Goal: Information Seeking & Learning: Check status

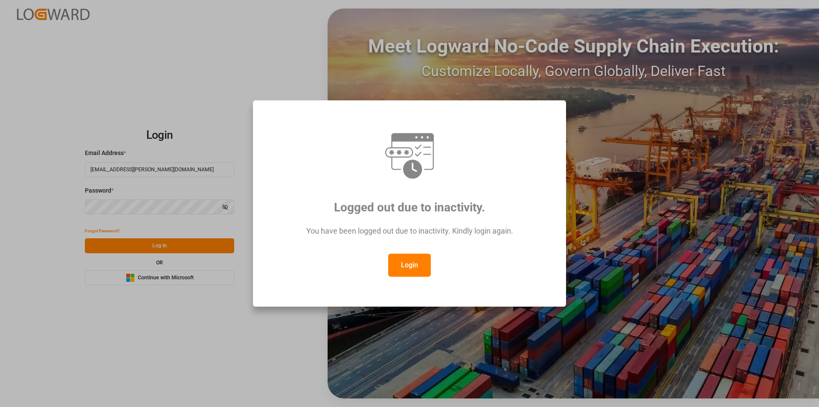
click at [399, 258] on button "Login" at bounding box center [409, 264] width 43 height 23
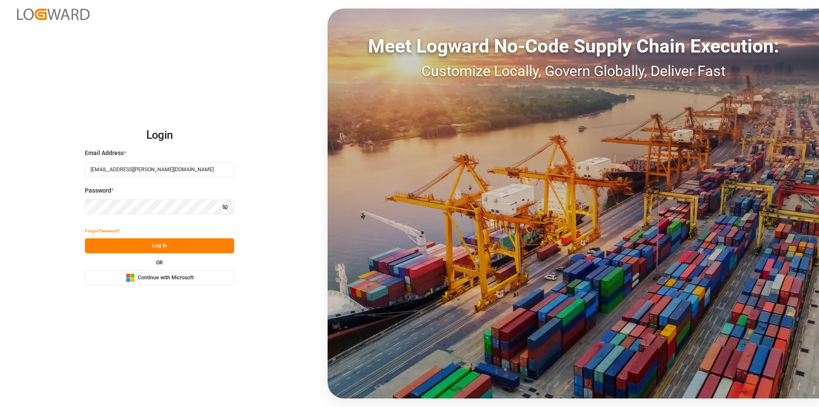
click at [155, 242] on button "Log In" at bounding box center [159, 245] width 149 height 15
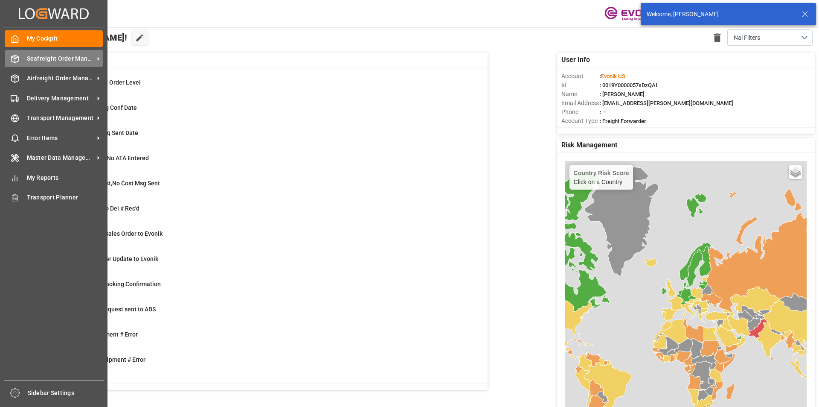
click at [70, 54] on span "Seafreight Order Management" at bounding box center [60, 58] width 67 height 9
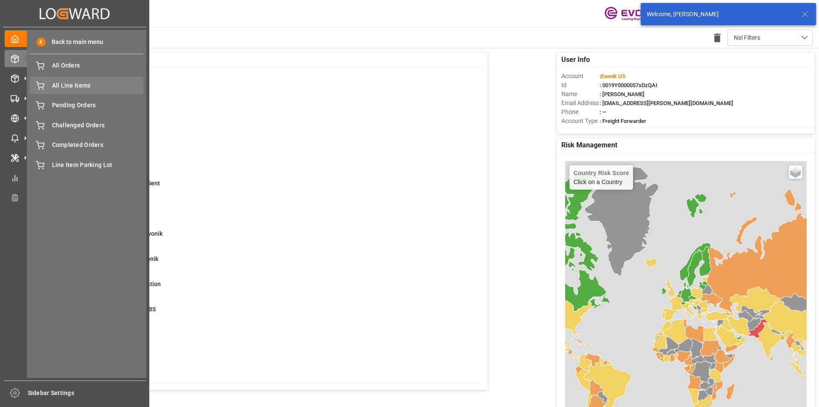
click at [99, 87] on span "All Line Items" at bounding box center [98, 85] width 92 height 9
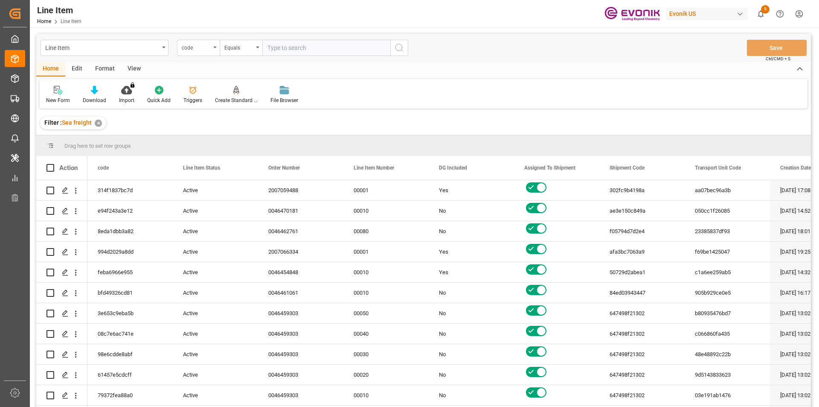
click at [215, 52] on div "code" at bounding box center [198, 48] width 43 height 16
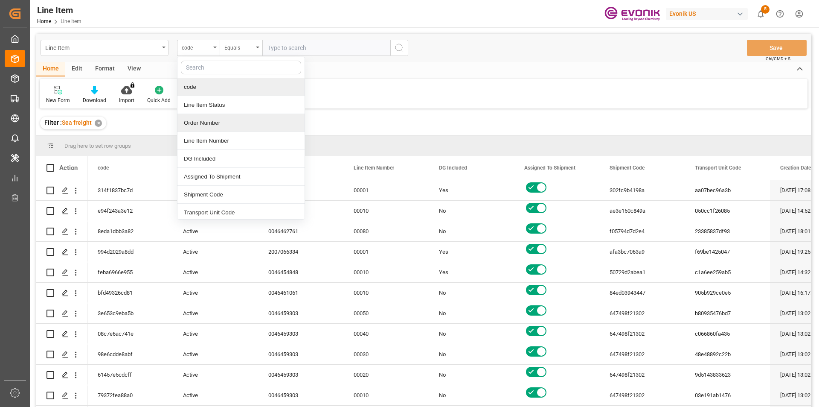
click at [208, 122] on div "Order Number" at bounding box center [241, 123] width 127 height 18
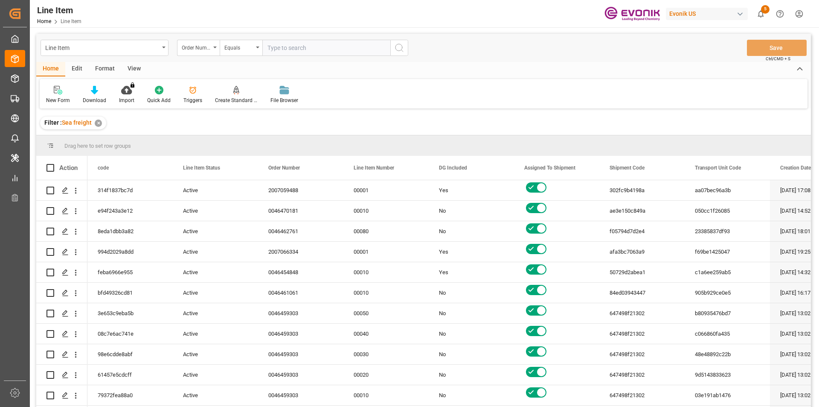
click at [307, 50] on input "text" at bounding box center [326, 48] width 128 height 16
paste input "0046466573"
type input "0046466573"
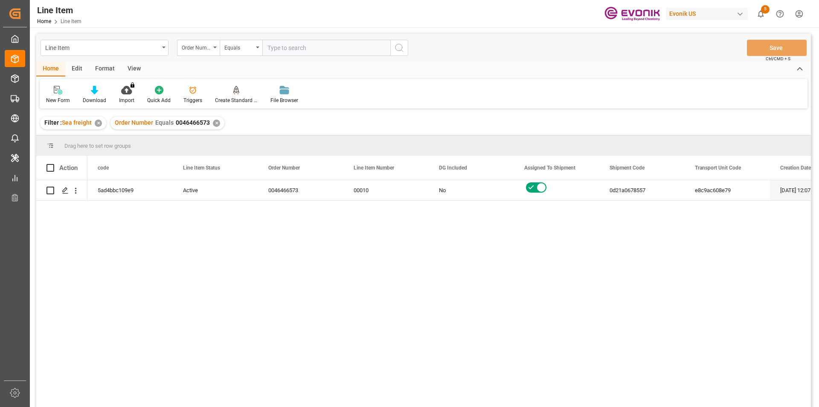
click at [130, 65] on div "View" at bounding box center [134, 69] width 26 height 15
click at [96, 96] on div "Standard Templates" at bounding box center [97, 100] width 43 height 8
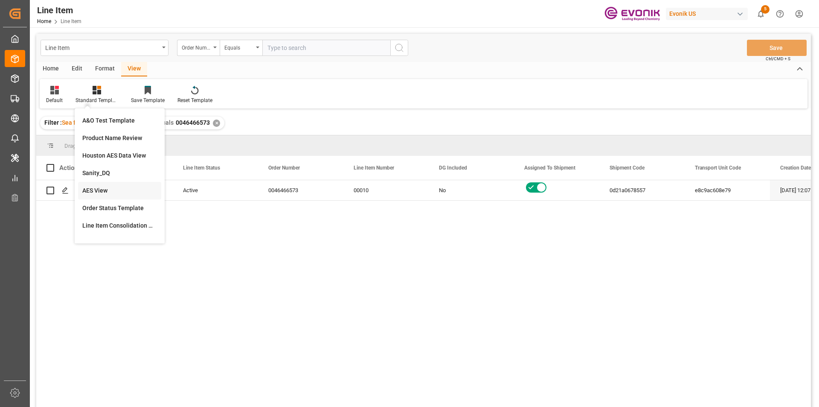
click at [108, 185] on div "AES View" at bounding box center [119, 190] width 83 height 17
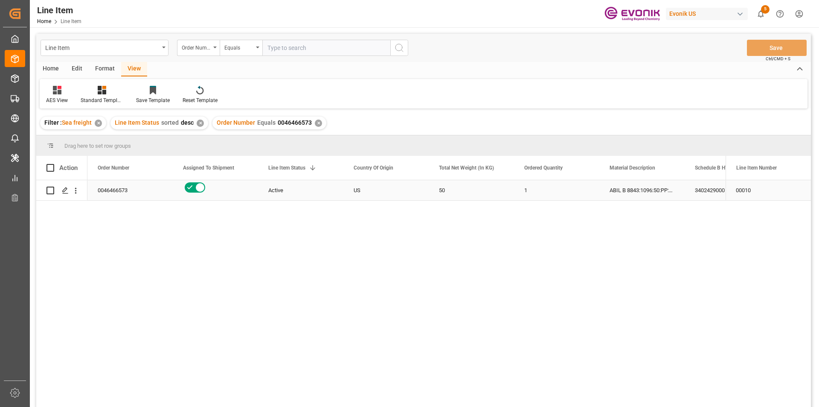
click at [357, 189] on div "US" at bounding box center [386, 190] width 85 height 20
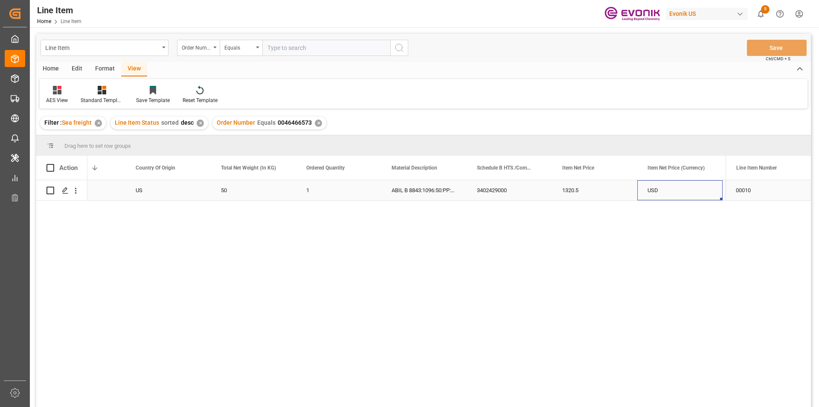
scroll to position [0, 303]
click at [209, 183] on div "50" at bounding box center [167, 190] width 85 height 20
click at [508, 189] on div "1320.5" at bounding box center [509, 190] width 85 height 20
click at [175, 189] on div "50" at bounding box center [167, 190] width 85 height 20
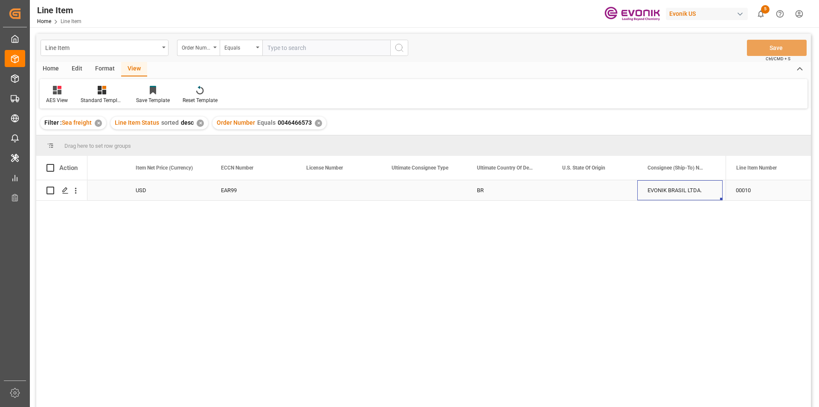
click at [201, 195] on div "USD" at bounding box center [167, 190] width 85 height 20
click at [78, 193] on icon "open menu" at bounding box center [75, 190] width 9 height 9
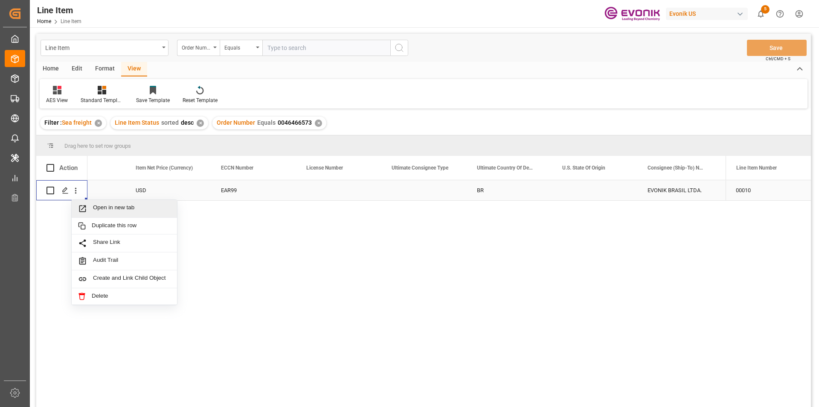
click at [126, 206] on span "Open in new tab" at bounding box center [132, 208] width 78 height 9
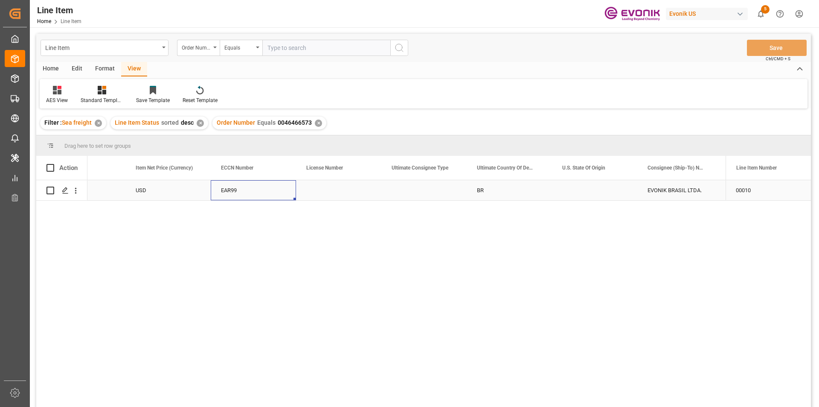
click at [251, 192] on div "EAR99" at bounding box center [253, 191] width 65 height 20
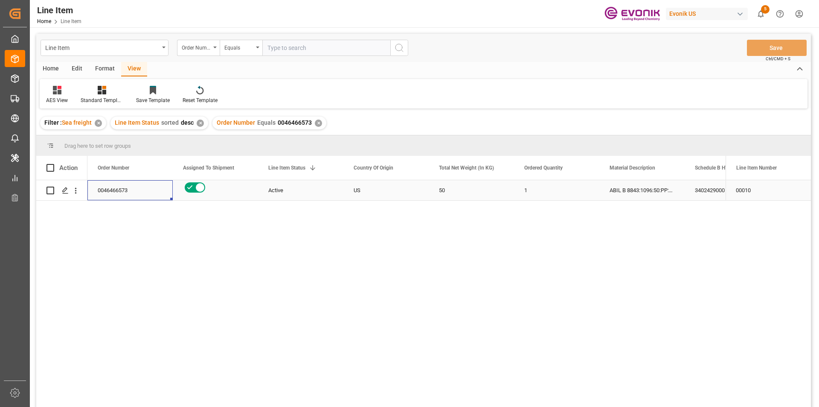
click at [125, 193] on div "0046466573" at bounding box center [129, 190] width 85 height 20
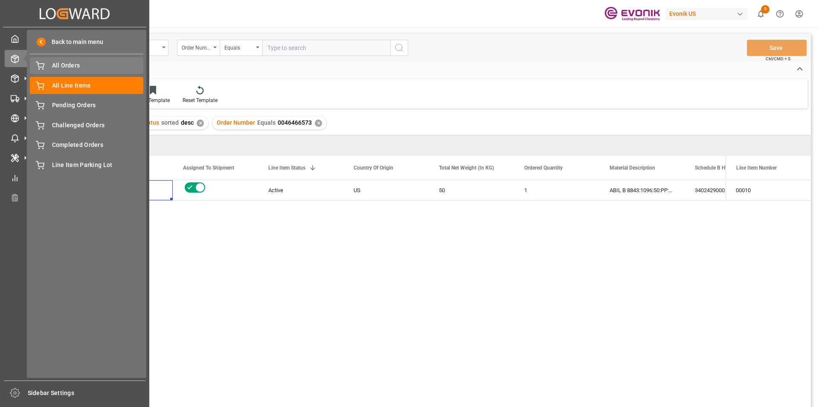
click at [86, 68] on span "All Orders" at bounding box center [98, 65] width 92 height 9
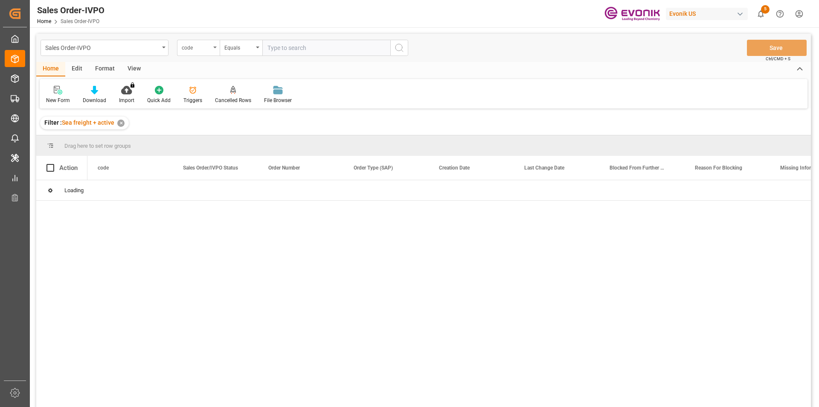
click at [219, 47] on div "code" at bounding box center [198, 48] width 43 height 16
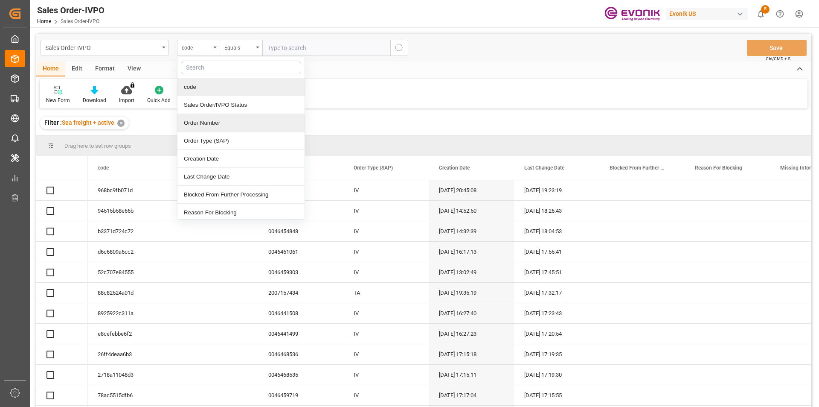
click at [216, 119] on div "Order Number" at bounding box center [241, 123] width 127 height 18
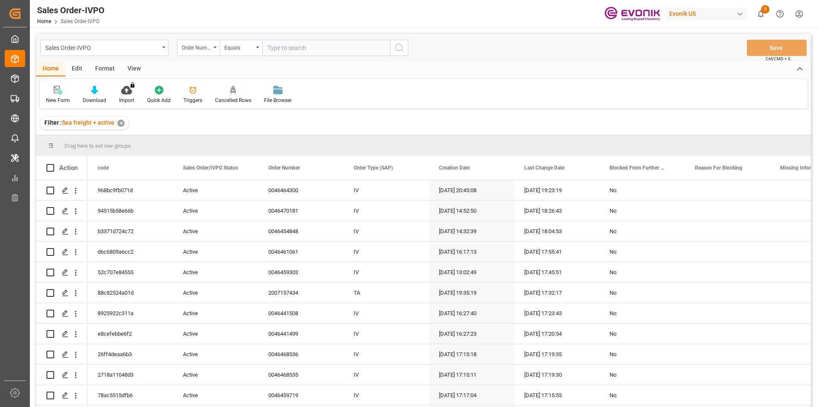
click at [293, 47] on input "text" at bounding box center [326, 48] width 128 height 16
paste input "0046466573"
type input "0046466573"
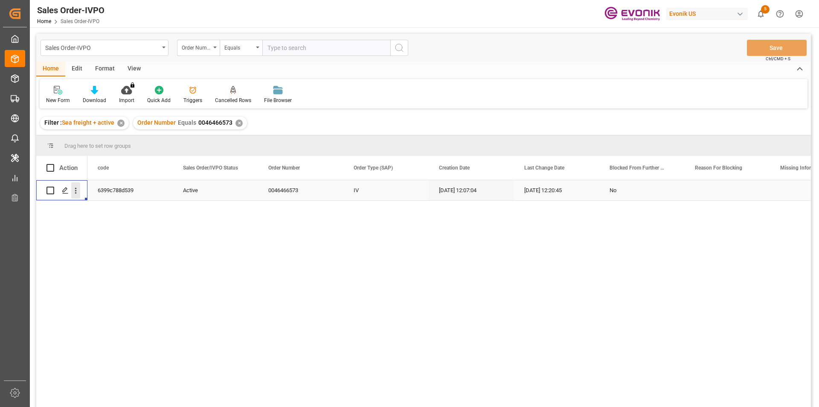
click at [79, 192] on div "Press SPACE to select this row." at bounding box center [76, 190] width 22 height 16
click at [79, 193] on icon "open menu" at bounding box center [75, 190] width 9 height 9
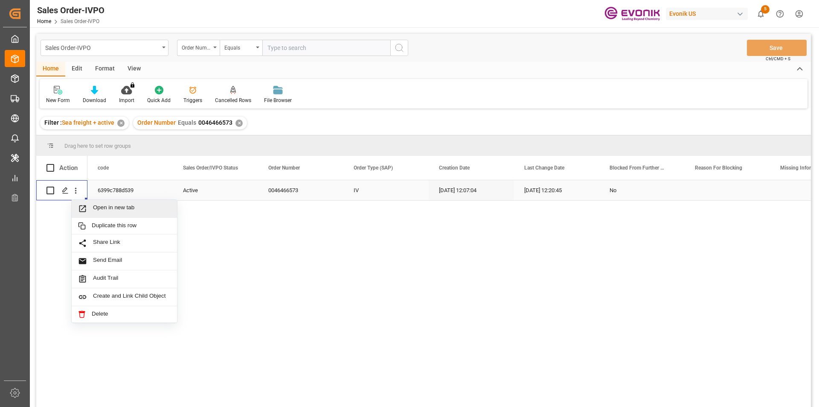
click at [152, 212] on span "Open in new tab" at bounding box center [132, 208] width 78 height 9
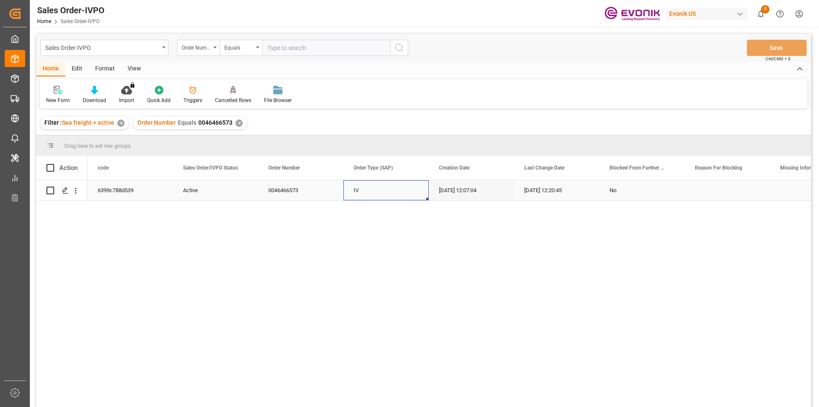
click at [397, 184] on div "IV" at bounding box center [386, 190] width 85 height 20
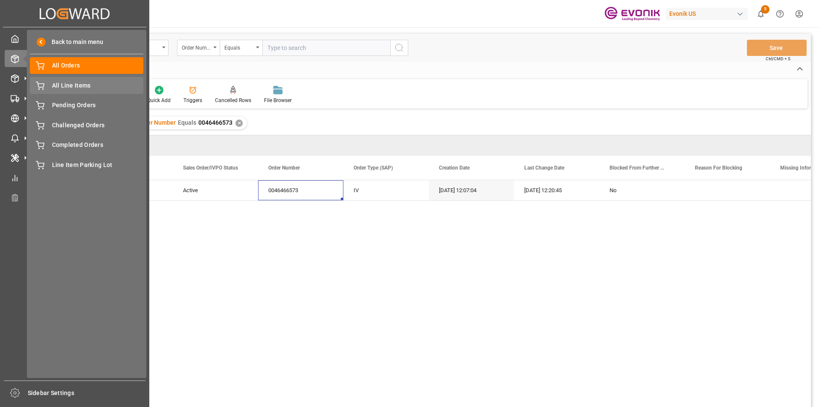
click at [74, 86] on span "All Line Items" at bounding box center [98, 85] width 92 height 9
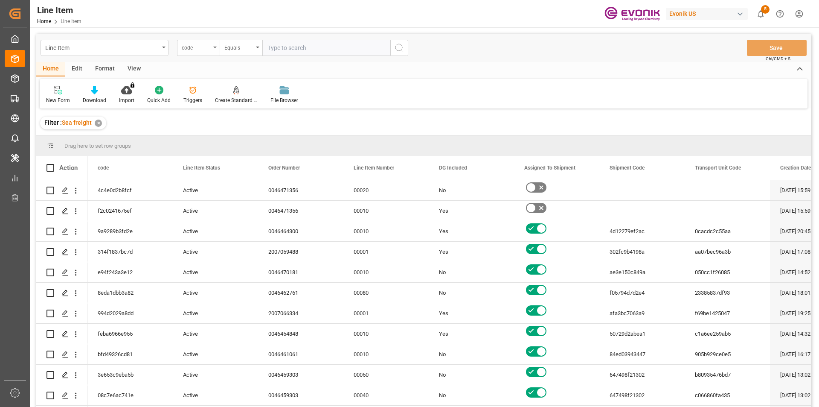
click at [198, 49] on div "code" at bounding box center [196, 47] width 29 height 10
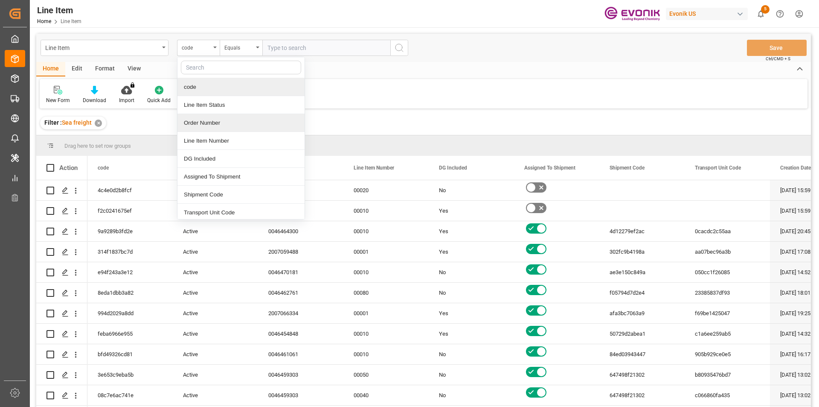
click at [197, 125] on div "Order Number" at bounding box center [241, 123] width 127 height 18
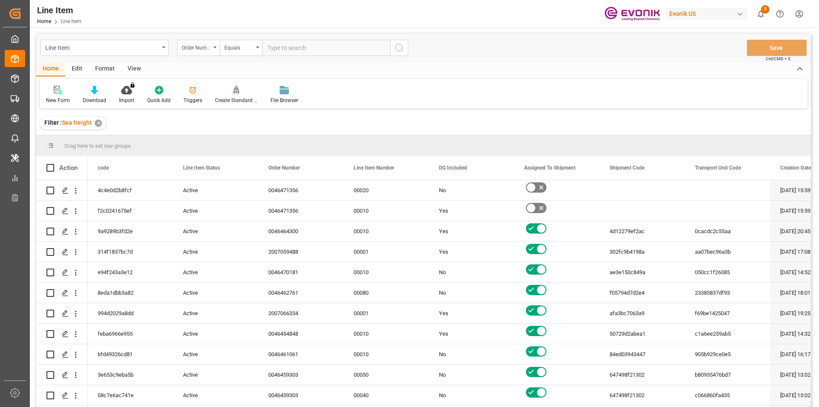
click at [291, 51] on input "text" at bounding box center [326, 48] width 128 height 16
paste input "0046466573"
type input "0046466573"
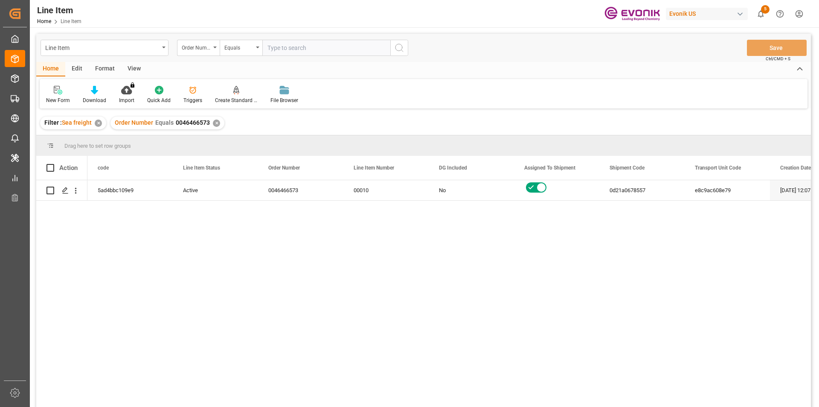
click at [131, 64] on div "View" at bounding box center [134, 69] width 26 height 15
click at [101, 95] on div "Standard Templates" at bounding box center [96, 94] width 55 height 19
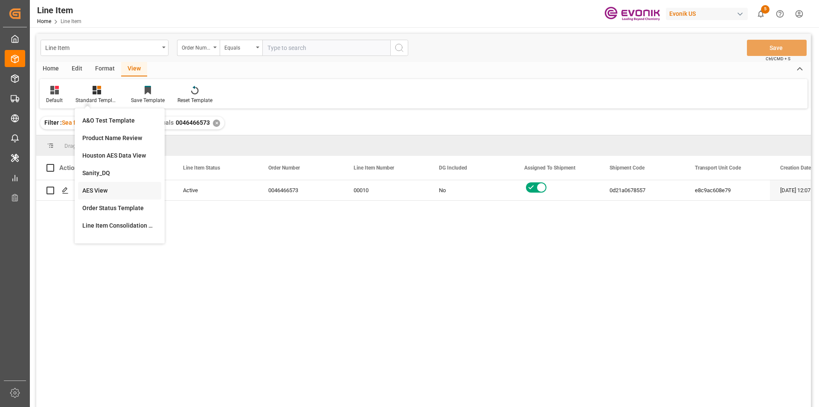
click at [114, 189] on div "AES View" at bounding box center [119, 190] width 75 height 9
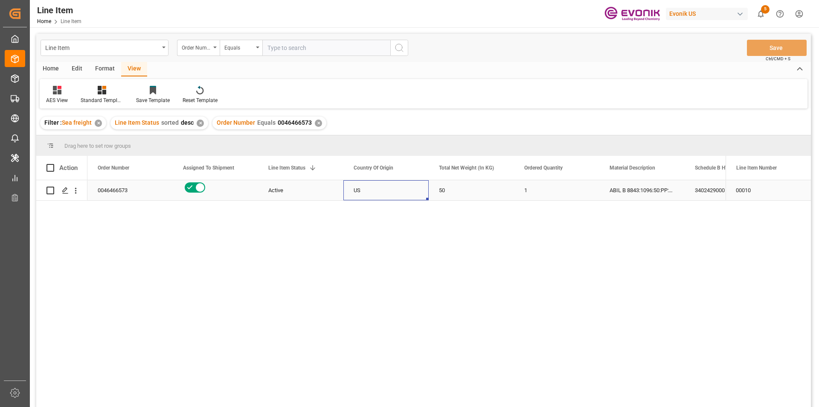
click at [364, 193] on div "US" at bounding box center [386, 190] width 85 height 20
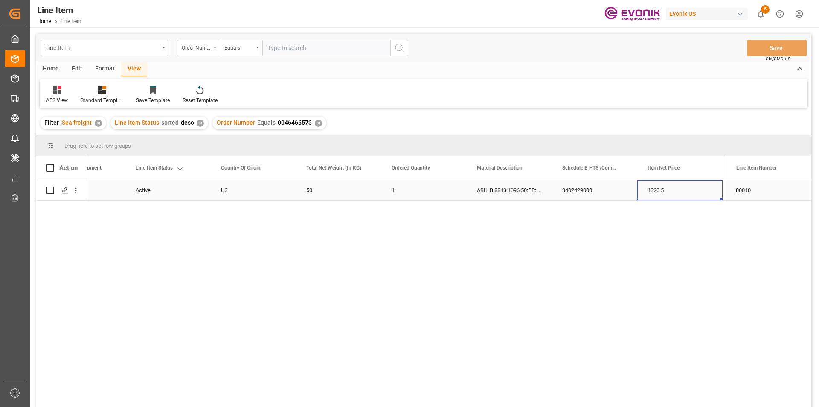
scroll to position [0, 218]
click at [583, 188] on div "1320.5" at bounding box center [594, 190] width 85 height 20
click at [317, 125] on div "✕" at bounding box center [318, 122] width 7 height 7
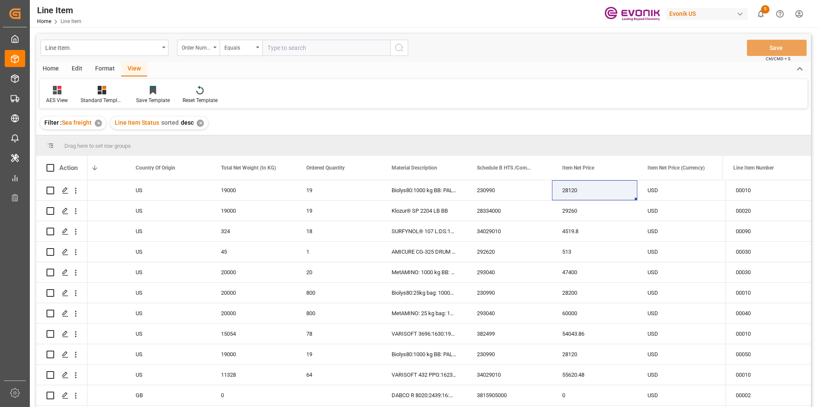
click at [279, 47] on input "text" at bounding box center [326, 48] width 128 height 16
paste input "0046451516"
type input "0046451516"
click at [102, 84] on div "AES View Standard Templates Save Template Reset Template" at bounding box center [424, 93] width 768 height 29
click at [105, 90] on icon at bounding box center [102, 90] width 9 height 9
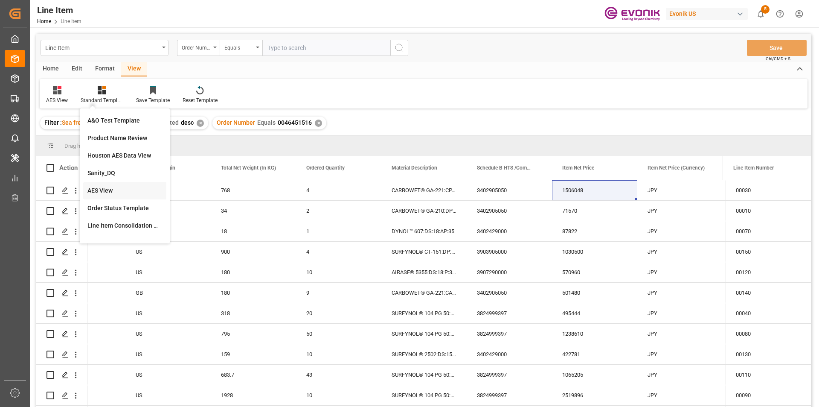
click at [106, 192] on div "AES View" at bounding box center [124, 190] width 75 height 9
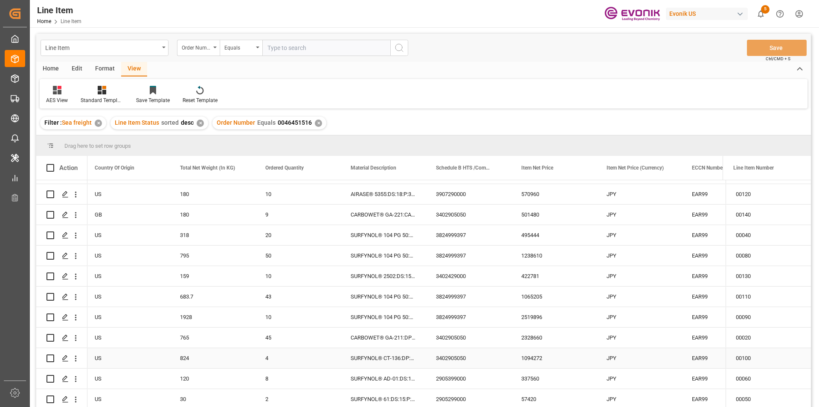
scroll to position [126, 0]
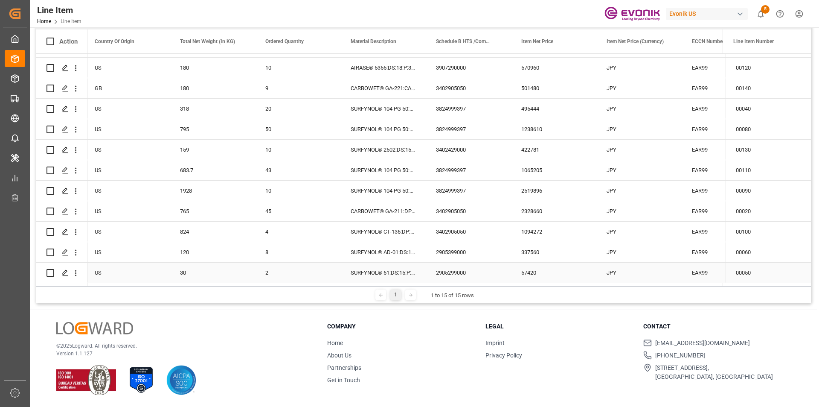
click at [566, 274] on div "57420" at bounding box center [553, 272] width 85 height 20
click at [280, 264] on div "2" at bounding box center [297, 272] width 85 height 20
click at [204, 263] on div "30" at bounding box center [212, 272] width 85 height 20
drag, startPoint x: 193, startPoint y: 271, endPoint x: 405, endPoint y: 281, distance: 211.9
click at [195, 271] on div "30" at bounding box center [212, 272] width 85 height 20
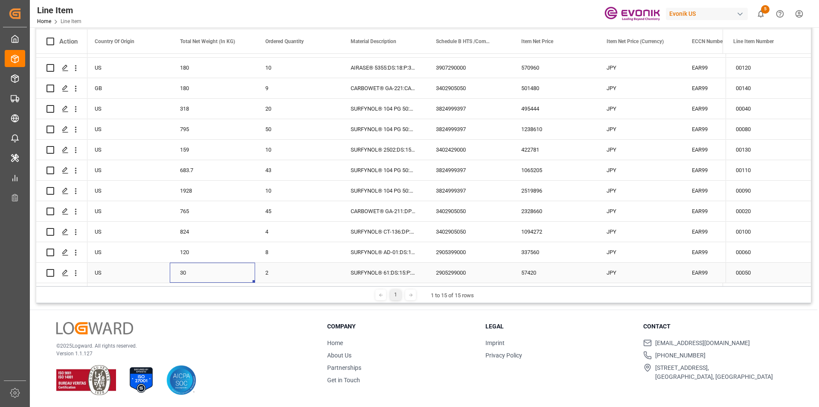
click at [553, 265] on div "57420" at bounding box center [553, 272] width 85 height 20
click at [647, 274] on div "JPY" at bounding box center [639, 272] width 85 height 20
click at [527, 269] on div "57420" at bounding box center [553, 272] width 85 height 20
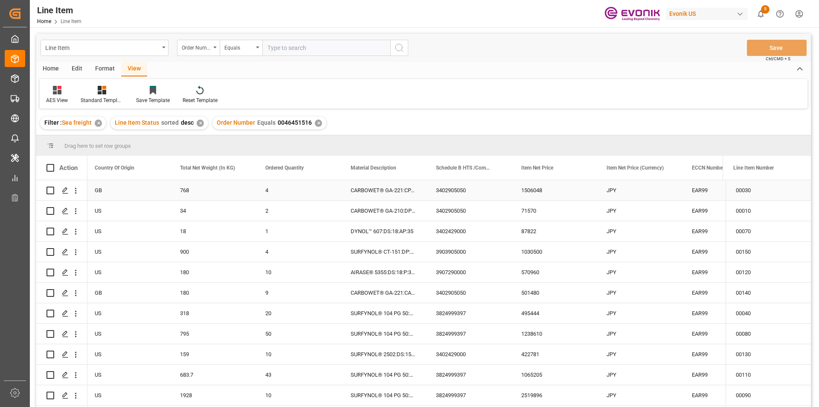
scroll to position [81, 0]
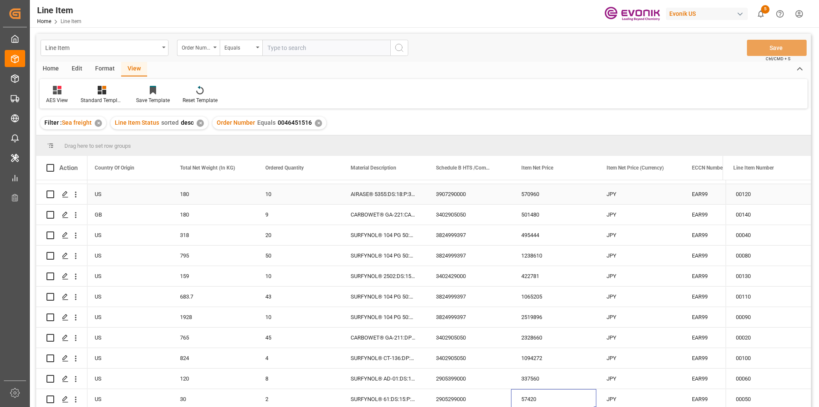
click at [209, 191] on div "180" at bounding box center [212, 194] width 85 height 20
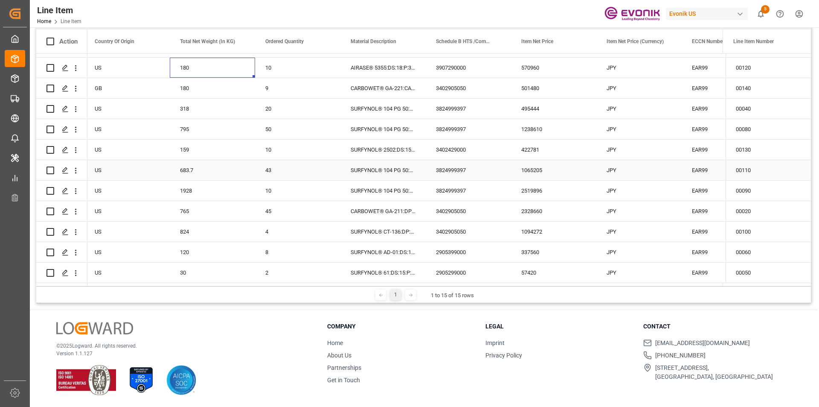
scroll to position [0, 0]
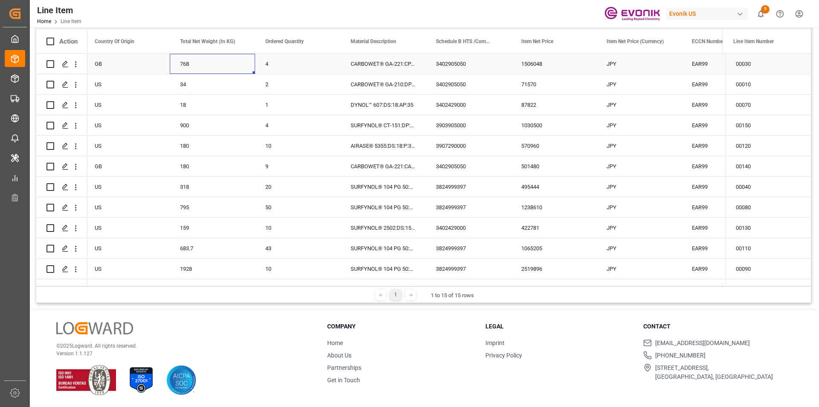
click at [201, 59] on div "768" at bounding box center [212, 64] width 85 height 20
click at [128, 61] on div "GB" at bounding box center [126, 64] width 85 height 20
click at [204, 63] on div "768" at bounding box center [212, 64] width 85 height 20
click at [551, 65] on div "1506048" at bounding box center [553, 64] width 85 height 20
click at [247, 84] on div "34" at bounding box center [212, 84] width 85 height 20
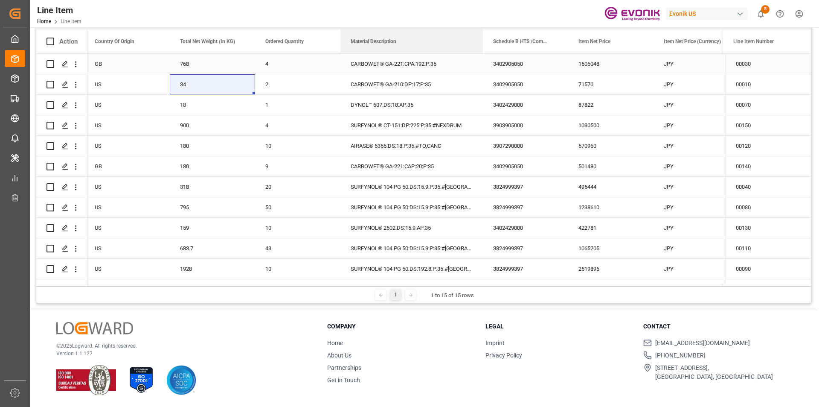
drag, startPoint x: 425, startPoint y: 43, endPoint x: 482, endPoint y: 62, distance: 60.3
click at [482, 62] on div "Action Line Item Status 1 Country Of Origin Total Net Weight (In KG) GB" at bounding box center [423, 157] width 775 height 256
click at [434, 76] on div "CARBOWET® GA-210:DP:17:P:35" at bounding box center [412, 84] width 143 height 20
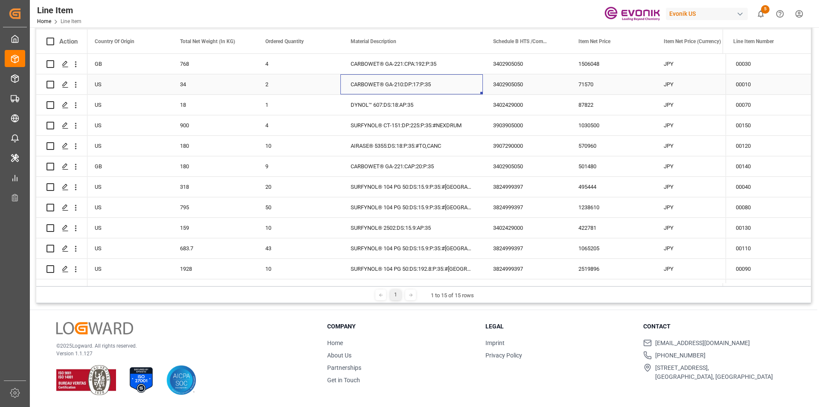
click at [180, 83] on div "34" at bounding box center [212, 84] width 85 height 20
click at [611, 82] on div "71570" at bounding box center [610, 84] width 85 height 20
click at [221, 102] on div "18" at bounding box center [212, 105] width 85 height 20
click at [424, 98] on div "DYNOL™ 607:DS:18:AP:35" at bounding box center [412, 105] width 143 height 20
click at [591, 113] on div "87822" at bounding box center [610, 105] width 85 height 20
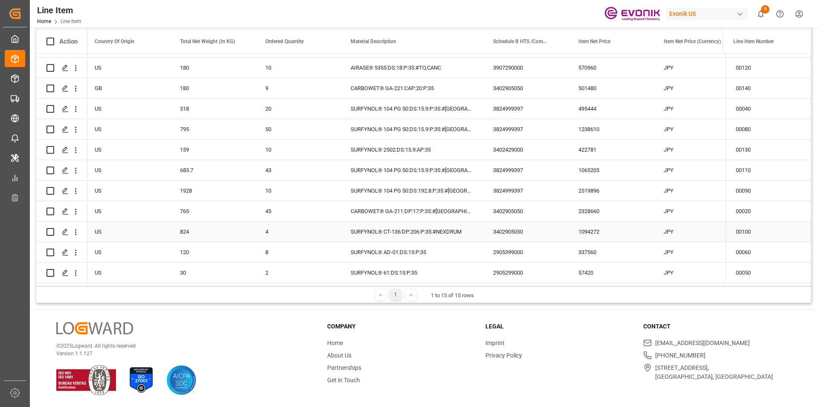
scroll to position [38, 0]
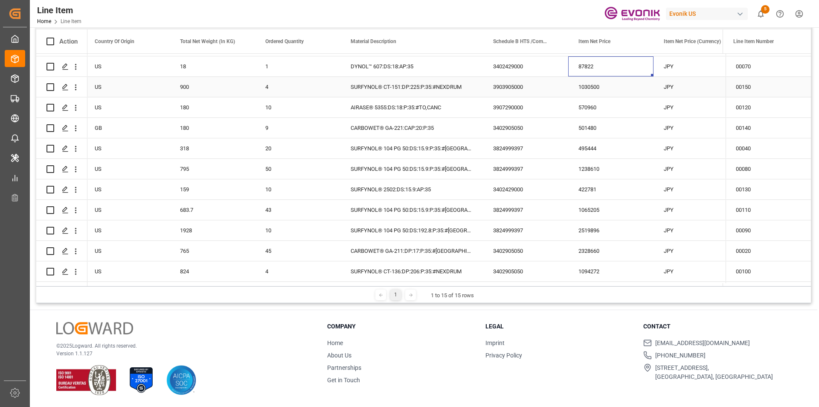
click at [196, 83] on div "900" at bounding box center [212, 87] width 85 height 20
click at [486, 84] on div "3903905000" at bounding box center [525, 87] width 85 height 20
click at [409, 88] on div "SURFYNOL® CT-151:DP:225:P:35:#NEXDRUM" at bounding box center [412, 87] width 143 height 20
click at [170, 88] on div "900" at bounding box center [212, 87] width 85 height 20
click at [202, 87] on div "900" at bounding box center [212, 87] width 85 height 20
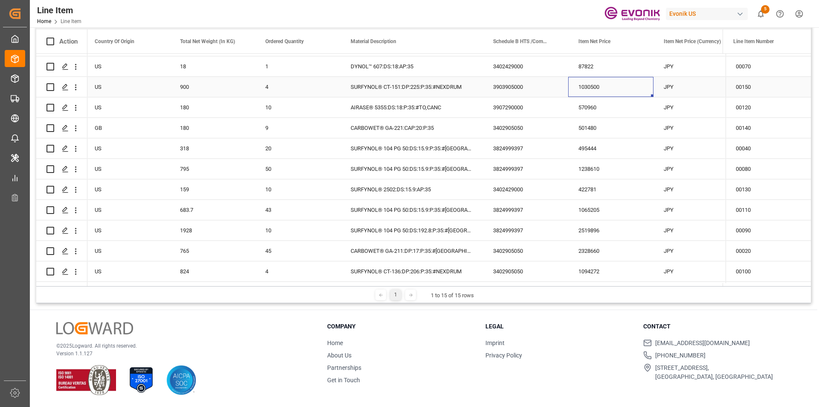
click at [582, 83] on div "1030500" at bounding box center [610, 87] width 85 height 20
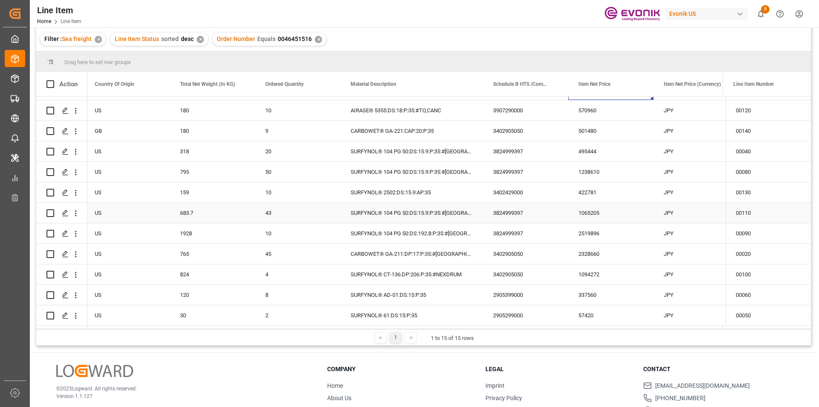
scroll to position [126, 0]
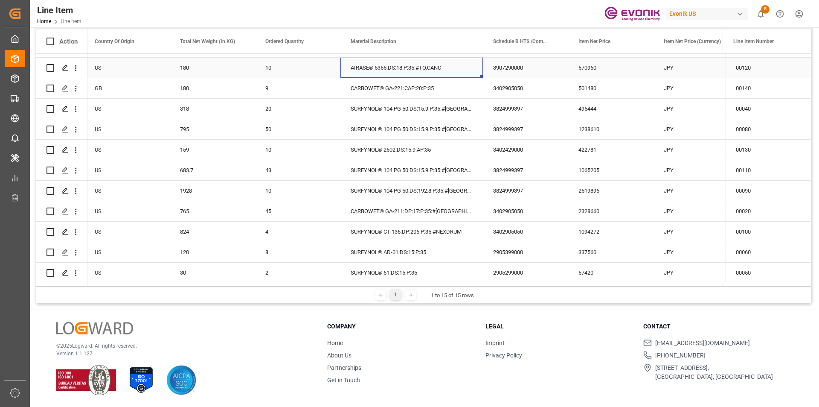
click at [425, 67] on div "AIRASE® 5355:DS:18:P:35:#TO,CANC" at bounding box center [412, 68] width 143 height 20
click at [266, 62] on div "10" at bounding box center [297, 68] width 85 height 20
click at [202, 64] on div "180" at bounding box center [212, 68] width 85 height 20
click at [581, 61] on div "570960" at bounding box center [610, 68] width 85 height 20
click at [390, 70] on div "AIRASE® 5355:DS:18:P:35:#TO,CANC" at bounding box center [412, 68] width 143 height 20
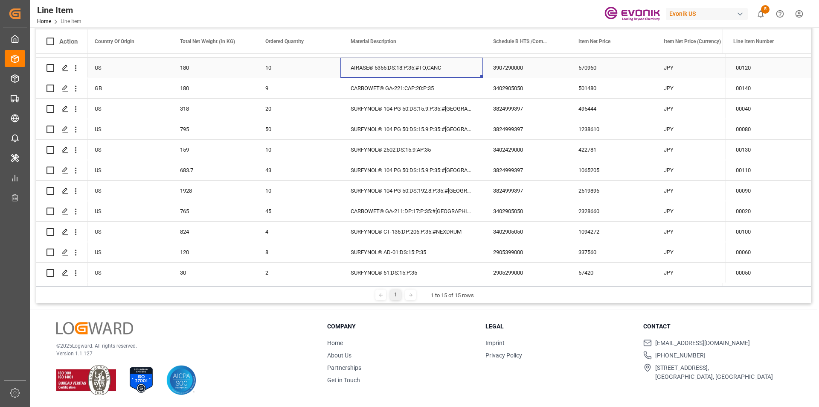
click at [588, 70] on div "570960" at bounding box center [610, 68] width 85 height 20
click at [405, 81] on div "CARBOWET® GA-221:CAP:20:P:35" at bounding box center [412, 88] width 143 height 20
click at [218, 78] on div "180" at bounding box center [212, 88] width 85 height 20
click at [317, 83] on div "9" at bounding box center [297, 88] width 85 height 20
click at [130, 84] on div "GB" at bounding box center [126, 88] width 85 height 20
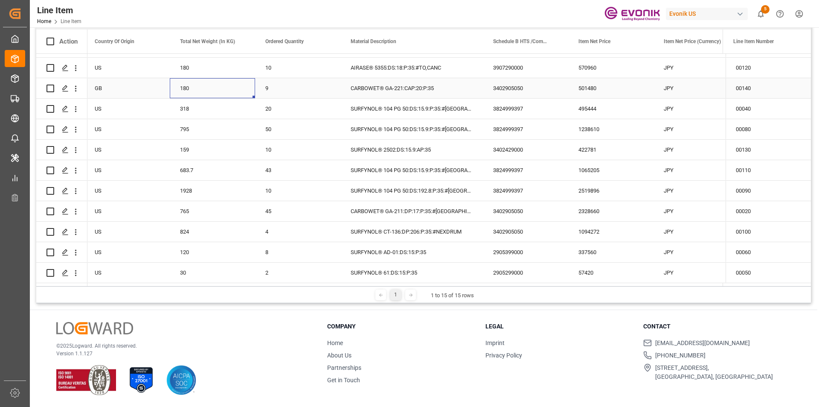
drag, startPoint x: 188, startPoint y: 84, endPoint x: 441, endPoint y: 85, distance: 253.0
click at [189, 84] on div "180" at bounding box center [212, 88] width 85 height 20
drag, startPoint x: 454, startPoint y: 85, endPoint x: 643, endPoint y: 87, distance: 189.0
click at [454, 86] on div "CARBOWET® GA-221:CAP:20:P:35" at bounding box center [412, 88] width 143 height 20
click at [578, 87] on div "501480" at bounding box center [610, 88] width 85 height 20
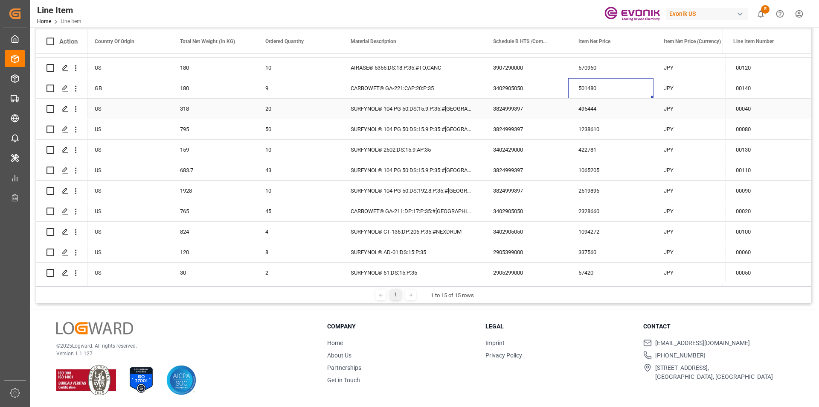
click at [436, 103] on div "SURFYNOL® 104 PG 50:DS:15.9:P:35:#US" at bounding box center [412, 109] width 143 height 20
drag, startPoint x: 204, startPoint y: 99, endPoint x: 188, endPoint y: 104, distance: 15.9
click at [203, 99] on div "318" at bounding box center [212, 109] width 85 height 20
click at [582, 103] on div "495444" at bounding box center [610, 109] width 85 height 20
click at [277, 131] on div "50" at bounding box center [297, 129] width 85 height 20
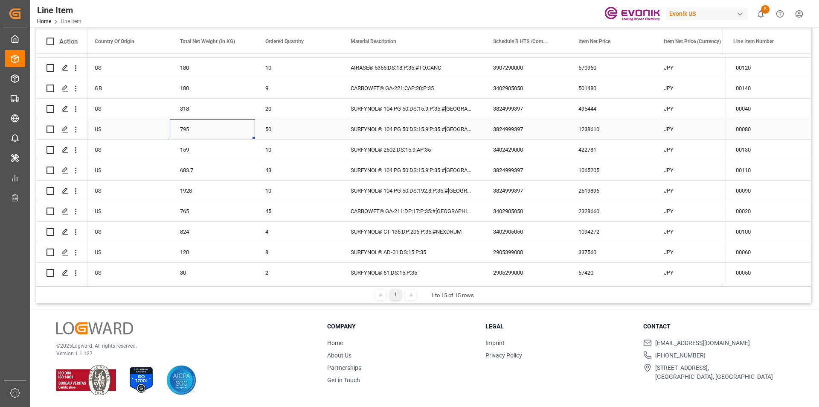
drag, startPoint x: 230, startPoint y: 124, endPoint x: 196, endPoint y: 124, distance: 34.6
click at [228, 124] on div "795" at bounding box center [212, 129] width 85 height 20
click at [387, 131] on div "SURFYNOL® 104 PG 50:DS:15.9:P:35:#US" at bounding box center [412, 129] width 143 height 20
click at [205, 131] on div "795" at bounding box center [212, 129] width 85 height 20
click at [613, 132] on div "1238610" at bounding box center [610, 129] width 85 height 20
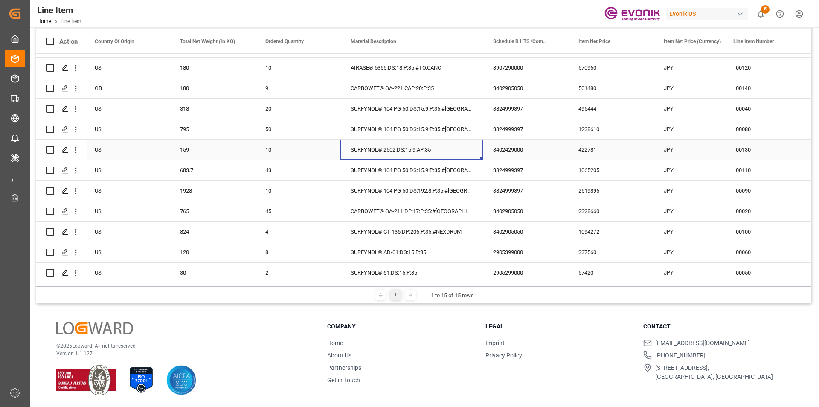
drag, startPoint x: 395, startPoint y: 147, endPoint x: 237, endPoint y: 132, distance: 158.6
click at [394, 147] on div "SURFYNOL® 2502:DS:15.9:AP:35" at bounding box center [412, 150] width 143 height 20
click at [213, 148] on div "159" at bounding box center [212, 150] width 85 height 20
click at [127, 144] on div "US" at bounding box center [126, 150] width 85 height 20
click at [603, 149] on div "422781" at bounding box center [610, 150] width 85 height 20
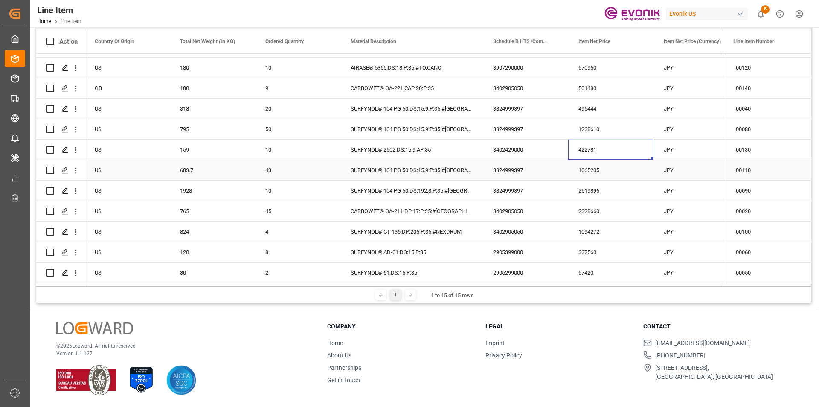
click at [291, 170] on div "43" at bounding box center [297, 170] width 85 height 20
click at [410, 162] on div "SURFYNOL® 104 PG 50:DS:15.9:P:35:#US" at bounding box center [412, 170] width 143 height 20
click at [189, 162] on div "683.7" at bounding box center [212, 170] width 85 height 20
click at [606, 172] on div "1065205" at bounding box center [610, 170] width 85 height 20
drag, startPoint x: 222, startPoint y: 197, endPoint x: 308, endPoint y: 189, distance: 86.2
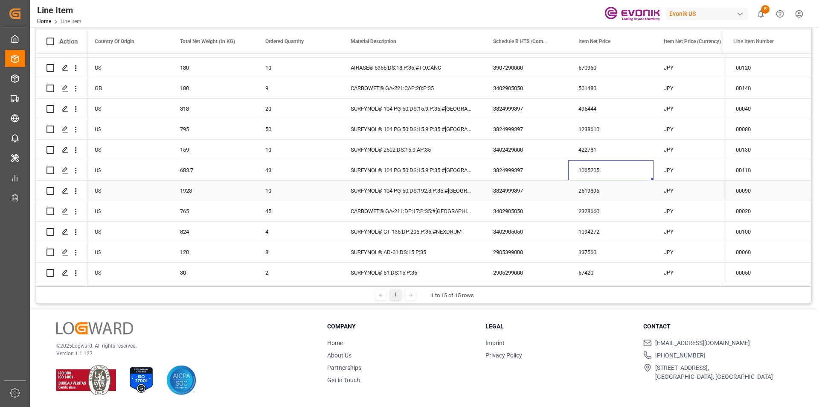
click at [222, 197] on div "1928" at bounding box center [212, 191] width 85 height 20
click at [434, 181] on div "SURFYNOL® 104 PG 50:DS:192.8:P:35:#US" at bounding box center [412, 191] width 143 height 20
click at [201, 188] on div "1928" at bounding box center [212, 191] width 85 height 20
click at [108, 186] on div "US" at bounding box center [126, 191] width 85 height 20
click at [575, 189] on div "2519896" at bounding box center [610, 191] width 85 height 20
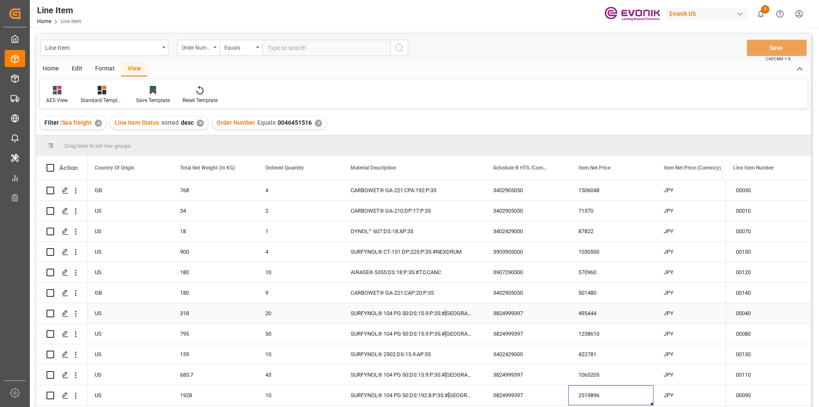
scroll to position [43, 0]
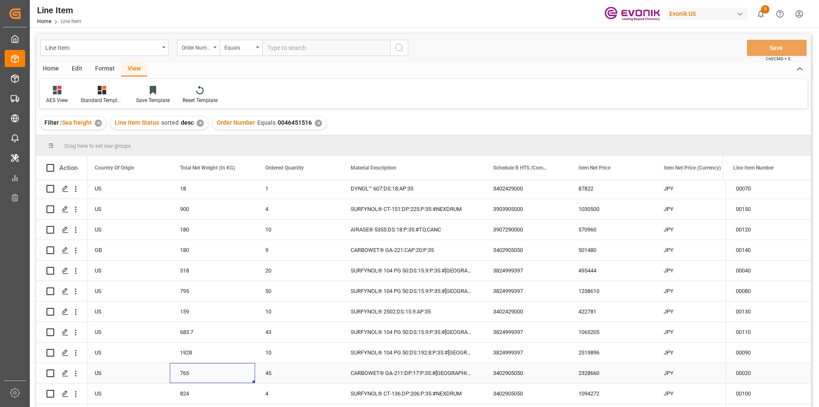
drag, startPoint x: 210, startPoint y: 376, endPoint x: 294, endPoint y: 368, distance: 84.9
click at [210, 376] on div "765" at bounding box center [212, 373] width 85 height 20
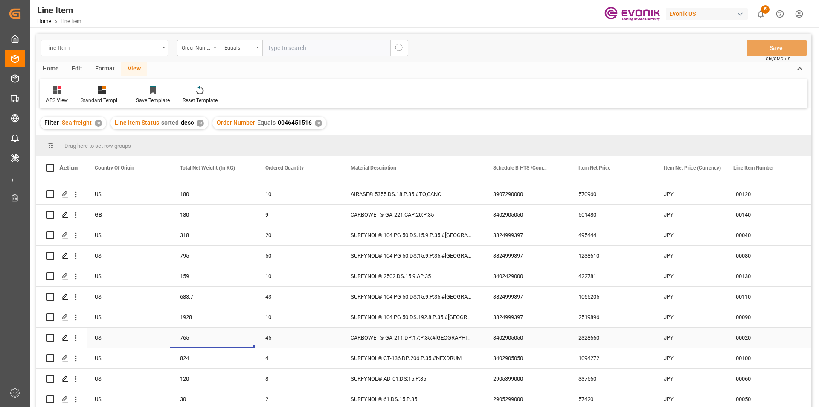
click at [409, 331] on div "CARBOWET® GA-211:DP:17:P:35:#US" at bounding box center [412, 337] width 143 height 20
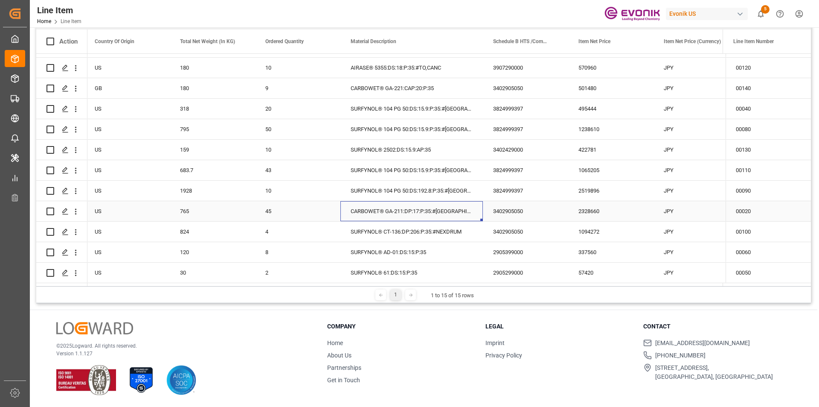
click at [172, 206] on div "765" at bounding box center [212, 211] width 85 height 20
drag, startPoint x: 111, startPoint y: 204, endPoint x: 160, endPoint y: 210, distance: 49.4
click at [112, 205] on div "US" at bounding box center [126, 211] width 85 height 20
click at [191, 210] on div "765" at bounding box center [212, 211] width 85 height 20
click at [594, 210] on div "2328660" at bounding box center [610, 211] width 85 height 20
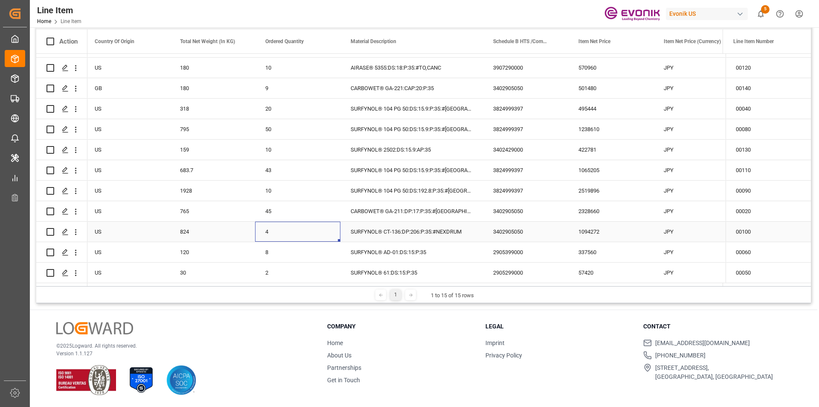
click at [267, 227] on div "4" at bounding box center [297, 231] width 85 height 20
click at [421, 242] on div "SURFYNOL® AD-01:DS:15:P:35" at bounding box center [412, 252] width 143 height 20
click at [423, 231] on div "SURFYNOL® CT-136:DP:206:P:35:#NEXDRUM" at bounding box center [412, 231] width 143 height 20
click at [178, 225] on div "824" at bounding box center [212, 231] width 85 height 20
click at [610, 227] on div "1094272" at bounding box center [610, 231] width 85 height 20
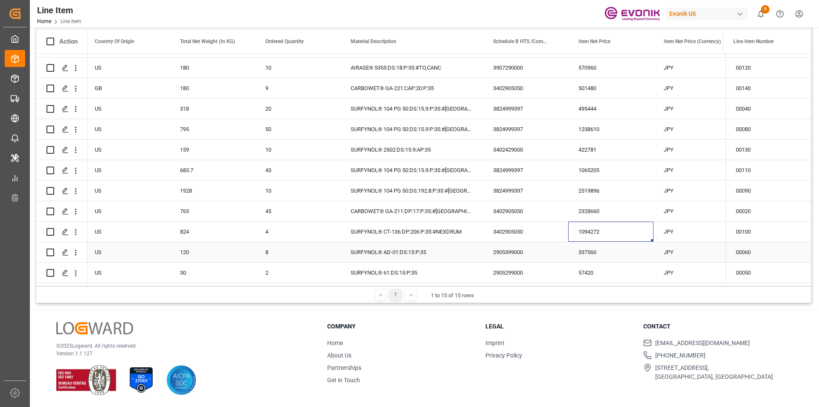
click at [195, 253] on div "120" at bounding box center [212, 252] width 85 height 20
drag, startPoint x: 434, startPoint y: 247, endPoint x: 396, endPoint y: 243, distance: 38.2
click at [434, 247] on div "SURFYNOL® AD-01:DS:15:P:35" at bounding box center [412, 252] width 143 height 20
click at [198, 253] on div "120" at bounding box center [212, 252] width 85 height 20
click at [612, 246] on div "337560" at bounding box center [610, 252] width 85 height 20
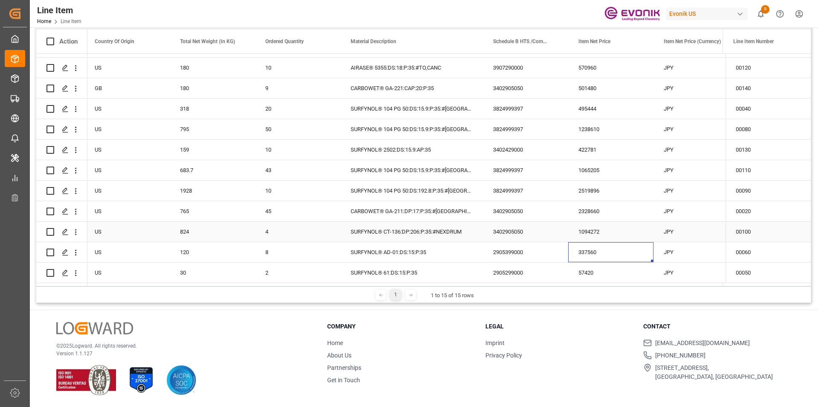
click at [685, 221] on div "JPY" at bounding box center [696, 231] width 85 height 20
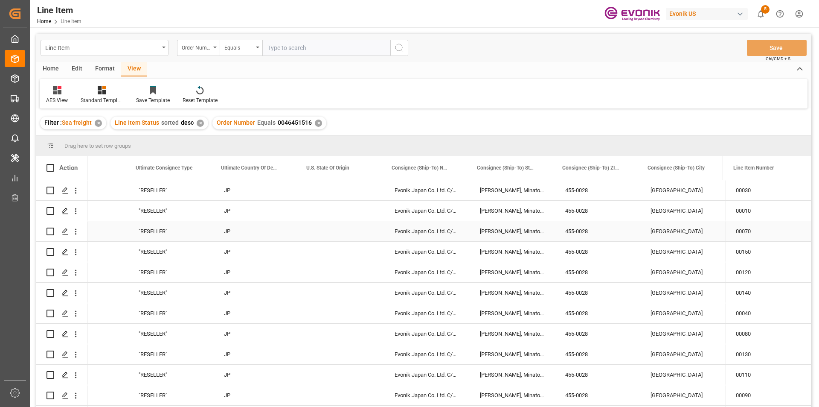
scroll to position [43, 0]
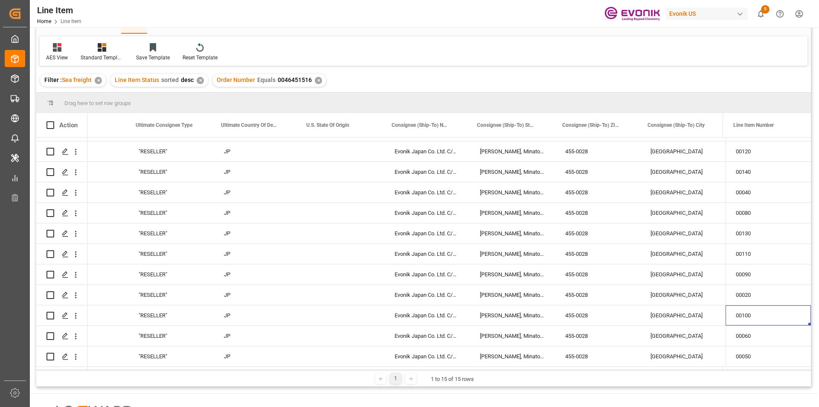
click at [315, 80] on div "✕" at bounding box center [318, 80] width 7 height 7
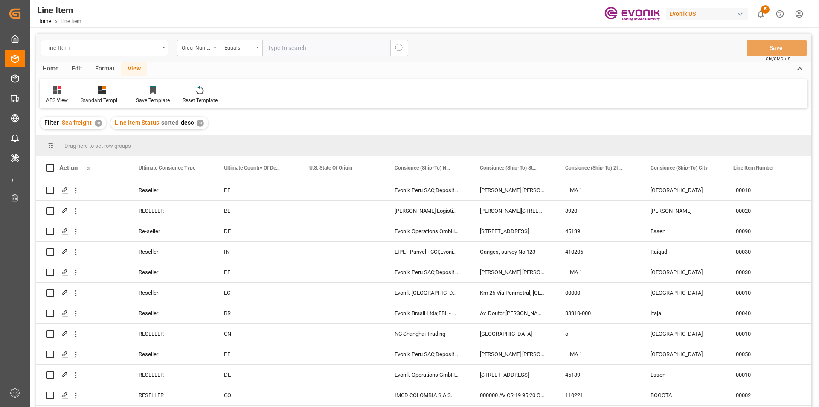
click at [289, 49] on input "text" at bounding box center [326, 48] width 128 height 16
paste input "0046463974"
type input "0046463974"
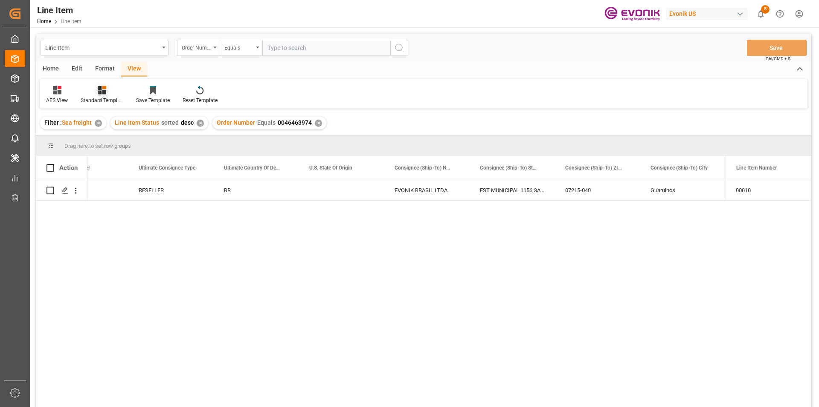
click at [96, 95] on div "Standard Templates" at bounding box center [101, 94] width 55 height 19
click at [116, 191] on div "AES View" at bounding box center [124, 190] width 75 height 9
click at [220, 191] on div "BR" at bounding box center [256, 190] width 85 height 20
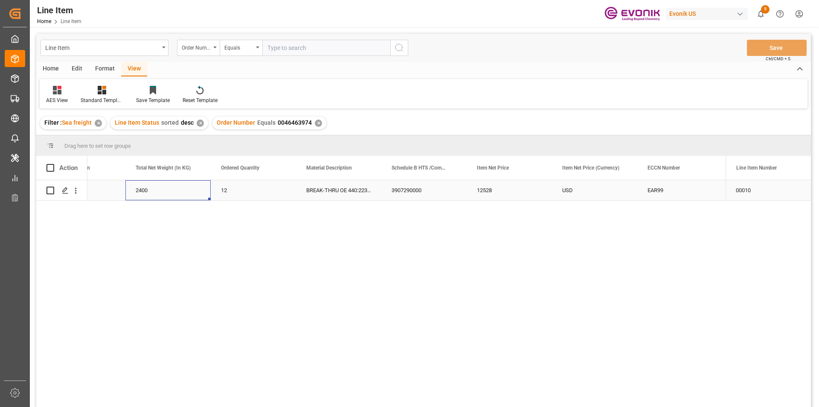
click at [157, 195] on div "2400" at bounding box center [167, 190] width 85 height 20
click at [495, 195] on div "12528" at bounding box center [509, 190] width 85 height 20
click at [518, 192] on div "12528" at bounding box center [509, 190] width 85 height 20
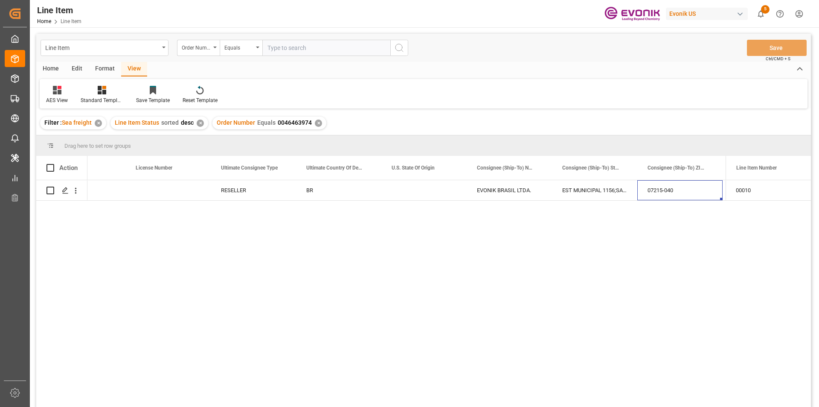
click at [315, 123] on div "✕" at bounding box center [318, 122] width 7 height 7
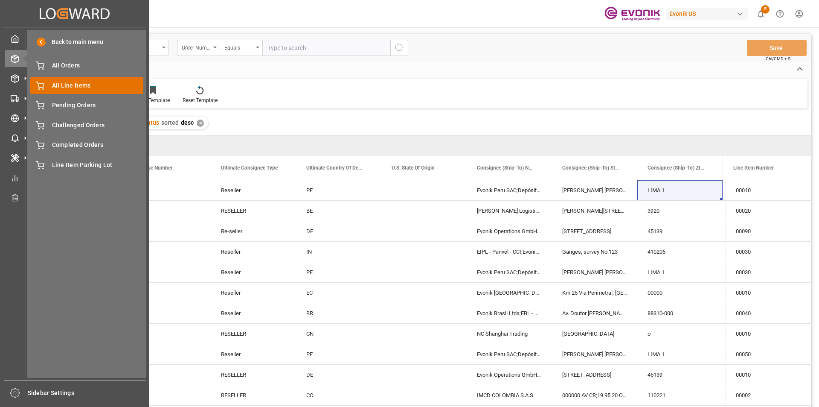
click at [105, 82] on span "All Line Items" at bounding box center [98, 85] width 92 height 9
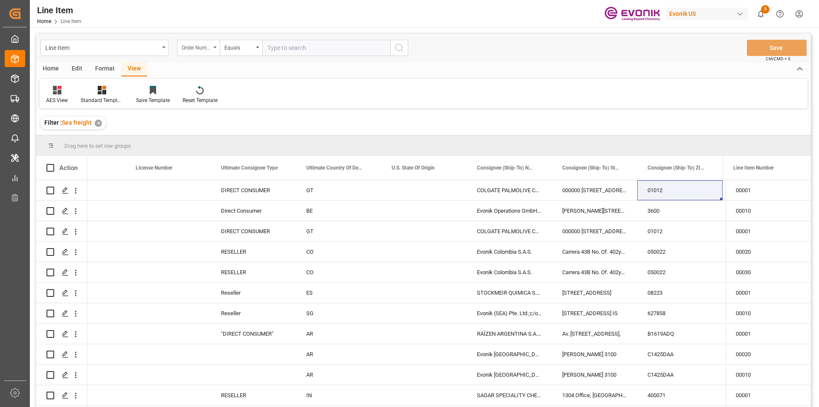
click at [183, 50] on div "Order Number" at bounding box center [196, 47] width 29 height 10
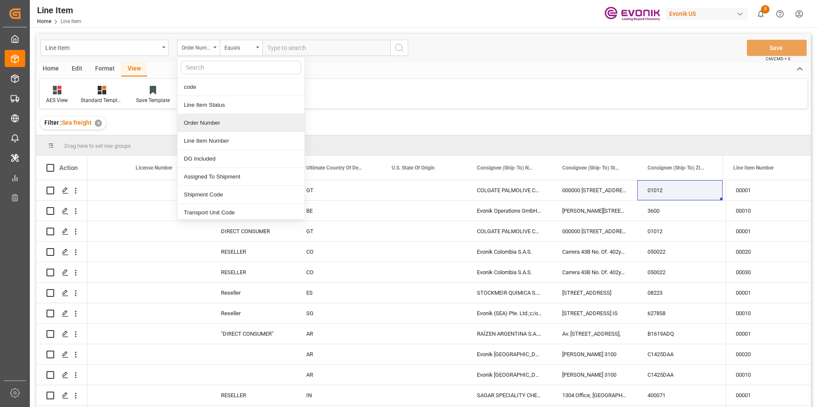
click at [221, 122] on div "Order Number" at bounding box center [241, 123] width 127 height 18
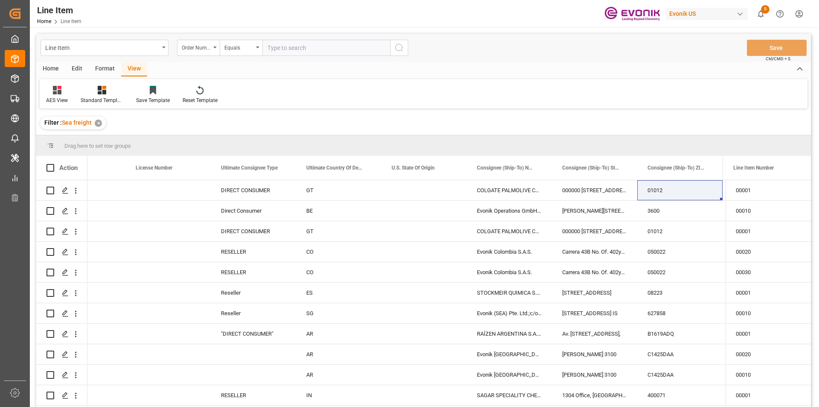
click at [332, 45] on input "text" at bounding box center [326, 48] width 128 height 16
paste input "2007119820"
type input "2007119820"
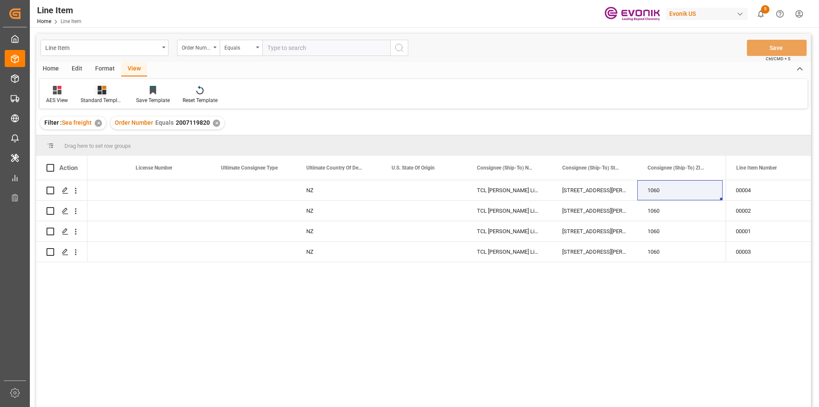
click at [110, 96] on div "Standard Templates" at bounding box center [102, 100] width 43 height 8
click at [112, 189] on div "AES View" at bounding box center [124, 190] width 75 height 9
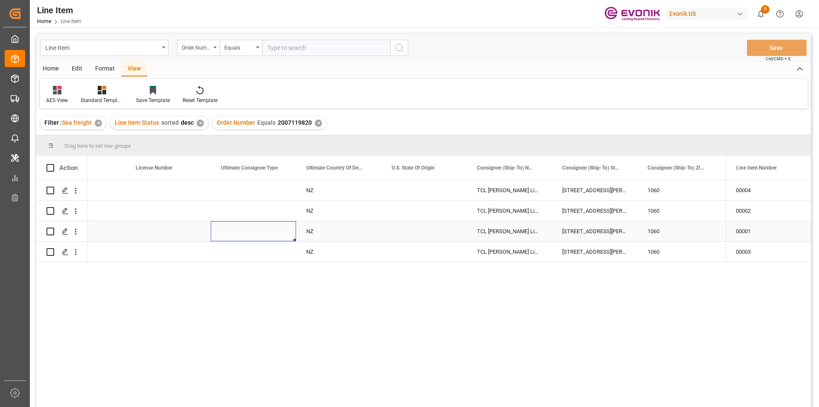
click at [245, 233] on div "Press SPACE to select this row." at bounding box center [253, 231] width 85 height 20
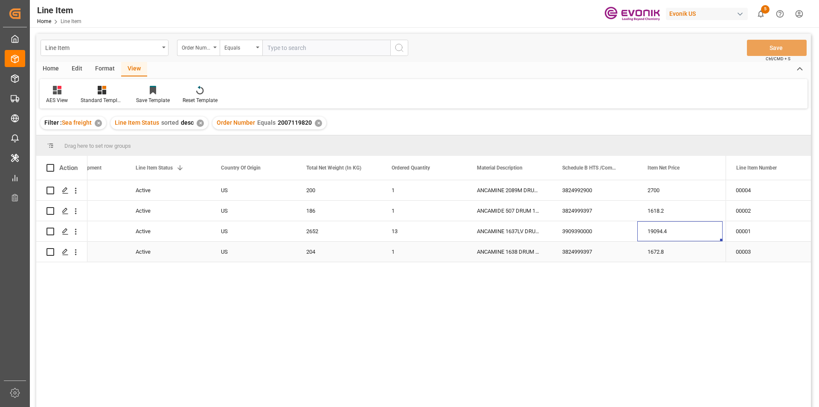
drag, startPoint x: 356, startPoint y: 250, endPoint x: 363, endPoint y: 251, distance: 6.5
click at [357, 250] on div "204" at bounding box center [338, 252] width 85 height 20
click at [498, 260] on div "ANCAMINE 1638 DRUM 204KG" at bounding box center [509, 252] width 85 height 20
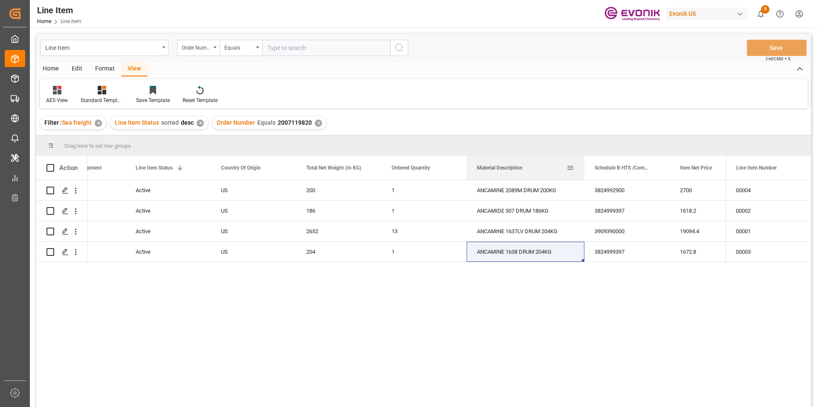
drag, startPoint x: 552, startPoint y: 166, endPoint x: 587, endPoint y: 160, distance: 35.6
click at [586, 160] on div at bounding box center [584, 168] width 3 height 24
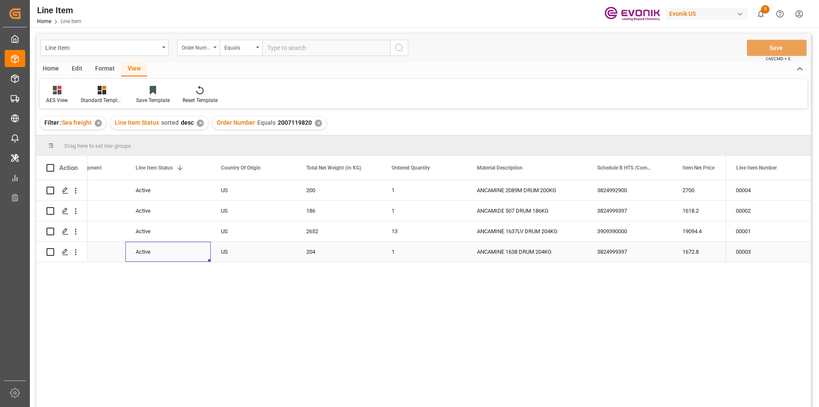
click at [153, 251] on div "Active" at bounding box center [168, 252] width 65 height 20
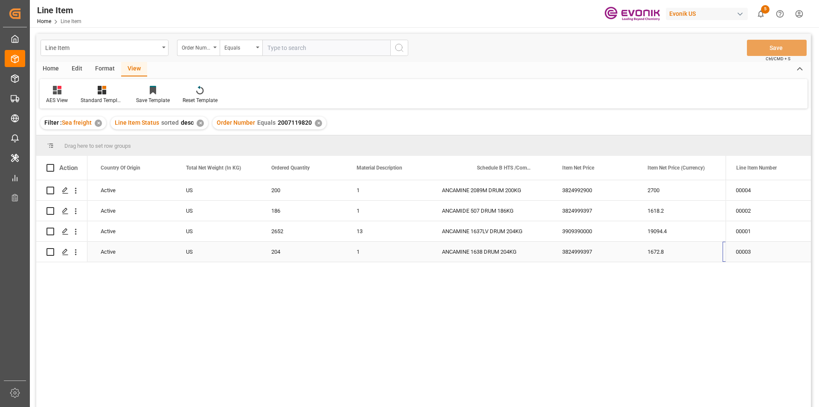
scroll to position [0, 253]
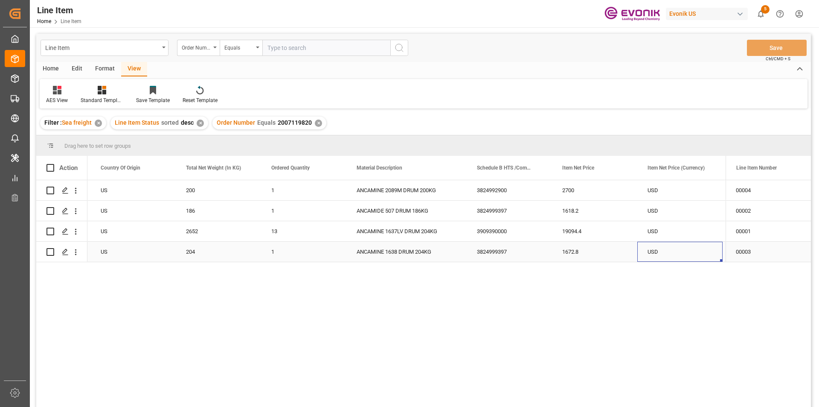
click at [205, 257] on div "204" at bounding box center [218, 252] width 85 height 20
drag, startPoint x: 566, startPoint y: 250, endPoint x: 571, endPoint y: 265, distance: 15.4
click at [566, 250] on div "1672.8" at bounding box center [594, 252] width 85 height 20
click at [199, 202] on div "186" at bounding box center [218, 211] width 85 height 20
click at [535, 210] on div "3824999397" at bounding box center [509, 211] width 85 height 20
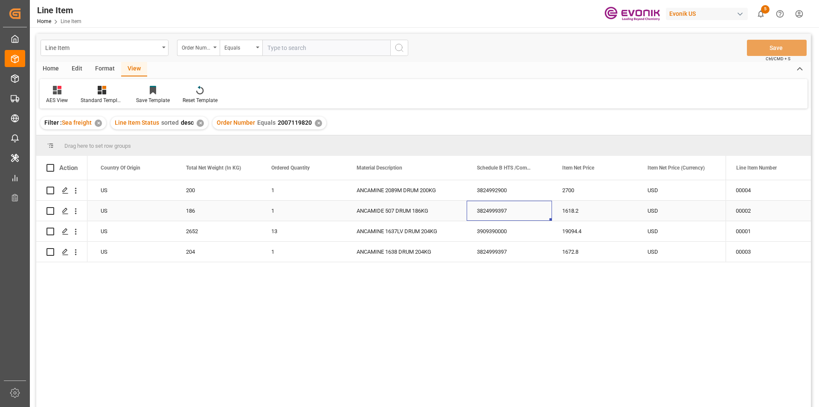
click at [600, 214] on div "1618.2" at bounding box center [594, 211] width 85 height 20
click at [395, 195] on div "ANCAMINE 2089M DRUM 200KG" at bounding box center [406, 190] width 120 height 20
click at [210, 195] on div "200" at bounding box center [218, 190] width 85 height 20
click at [577, 192] on div "2700" at bounding box center [594, 190] width 85 height 20
click at [176, 228] on div "2652" at bounding box center [218, 231] width 85 height 20
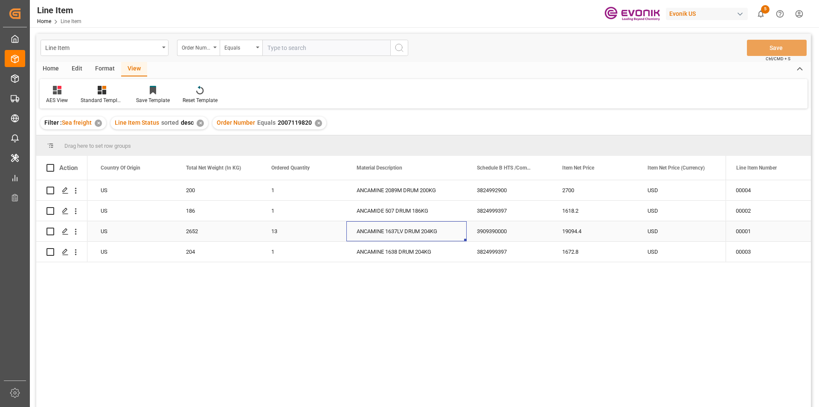
drag, startPoint x: 423, startPoint y: 227, endPoint x: 436, endPoint y: 228, distance: 12.9
click at [426, 228] on div "ANCAMINE 1637LV DRUM 204KG" at bounding box center [406, 231] width 120 height 20
click at [557, 229] on div "19094.4" at bounding box center [594, 231] width 85 height 20
click at [601, 258] on div "1672.8" at bounding box center [594, 252] width 85 height 20
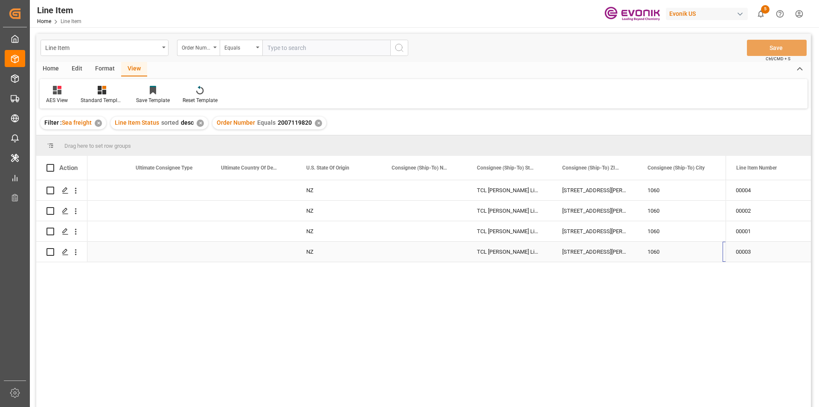
scroll to position [0, 1018]
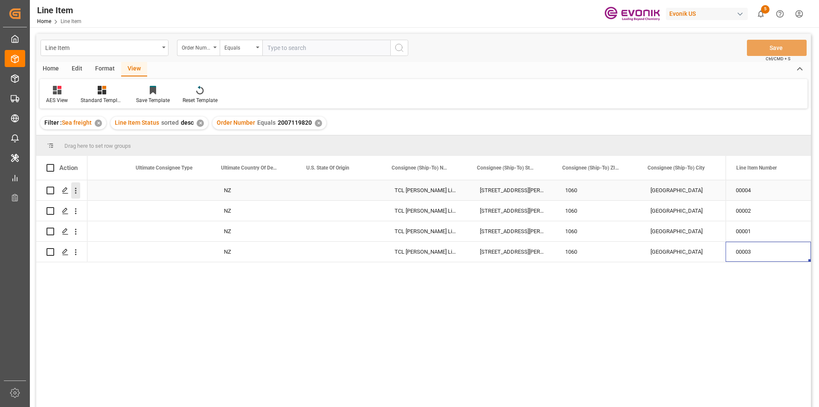
click at [76, 194] on icon "open menu" at bounding box center [75, 190] width 9 height 9
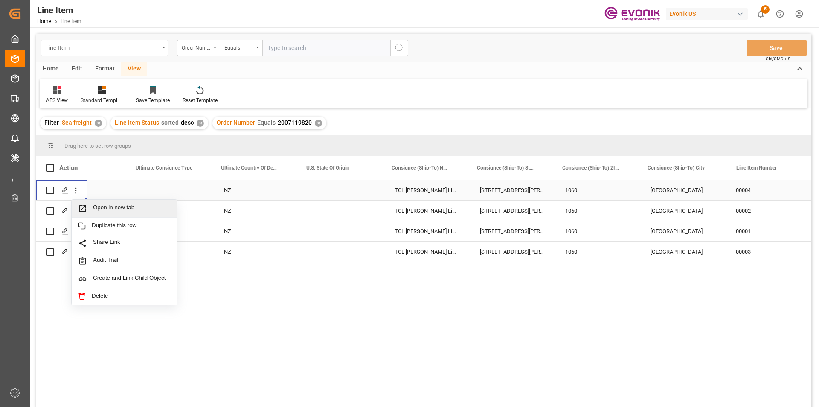
click at [121, 209] on span "Open in new tab" at bounding box center [132, 208] width 78 height 9
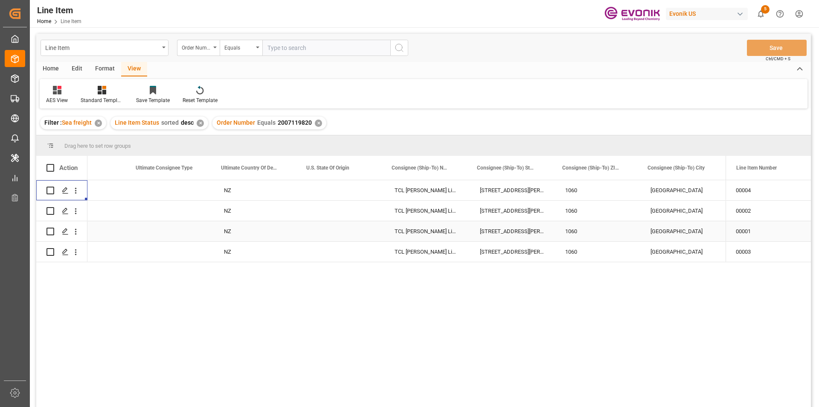
click at [266, 226] on div "NZ" at bounding box center [256, 231] width 85 height 20
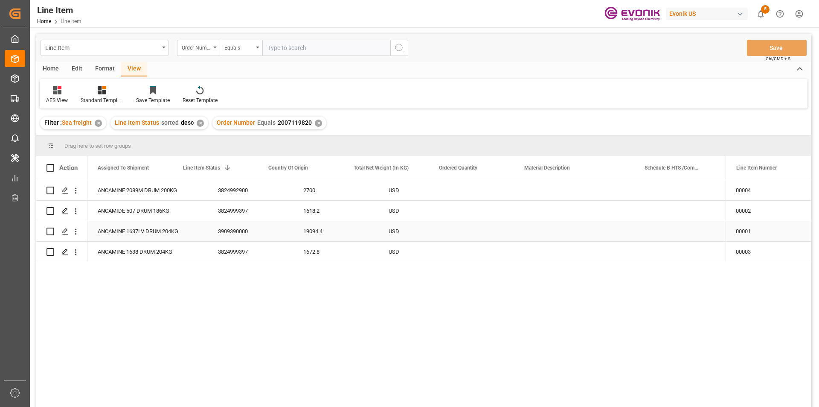
scroll to position [0, 0]
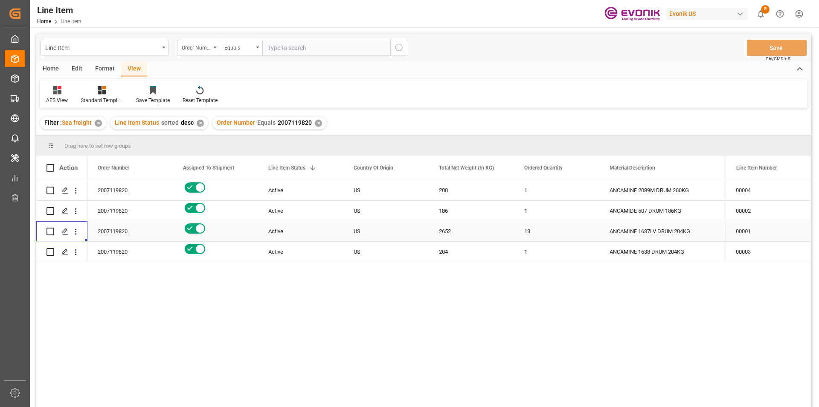
click at [124, 232] on div "2007119820" at bounding box center [129, 231] width 85 height 20
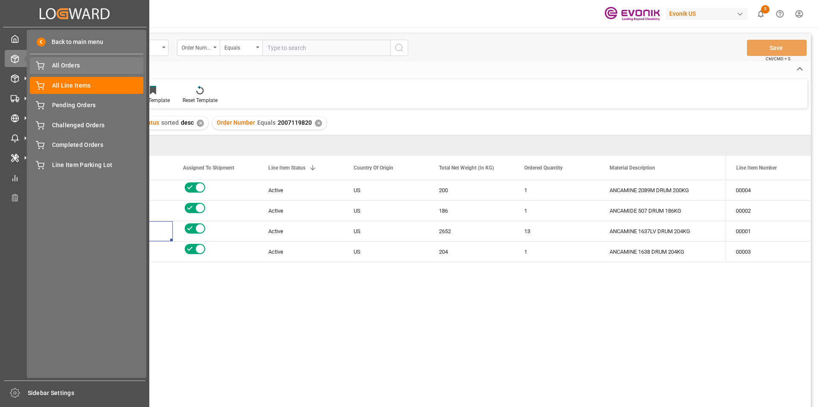
click at [79, 63] on span "All Orders" at bounding box center [98, 65] width 92 height 9
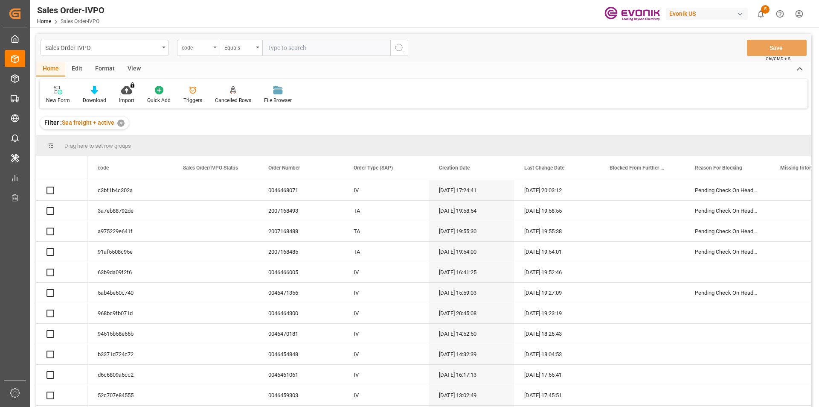
click at [201, 45] on div "code" at bounding box center [196, 47] width 29 height 10
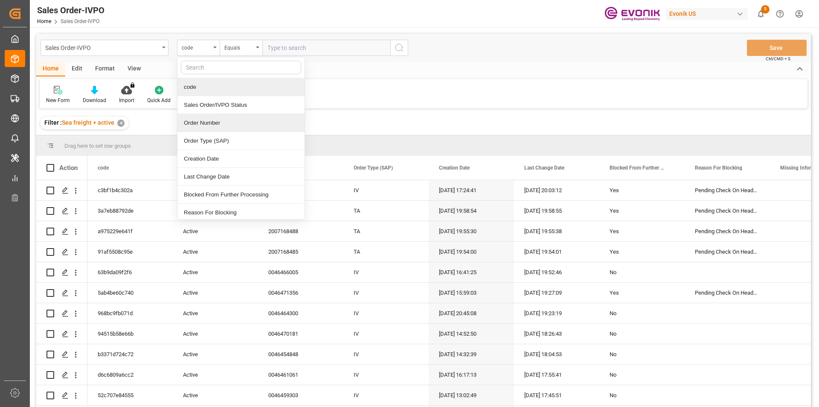
click at [200, 125] on div "Order Number" at bounding box center [241, 123] width 127 height 18
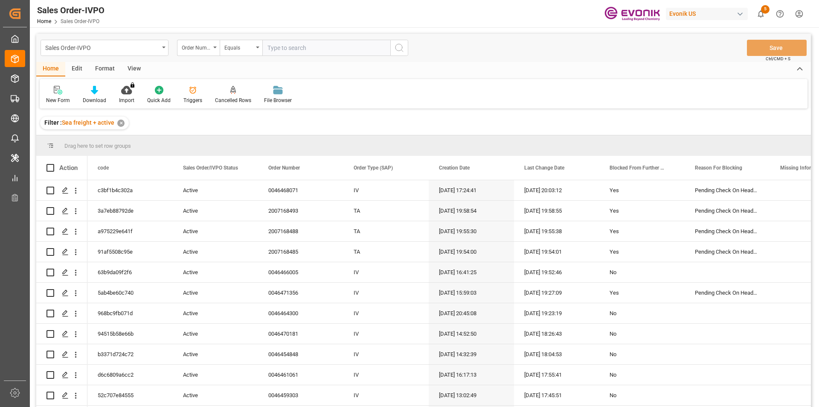
click at [273, 47] on input "text" at bounding box center [326, 48] width 128 height 16
paste input "2007119820"
type input "2007119820"
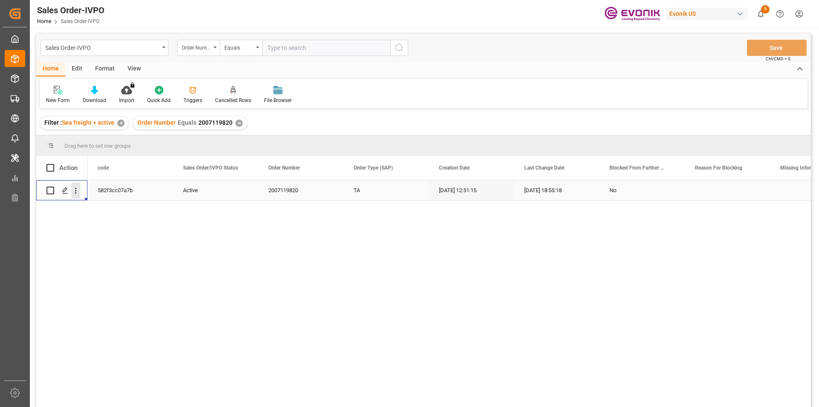
click at [78, 189] on icon "open menu" at bounding box center [75, 190] width 9 height 9
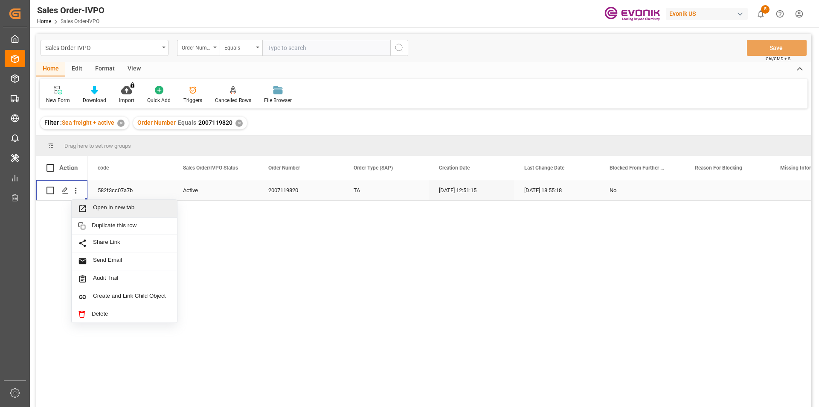
click at [131, 205] on span "Open in new tab" at bounding box center [132, 208] width 78 height 9
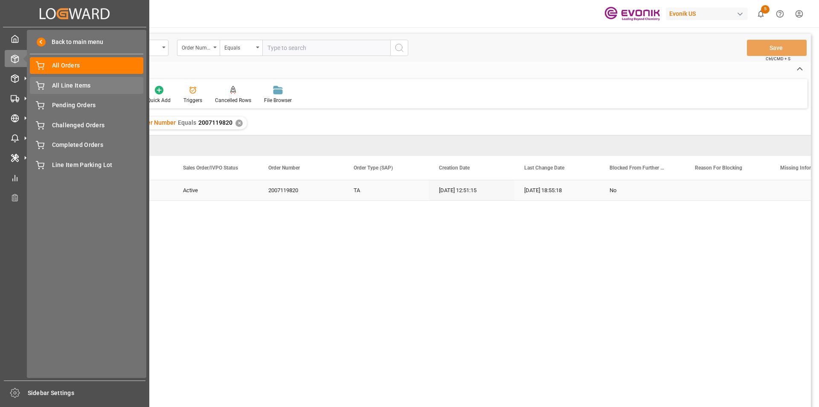
click at [70, 84] on span "All Line Items" at bounding box center [98, 85] width 92 height 9
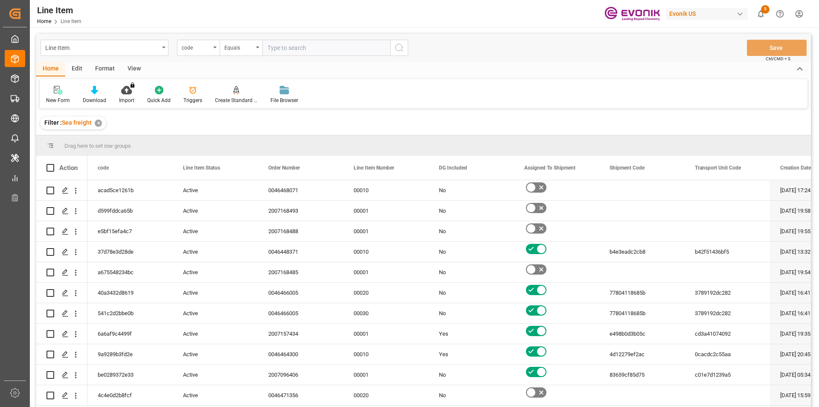
click at [274, 50] on input "text" at bounding box center [326, 48] width 128 height 16
paste input "2007119820"
type input "2007119820"
click at [201, 52] on div "code" at bounding box center [198, 48] width 43 height 16
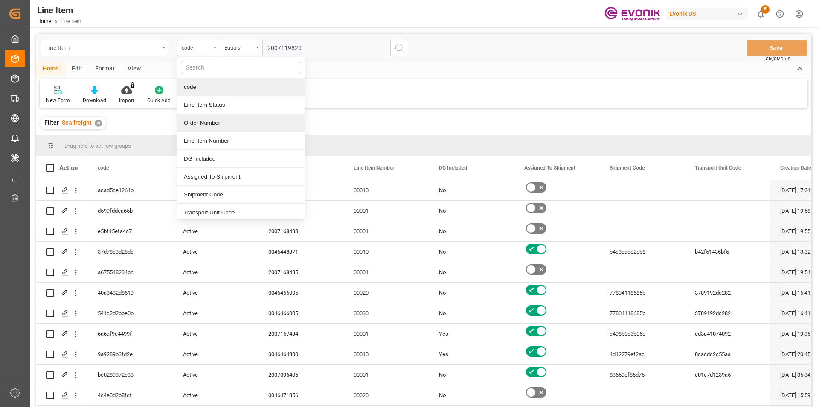
click at [204, 127] on div "Order Number" at bounding box center [241, 123] width 127 height 18
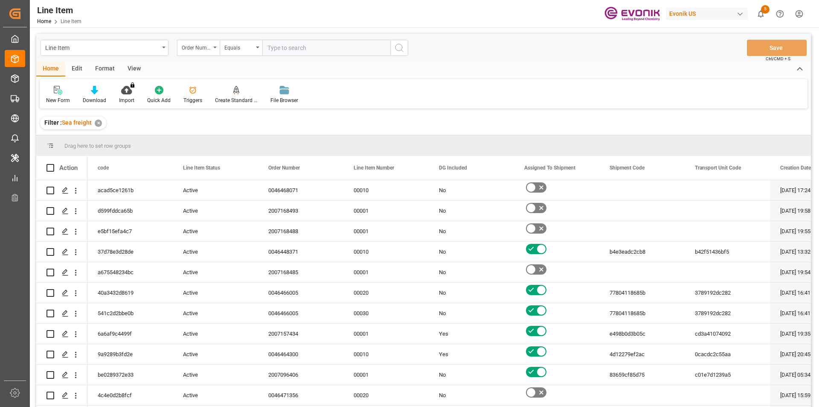
click at [338, 47] on input "text" at bounding box center [326, 48] width 128 height 16
paste input "2007119820"
type input "2007119820"
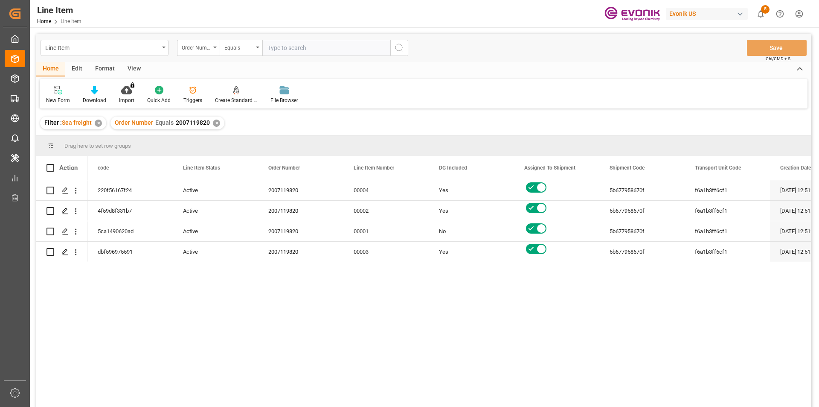
click at [132, 64] on div "View" at bounding box center [134, 69] width 26 height 15
click at [86, 89] on div at bounding box center [97, 89] width 43 height 9
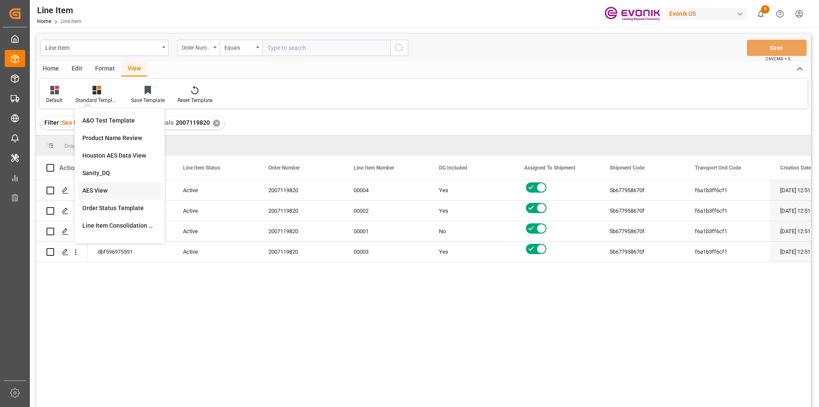
click at [117, 192] on div "AES View" at bounding box center [119, 190] width 75 height 9
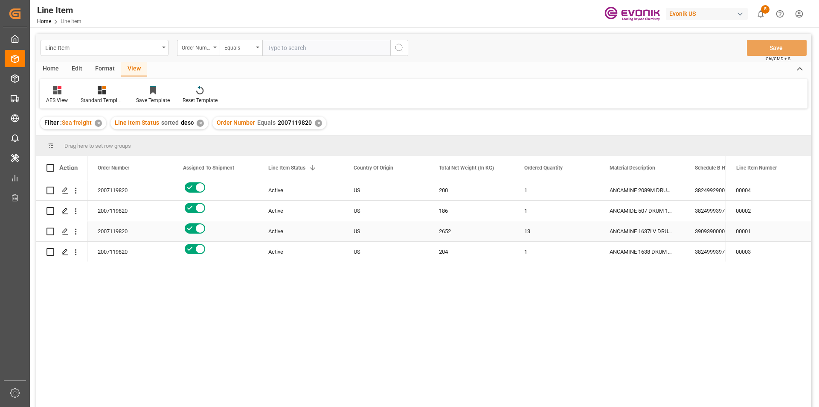
click at [563, 242] on div "1" at bounding box center [556, 252] width 85 height 20
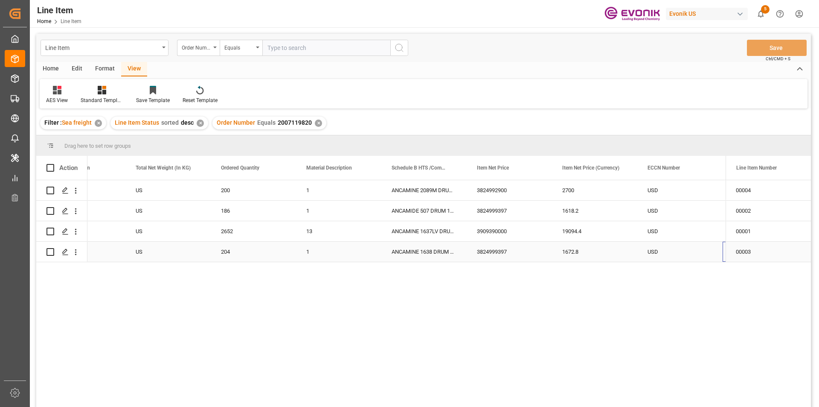
scroll to position [0, 303]
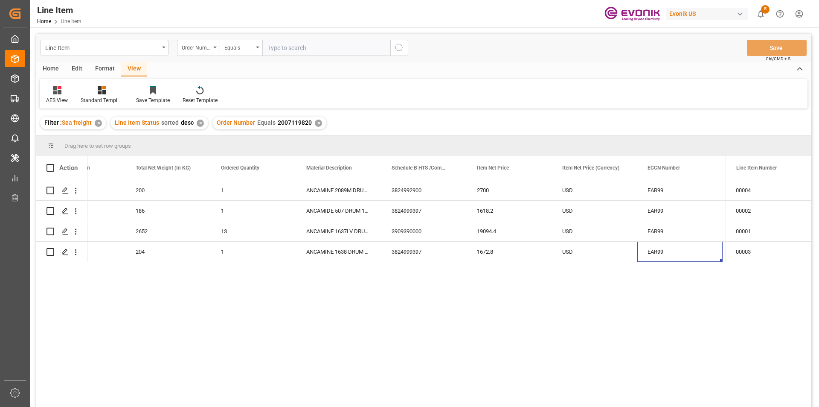
click at [316, 124] on div "✕" at bounding box center [318, 122] width 7 height 7
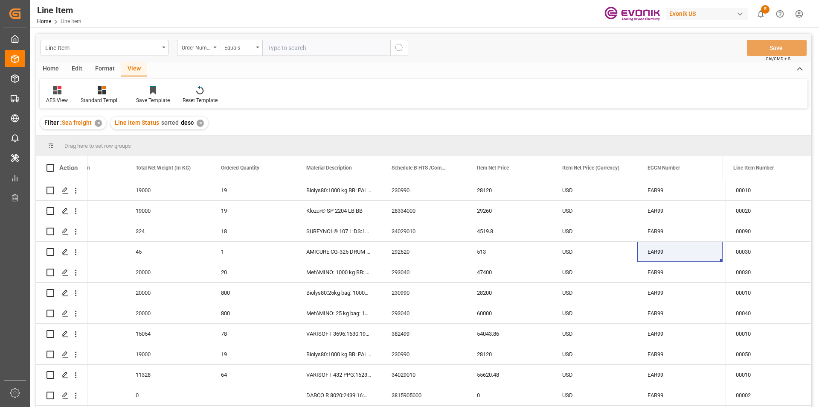
click at [294, 49] on input "text" at bounding box center [326, 48] width 128 height 16
paste input "0046464300"
type input "0046464300"
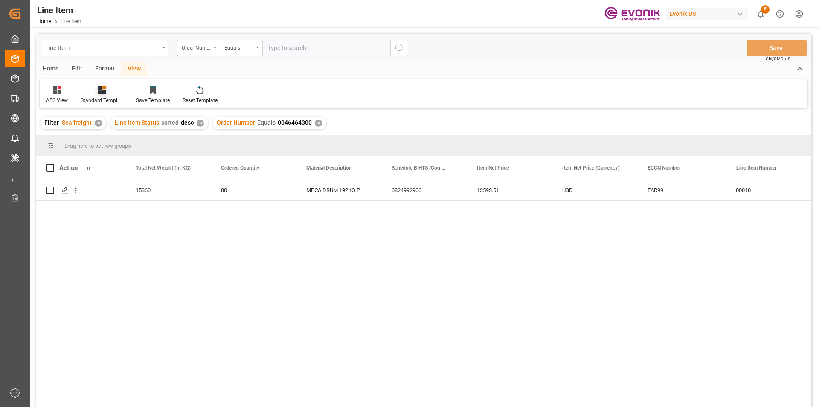
click at [104, 90] on icon at bounding box center [102, 90] width 9 height 9
click at [119, 188] on div "AES View" at bounding box center [124, 190] width 75 height 9
click at [155, 194] on div "15360" at bounding box center [167, 190] width 85 height 20
click at [211, 192] on div "15360" at bounding box center [253, 190] width 85 height 20
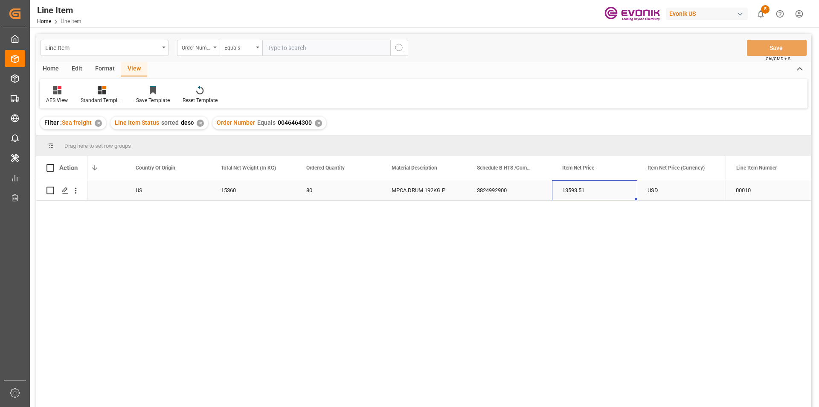
click at [598, 189] on div "13593.51" at bounding box center [594, 190] width 85 height 20
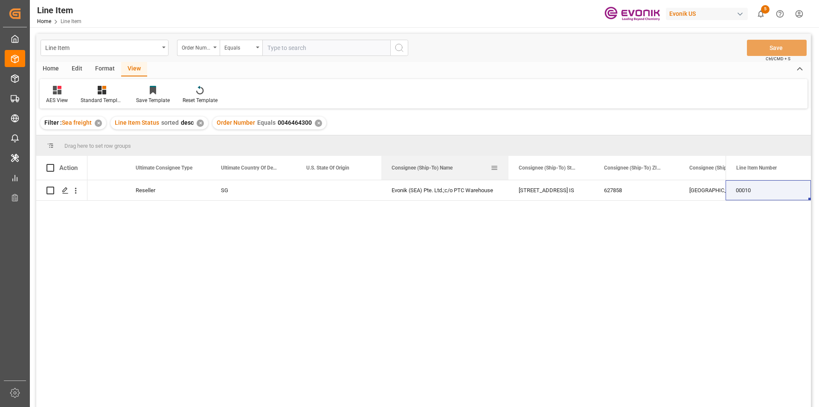
drag, startPoint x: 466, startPoint y: 170, endPoint x: 508, endPoint y: 172, distance: 41.9
click at [508, 172] on div at bounding box center [508, 168] width 3 height 24
click at [291, 194] on div "SG" at bounding box center [253, 190] width 85 height 20
click at [315, 122] on div "✕" at bounding box center [318, 122] width 7 height 7
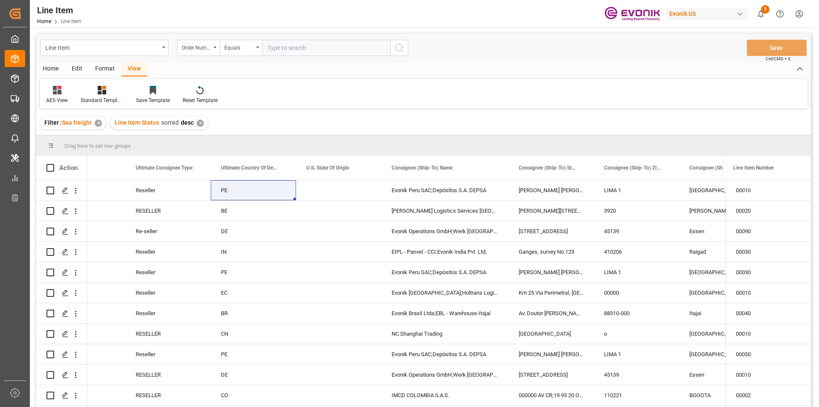
click at [292, 47] on input "text" at bounding box center [326, 48] width 128 height 16
paste input "0046468358"
type input "0046468358"
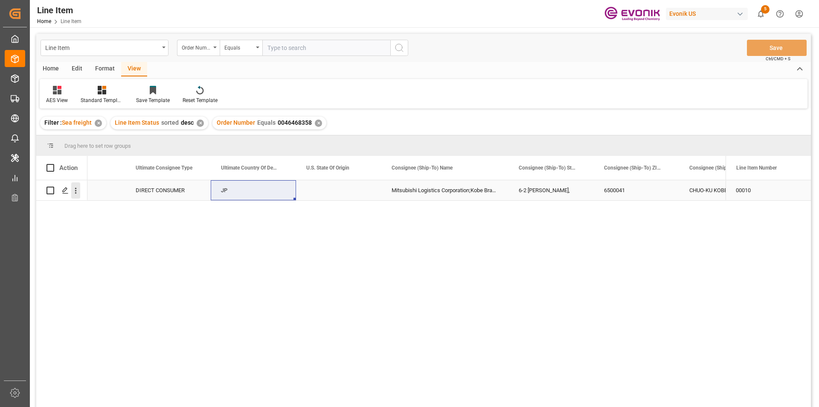
click at [77, 189] on icon "open menu" at bounding box center [75, 190] width 9 height 9
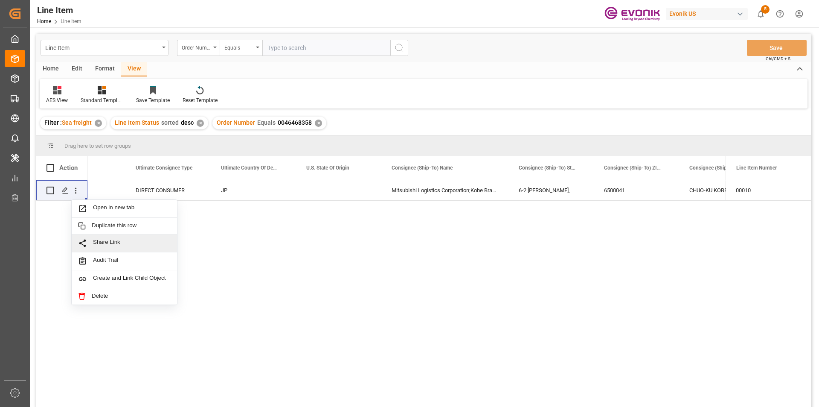
click at [329, 271] on div "EAR99 DIRECT CONSUMER JP Mitsubishi Logistics Corporation;Kobe Branch Shinko of…" at bounding box center [406, 296] width 638 height 232
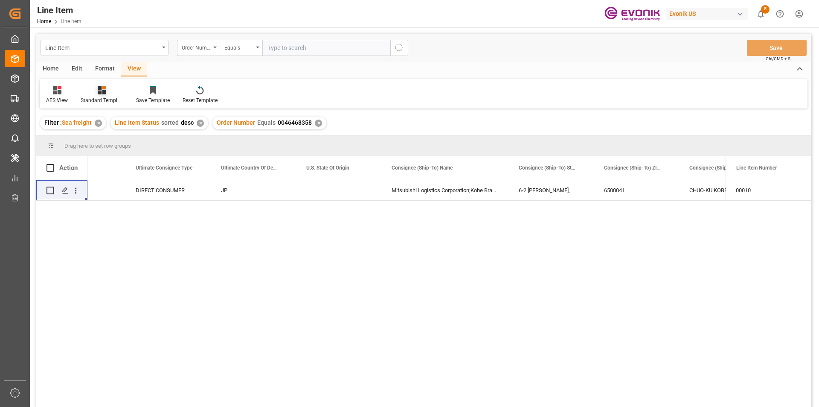
click at [107, 92] on div at bounding box center [102, 89] width 43 height 9
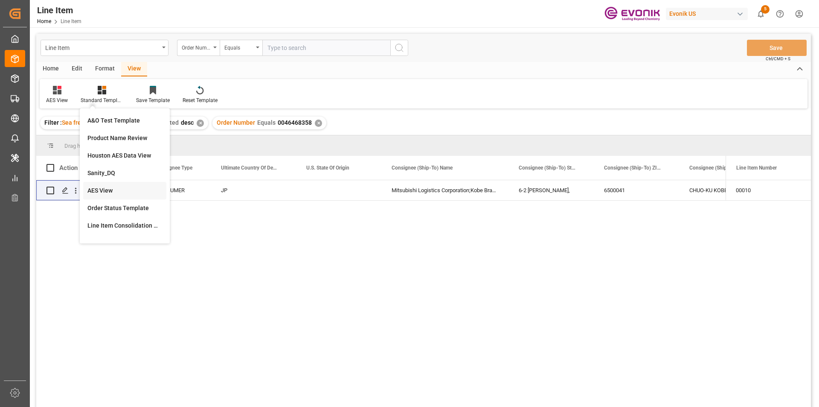
click at [126, 196] on div "AES View" at bounding box center [124, 190] width 83 height 17
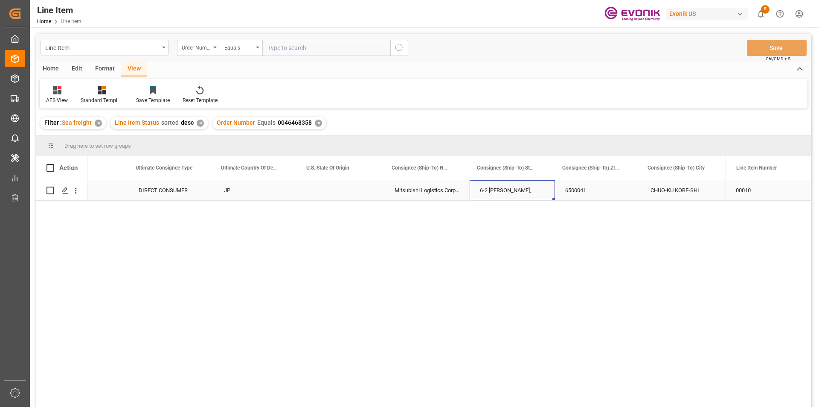
click at [501, 190] on div "6-2 SHINKO-CHO," at bounding box center [512, 190] width 85 height 20
click at [579, 191] on div "18320000" at bounding box center [594, 190] width 85 height 20
click at [617, 185] on div "18320000" at bounding box center [594, 190] width 85 height 20
click at [713, 193] on div "JPY" at bounding box center [680, 190] width 85 height 20
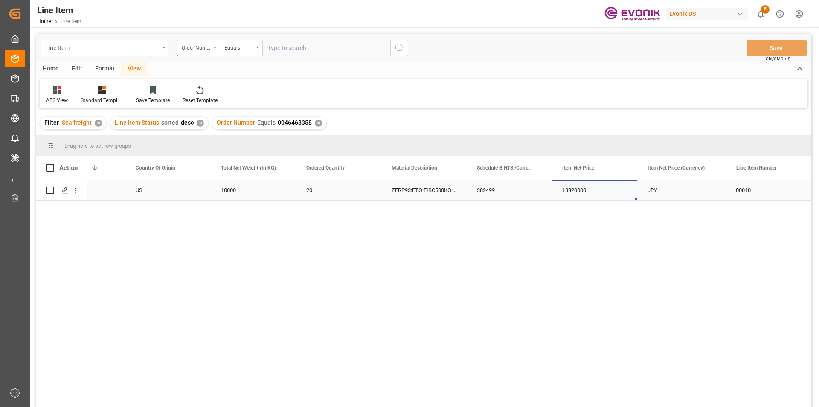
click at [625, 189] on div "18320000" at bounding box center [594, 190] width 85 height 20
click at [256, 191] on div "10000" at bounding box center [253, 190] width 85 height 20
click at [664, 194] on div "JPY" at bounding box center [680, 190] width 85 height 20
click at [78, 190] on icon "open menu" at bounding box center [75, 190] width 9 height 9
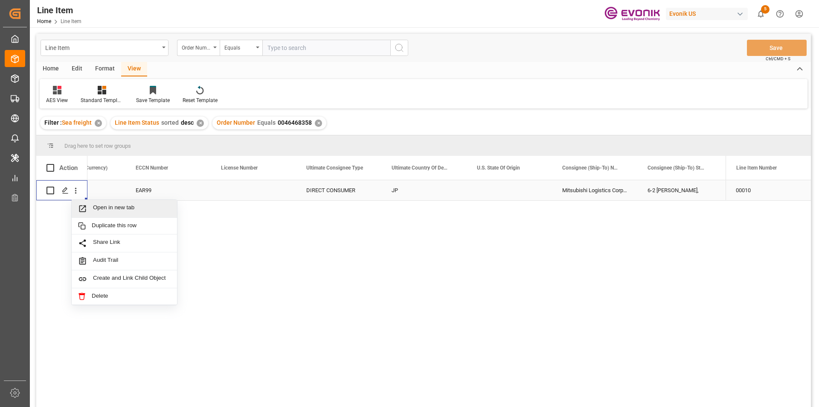
click at [109, 207] on span "Open in new tab" at bounding box center [132, 208] width 78 height 9
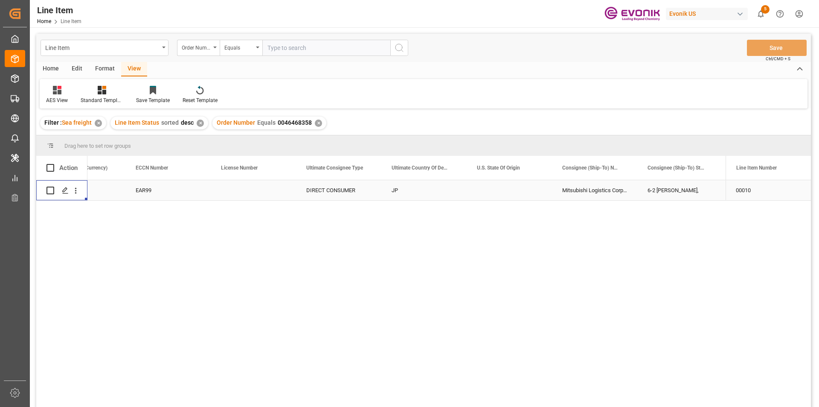
click at [581, 190] on div "Mitsubishi Logistics Corporation;Kobe Branch Shinko office" at bounding box center [594, 190] width 85 height 20
drag, startPoint x: 638, startPoint y: 167, endPoint x: 693, endPoint y: 163, distance: 55.6
click at [693, 163] on div "Consignee (Ship-To) Street" at bounding box center [680, 168] width 85 height 24
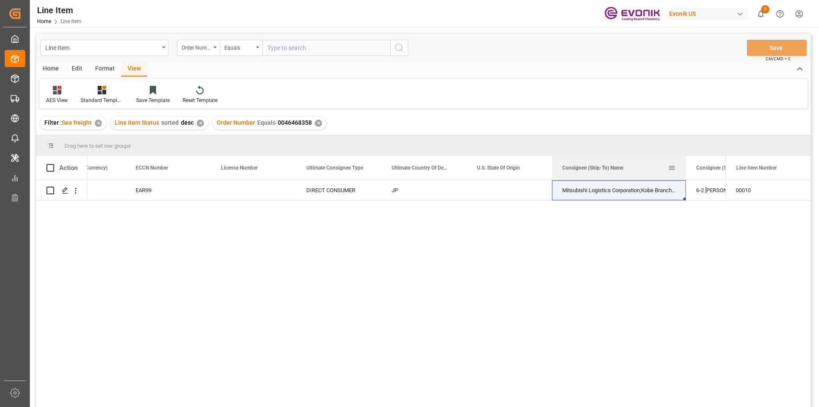
drag, startPoint x: 637, startPoint y: 170, endPoint x: 686, endPoint y: 167, distance: 48.7
click at [686, 167] on div at bounding box center [685, 168] width 3 height 24
click at [623, 191] on div "Mitsubishi Logistics Corporation;Kobe Branch Shinko office" at bounding box center [619, 190] width 134 height 20
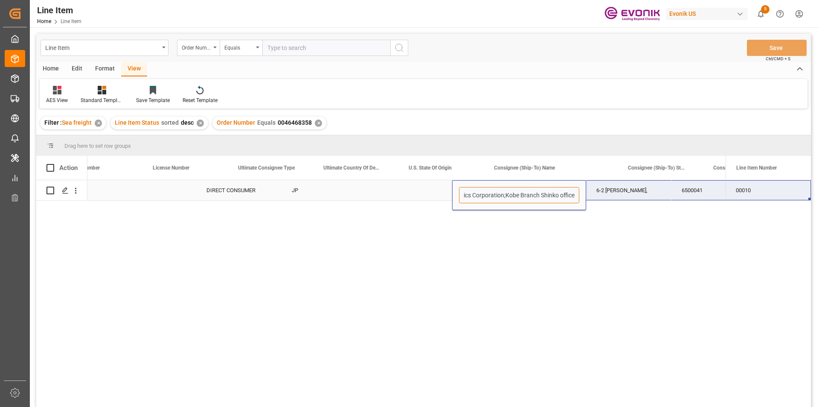
scroll to position [0, 1032]
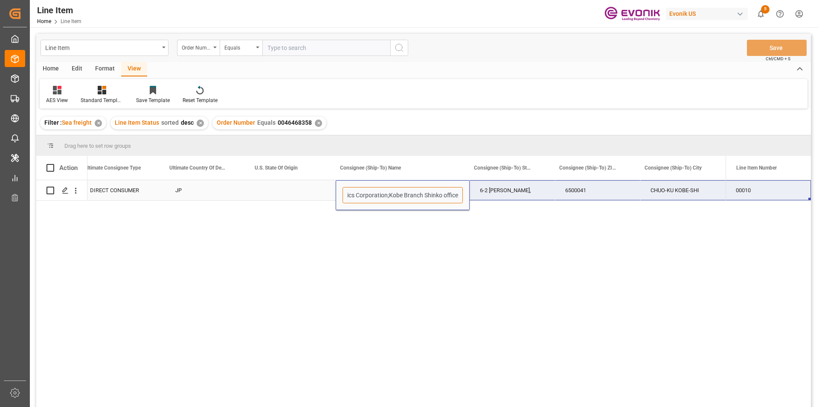
drag, startPoint x: 574, startPoint y: 193, endPoint x: 744, endPoint y: 196, distance: 170.7
click at [744, 196] on div "DIRECT CONSUMER JP Mitsubishi Logistics Corporation;Kobe Branch Shinko office 6…" at bounding box center [423, 294] width 775 height 229
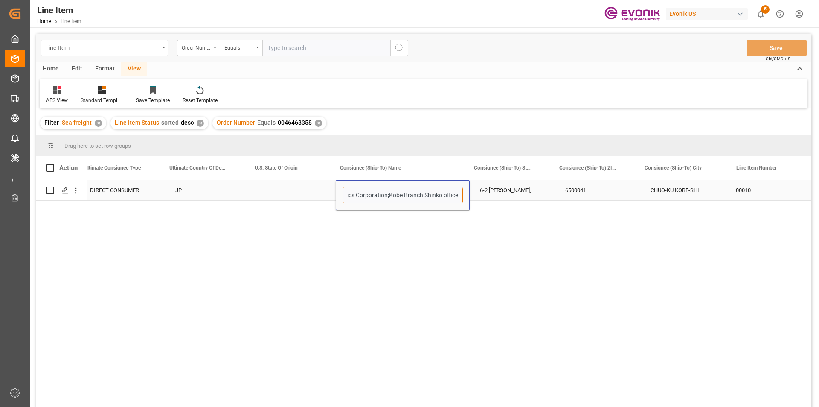
click at [399, 196] on input "Mitsubishi Logistics Corporation;Kobe Branch Shinko office" at bounding box center [403, 195] width 120 height 16
drag, startPoint x: 424, startPoint y: 195, endPoint x: 472, endPoint y: 198, distance: 47.9
click at [364, 197] on input "Mitsubishi Logistics Corporation;Kobe Branch Shinko office" at bounding box center [403, 195] width 120 height 16
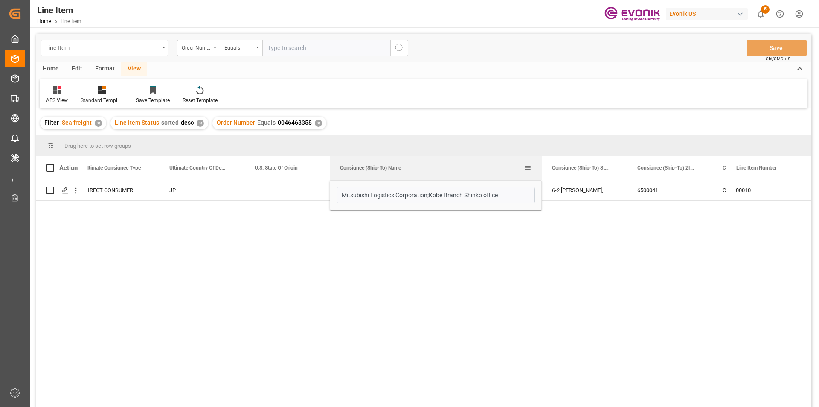
drag, startPoint x: 463, startPoint y: 165, endPoint x: 542, endPoint y: 160, distance: 78.2
click at [542, 160] on div at bounding box center [541, 168] width 3 height 24
click at [530, 169] on span at bounding box center [528, 168] width 8 height 8
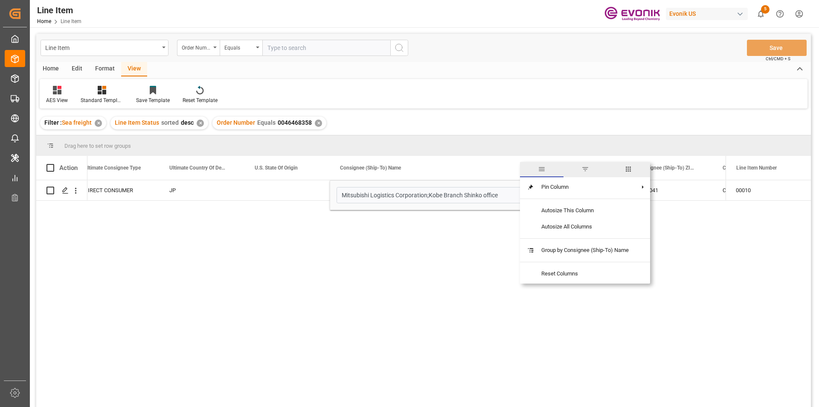
drag, startPoint x: 460, startPoint y: 259, endPoint x: 457, endPoint y: 230, distance: 28.7
click at [460, 258] on div "DIRECT CONSUMER JP Mitsubishi Logistics Corporation;Kobe Branch Shinko office 6…" at bounding box center [406, 296] width 638 height 232
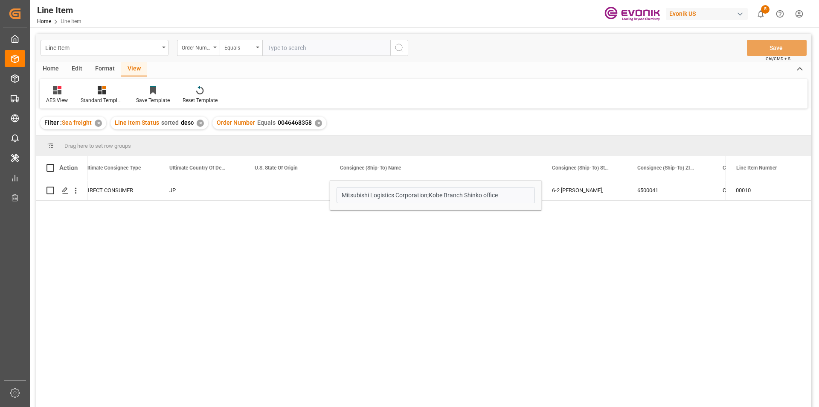
click at [575, 227] on div "DIRECT CONSUMER JP Mitsubishi Logistics Corporation;Kobe Branch Shinko office 6…" at bounding box center [406, 296] width 638 height 232
click at [387, 219] on div "DIRECT CONSUMER JP Mitsubishi Logistics Corporation;Kobe Branch Shinko office 6…" at bounding box center [406, 296] width 638 height 232
click at [483, 237] on div "DIRECT CONSUMER JP Mitsubishi Logistics Corporation;Kobe Branch Shinko office 6…" at bounding box center [406, 296] width 638 height 232
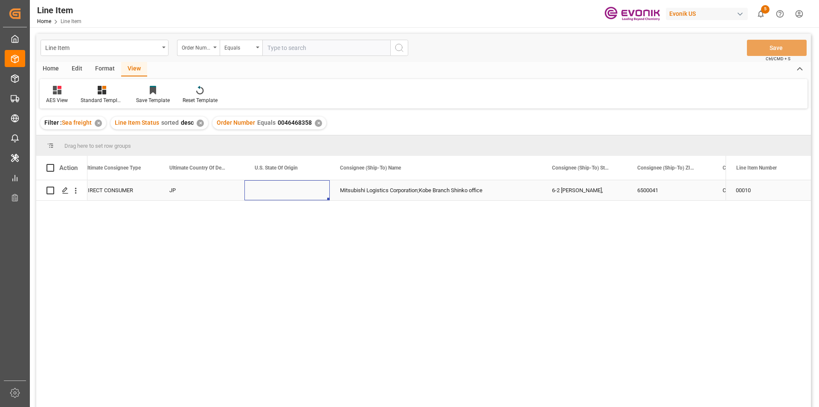
click at [289, 193] on div "Press SPACE to select this row." at bounding box center [287, 190] width 85 height 20
drag, startPoint x: 178, startPoint y: 190, endPoint x: 324, endPoint y: 196, distance: 146.9
click at [181, 190] on div "JP" at bounding box center [201, 190] width 85 height 20
click at [362, 197] on div "Mitsubishi Logistics Corporation;Kobe Branch Shinko office" at bounding box center [436, 190] width 212 height 20
click at [318, 123] on div "✕" at bounding box center [318, 122] width 7 height 7
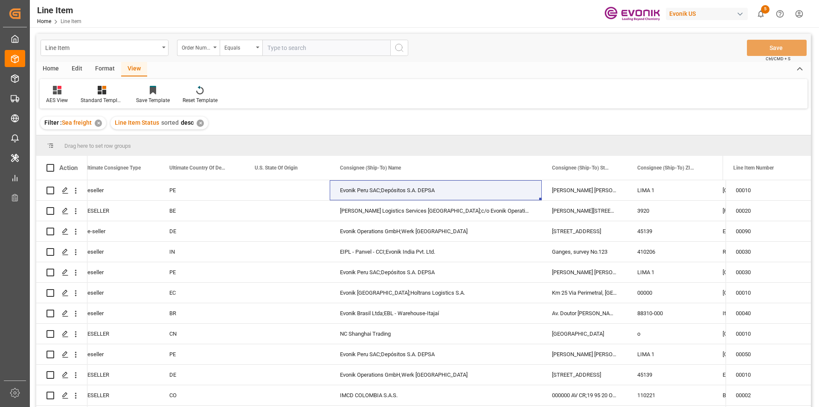
click at [277, 54] on input "text" at bounding box center [326, 48] width 128 height 16
paste input "0046464075"
type input "0046464075"
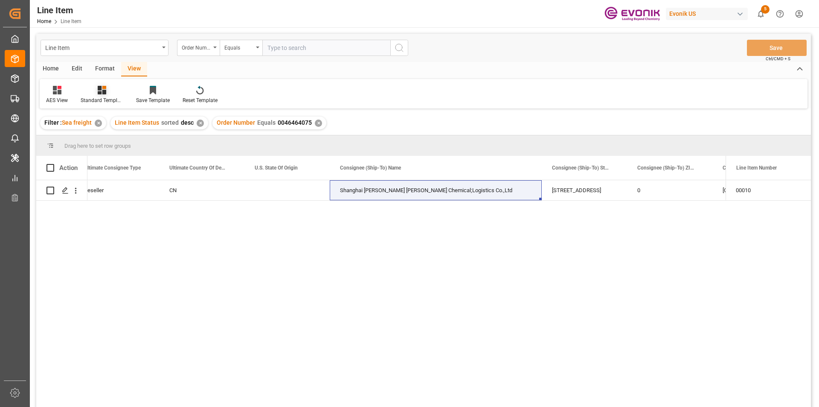
click at [106, 99] on div "Standard Templates" at bounding box center [102, 100] width 43 height 8
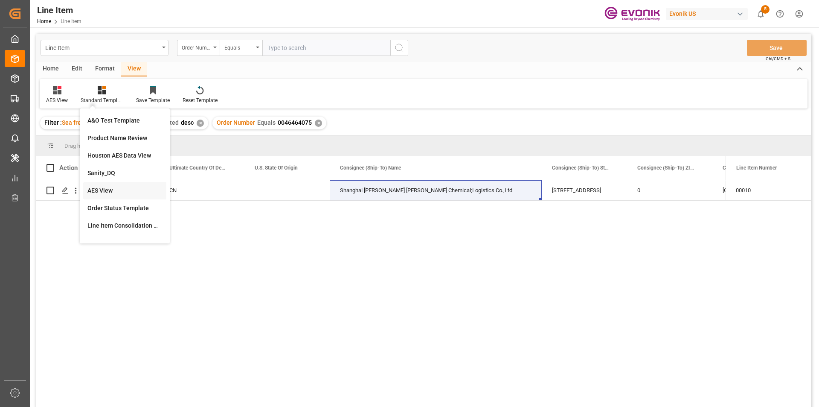
click at [113, 190] on div "AES View" at bounding box center [124, 190] width 75 height 9
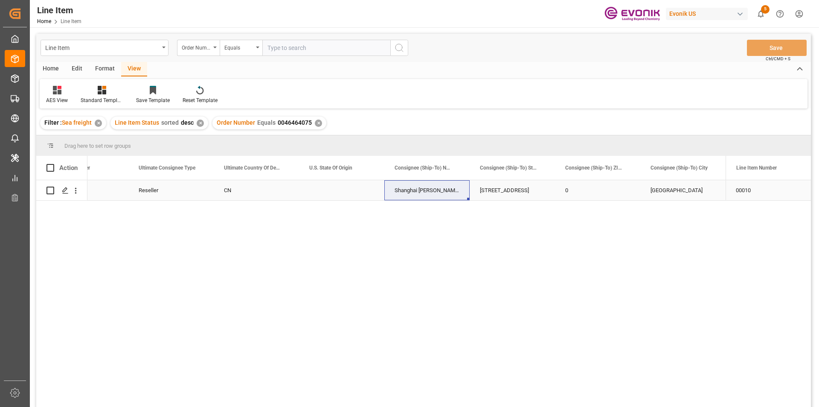
click at [178, 194] on div "Reseller" at bounding box center [170, 190] width 85 height 20
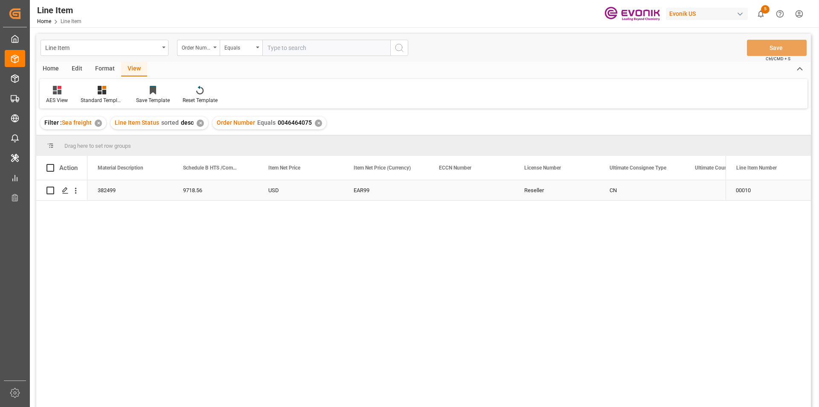
scroll to position [0, 512]
click at [527, 199] on div "Press SPACE to select this row." at bounding box center [556, 190] width 85 height 20
click at [273, 189] on div "9718.56" at bounding box center [300, 190] width 85 height 20
click at [198, 198] on div "2448" at bounding box center [215, 190] width 85 height 20
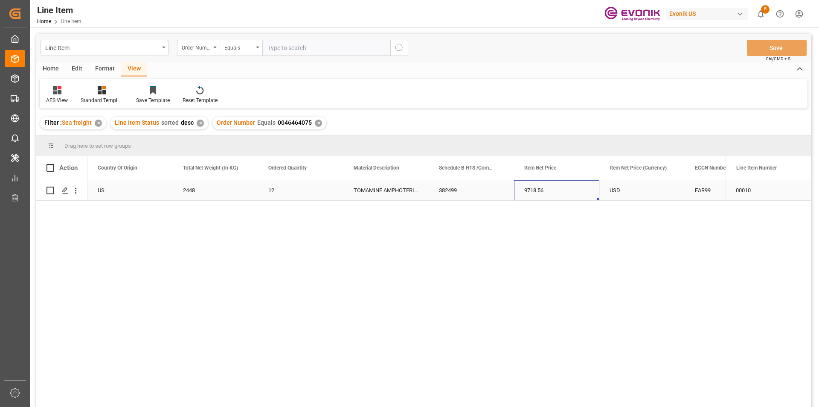
click at [553, 189] on div "9718.56" at bounding box center [556, 190] width 85 height 20
click at [565, 193] on div "9718.56" at bounding box center [556, 190] width 85 height 20
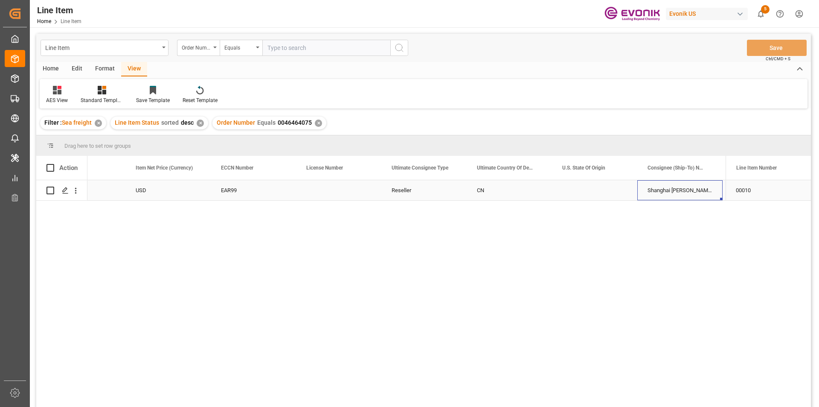
scroll to position [0, 815]
click at [153, 190] on div "EAR99" at bounding box center [168, 191] width 65 height 20
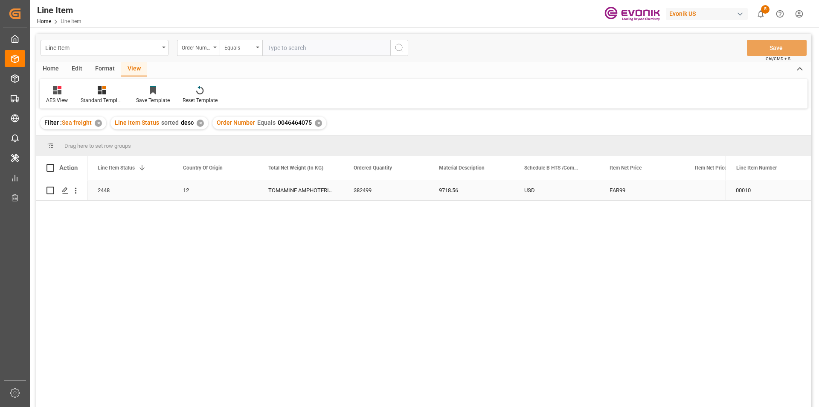
scroll to position [0, 0]
click at [130, 186] on div "0046464075" at bounding box center [129, 190] width 85 height 20
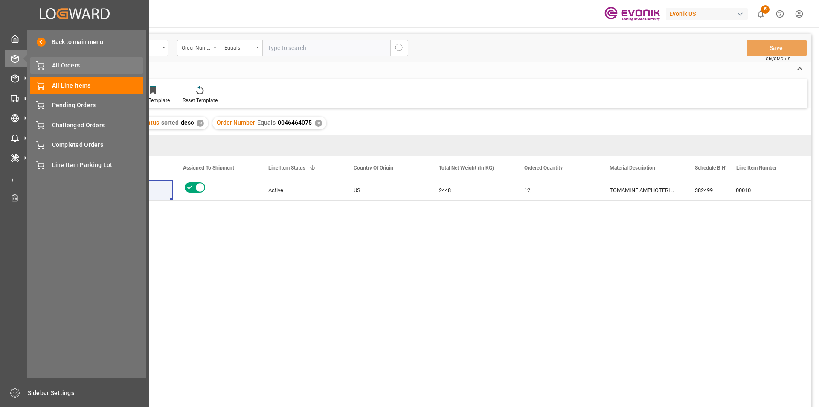
click at [85, 63] on span "All Orders" at bounding box center [98, 65] width 92 height 9
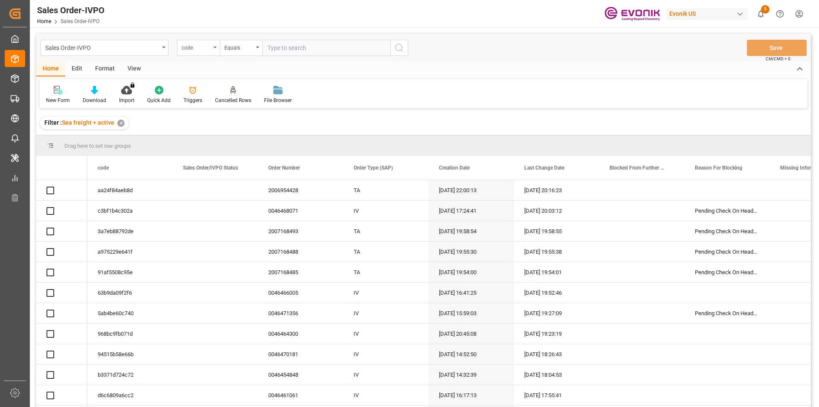
click at [217, 53] on div "code" at bounding box center [198, 48] width 43 height 16
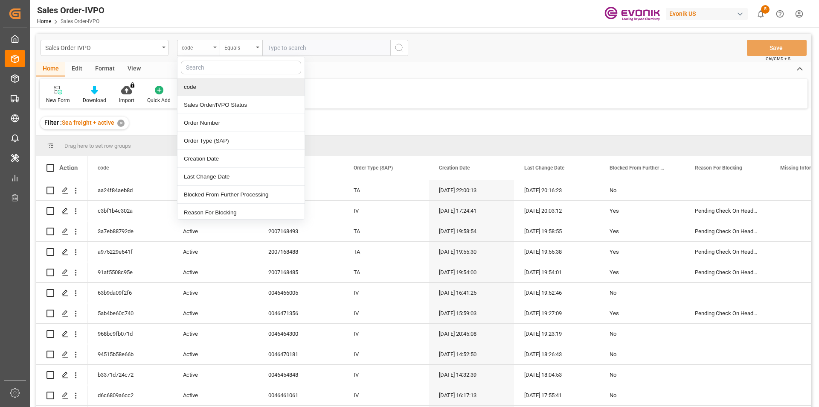
click at [206, 48] on div "code" at bounding box center [196, 47] width 29 height 10
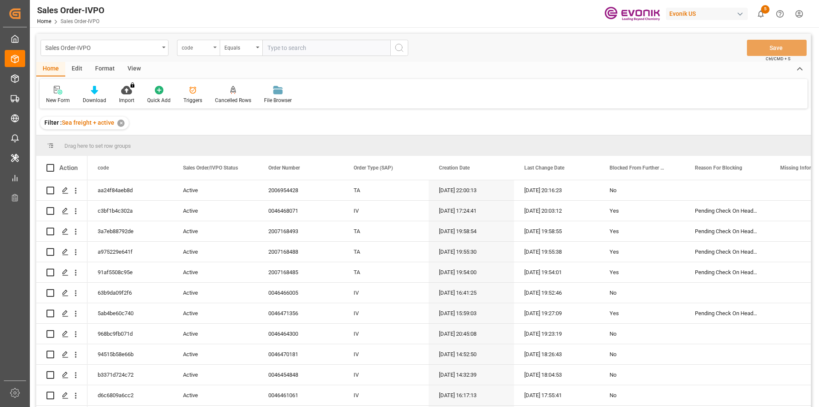
click at [211, 51] on div "code" at bounding box center [198, 48] width 43 height 16
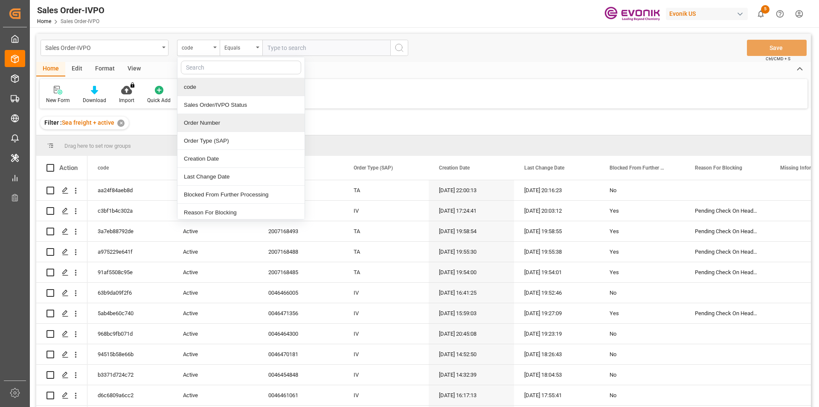
click at [213, 131] on div "Order Number" at bounding box center [241, 123] width 127 height 18
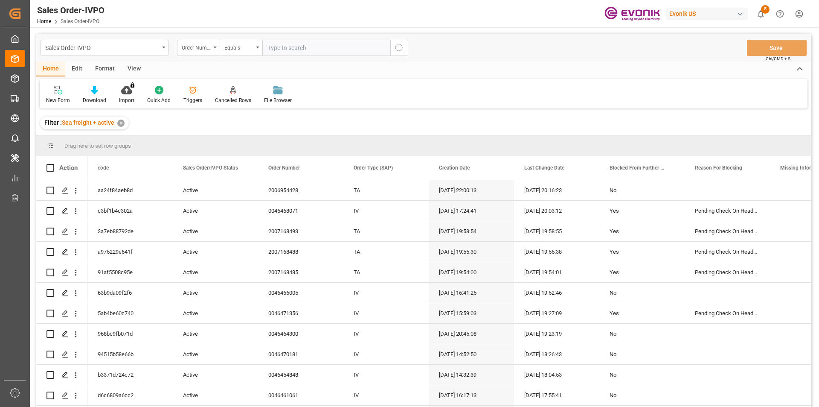
click at [300, 46] on input "text" at bounding box center [326, 48] width 128 height 16
paste input "0046464075"
type input "0046464075"
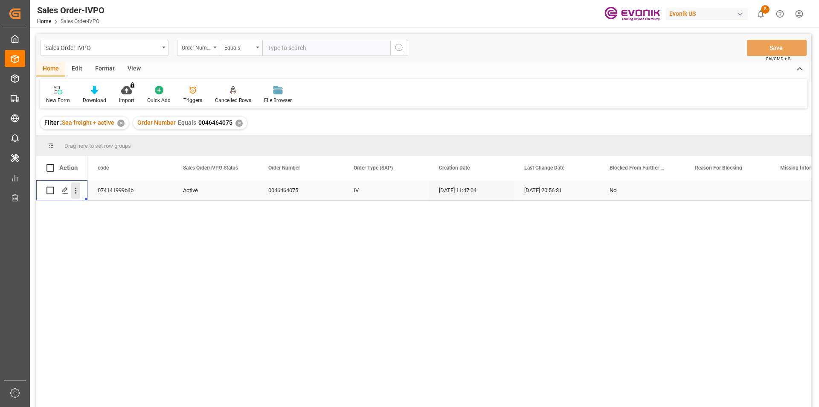
click at [78, 191] on icon "open menu" at bounding box center [75, 190] width 9 height 9
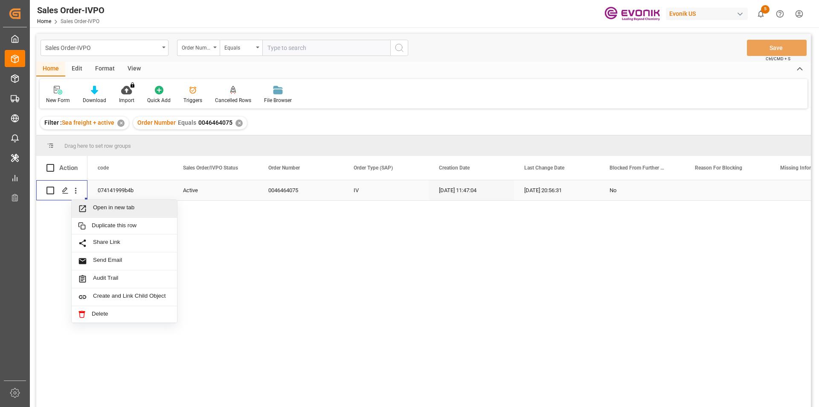
click at [110, 206] on span "Open in new tab" at bounding box center [132, 208] width 78 height 9
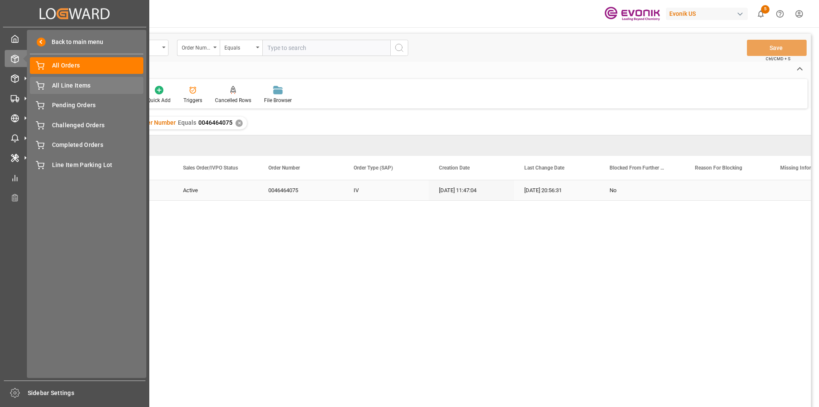
click at [82, 84] on span "All Line Items" at bounding box center [98, 85] width 92 height 9
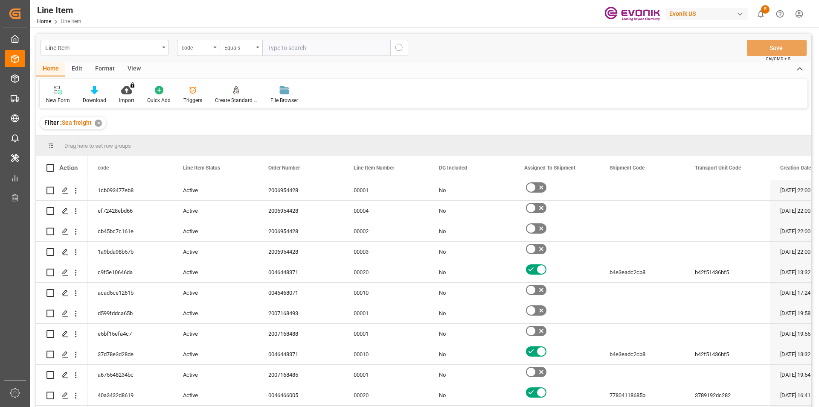
click at [202, 51] on div "code" at bounding box center [196, 47] width 29 height 10
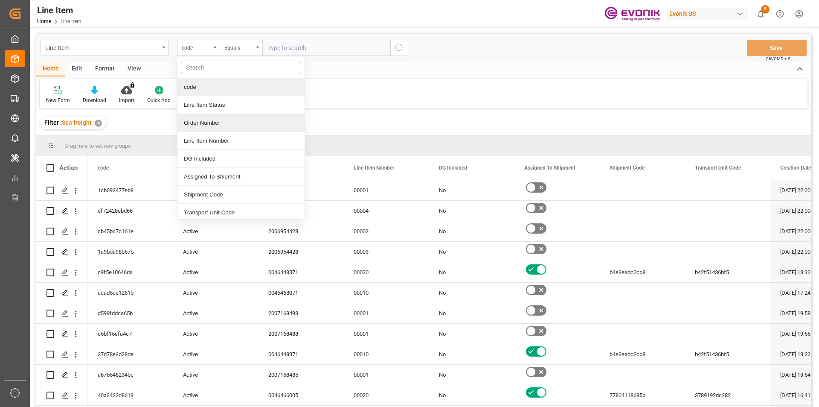
drag, startPoint x: 204, startPoint y: 121, endPoint x: 292, endPoint y: 50, distance: 112.9
click at [205, 119] on div "Order Number" at bounding box center [241, 123] width 127 height 18
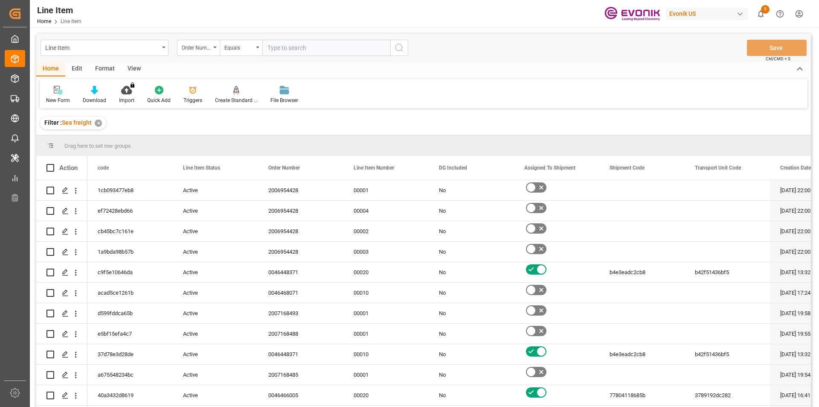
click at [301, 43] on input "text" at bounding box center [326, 48] width 128 height 16
paste input "0046464075"
type input "0046464075"
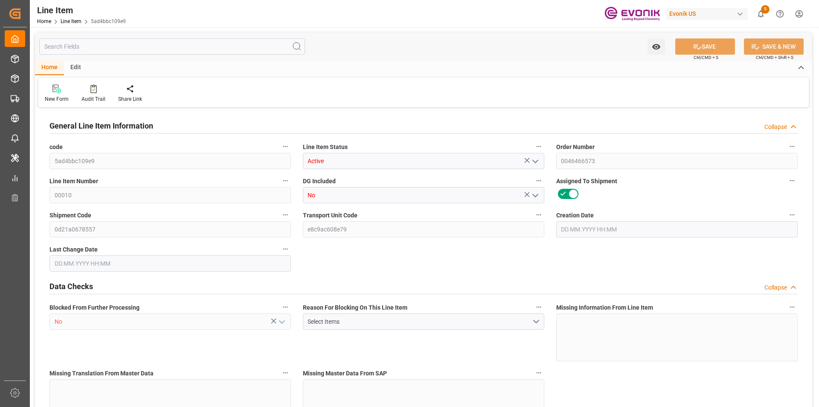
type input "1"
type input "53.5"
type input "50"
type input "0.0733"
type input "1"
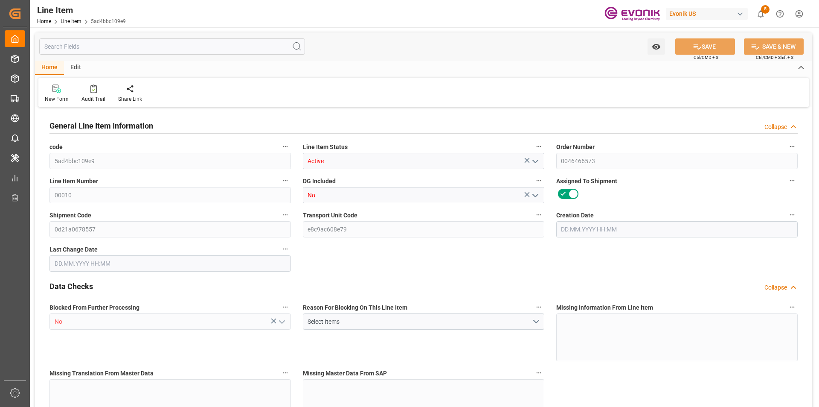
type input "1320.5"
type input "1"
type input "50"
type input "53.5"
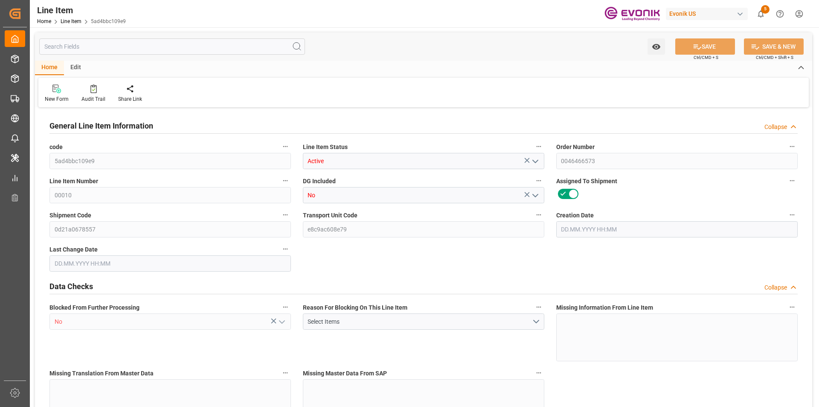
type input "73.5"
type input "50"
type input "0.0733"
type input "73.35"
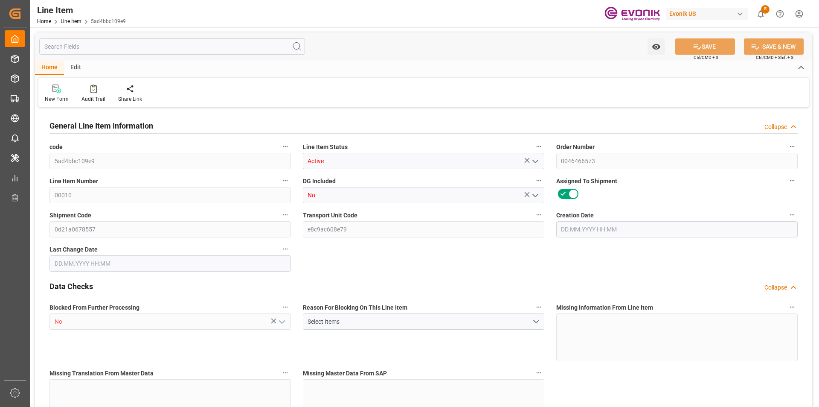
type input "1"
type input "53.5"
type input "50"
type input "0.0733"
type input "05.08.2025 12:07"
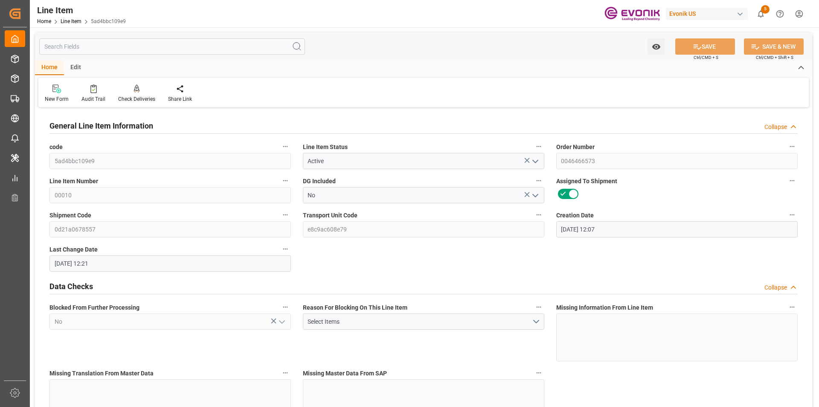
type input "25.08.2025 12:21"
type input "09.10.2025"
type input "02.09.2025"
click at [126, 48] on input "text" at bounding box center [172, 46] width 266 height 16
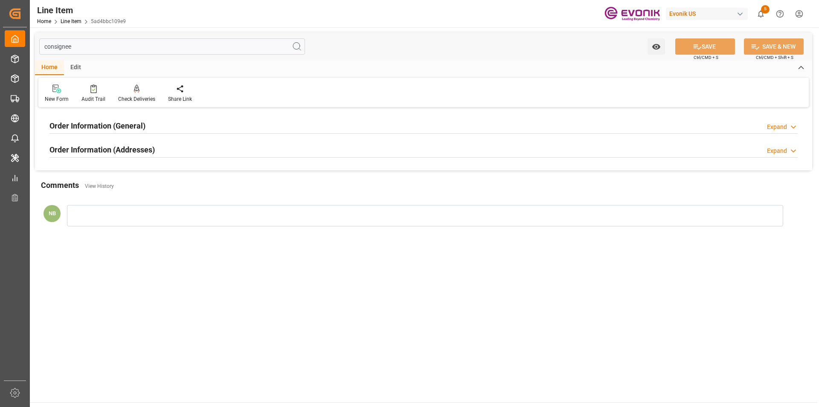
type input "consignee"
drag, startPoint x: 106, startPoint y: 139, endPoint x: 111, endPoint y: 133, distance: 7.9
click at [106, 139] on div "Order Information (Addresses) Expand" at bounding box center [424, 150] width 760 height 24
click at [122, 122] on h2 "Order Information (General)" at bounding box center [97, 126] width 96 height 12
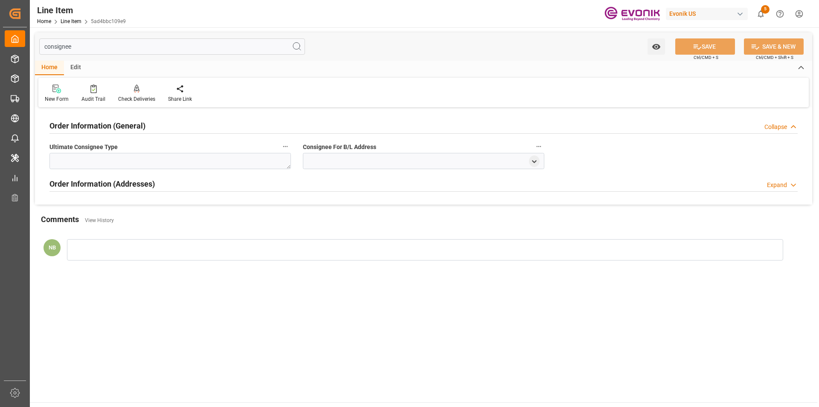
click at [776, 183] on div "Expand" at bounding box center [777, 185] width 20 height 9
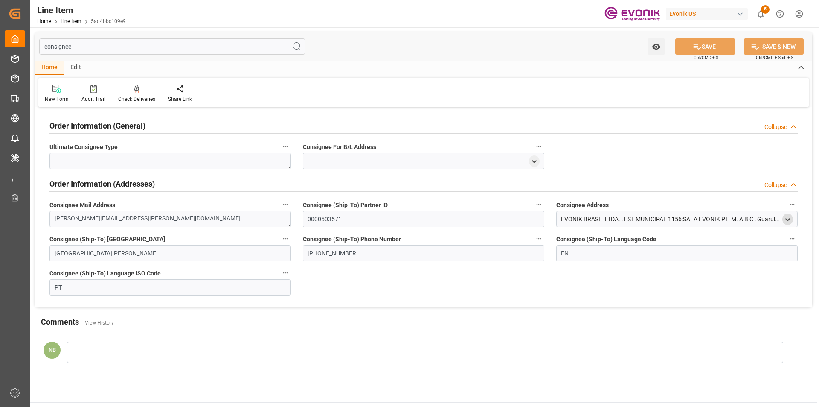
click at [786, 218] on icon "open menu" at bounding box center [787, 219] width 7 height 7
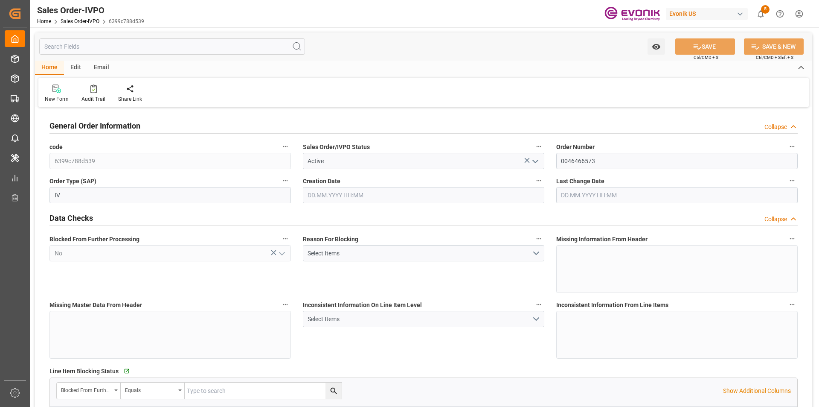
type input "BRSSZ"
type input "0"
type input "1"
type input "73.5"
type input "05.08.2025 12:07"
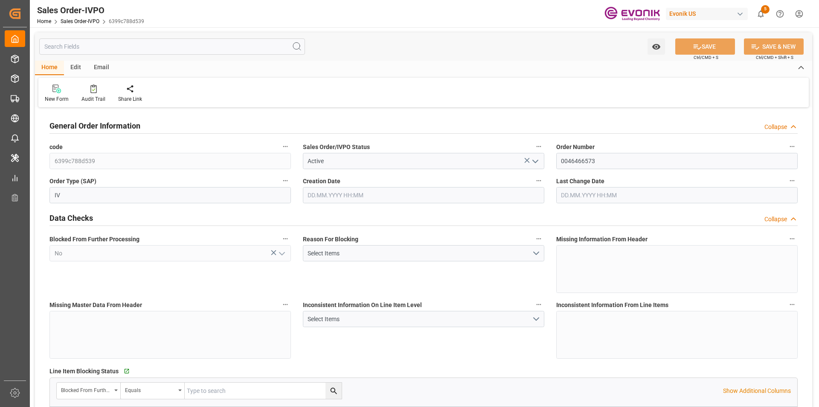
type input "25.08.2025 12:20"
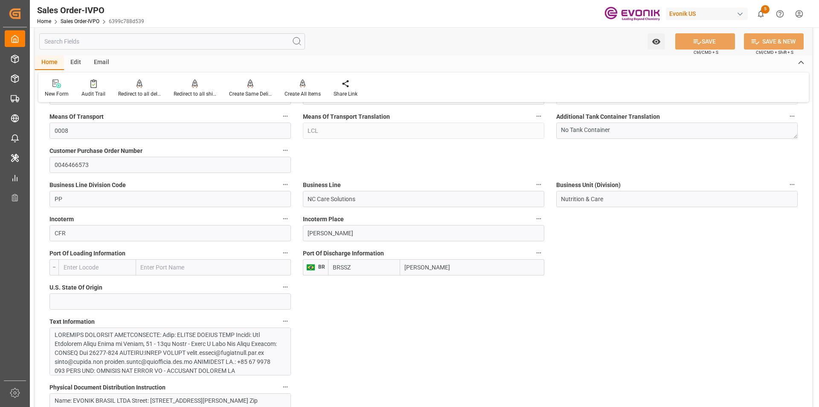
scroll to position [597, 0]
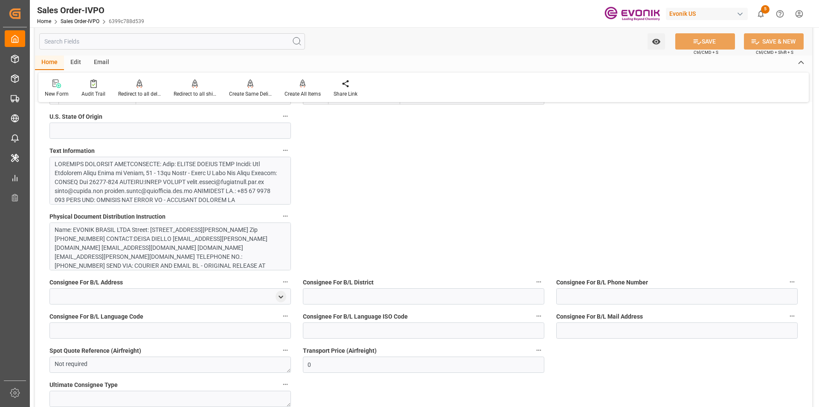
click at [210, 173] on div at bounding box center [167, 263] width 225 height 206
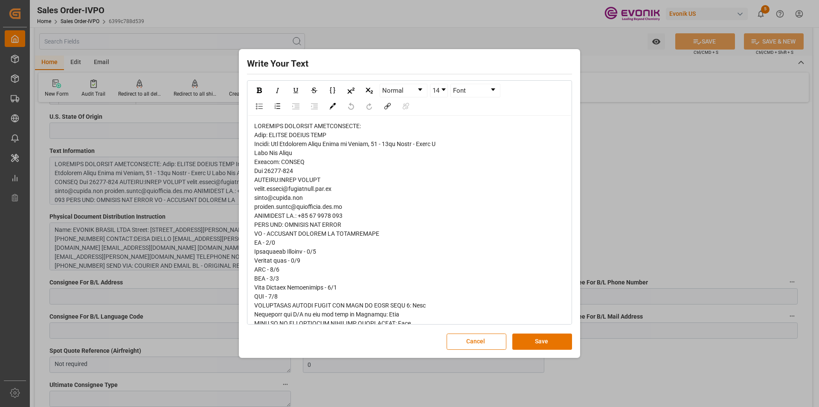
scroll to position [43, 0]
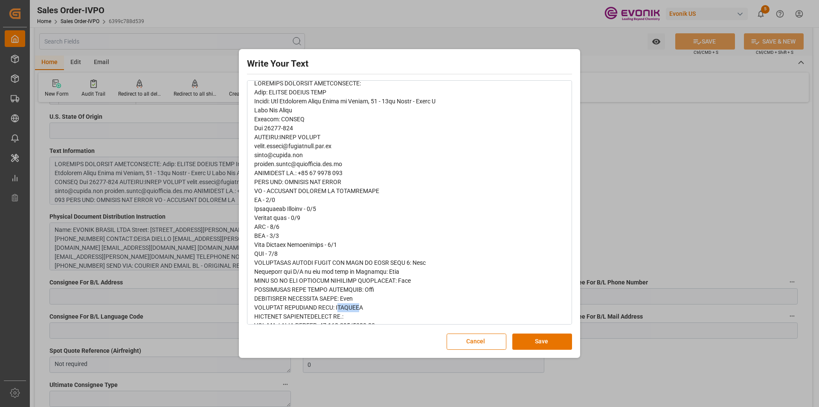
drag, startPoint x: 338, startPoint y: 307, endPoint x: 359, endPoint y: 307, distance: 20.9
click at [359, 307] on span "rdw-editor" at bounding box center [370, 285] width 232 height 410
click at [402, 310] on div "rdw-editor" at bounding box center [409, 285] width 311 height 412
click at [480, 344] on button "Cancel" at bounding box center [477, 341] width 60 height 16
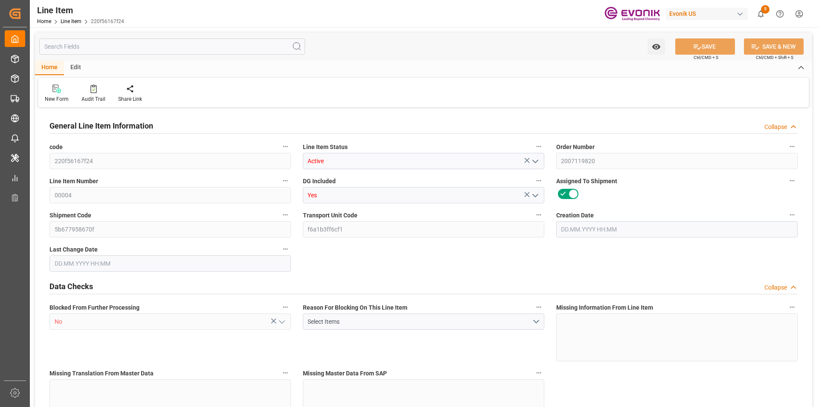
type input "1"
type input "216.8"
type input "200"
type input "0.2866"
type input "1"
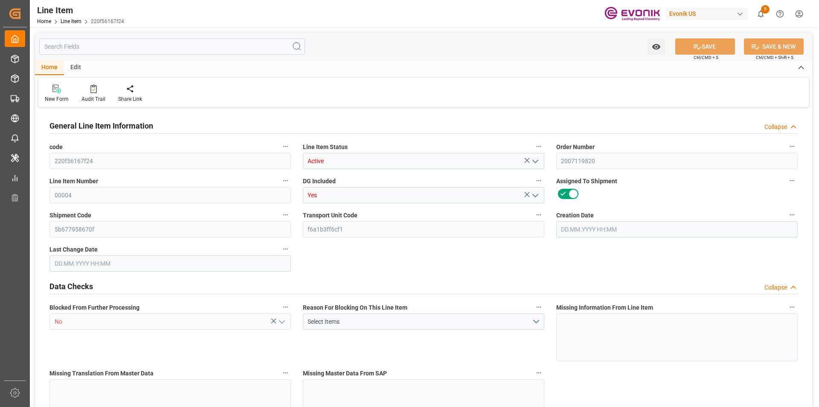
type input "2700"
type input "1"
type input "216.8"
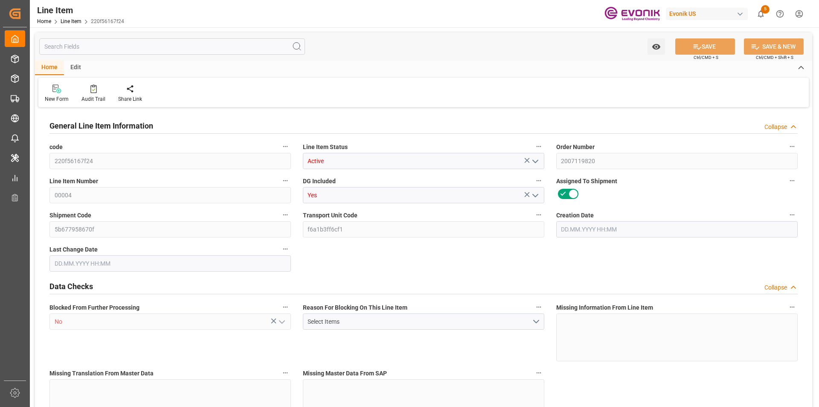
type input "236.8"
type input "200"
type input "0.2866"
type input "286.562"
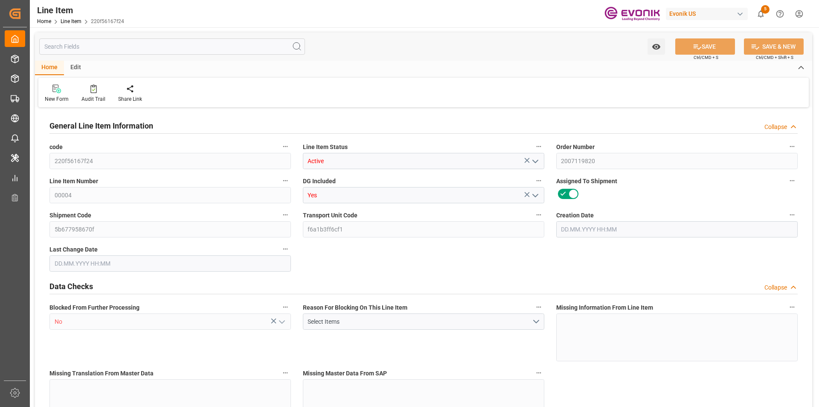
type input "1"
type input "216.8"
type input "200"
type input "0.2866"
type input "22.08.2025 12:51"
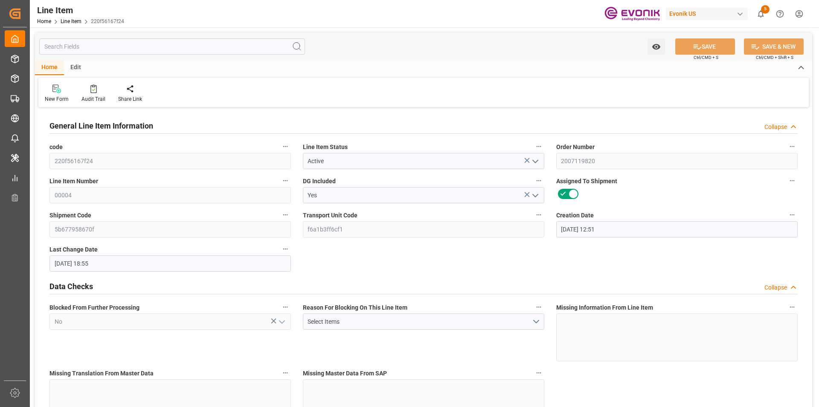
type input "29.08.2025 18:55"
type input "11.10.2025"
type input "09.09.2025"
type input "29.08.2025"
click at [93, 47] on input "text" at bounding box center [172, 46] width 266 height 16
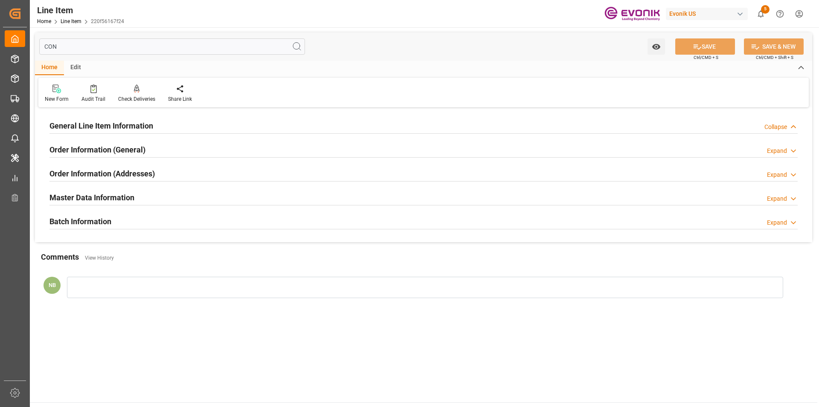
type input "CON"
click at [151, 168] on h2 "Order Information (Addresses)" at bounding box center [101, 174] width 105 height 12
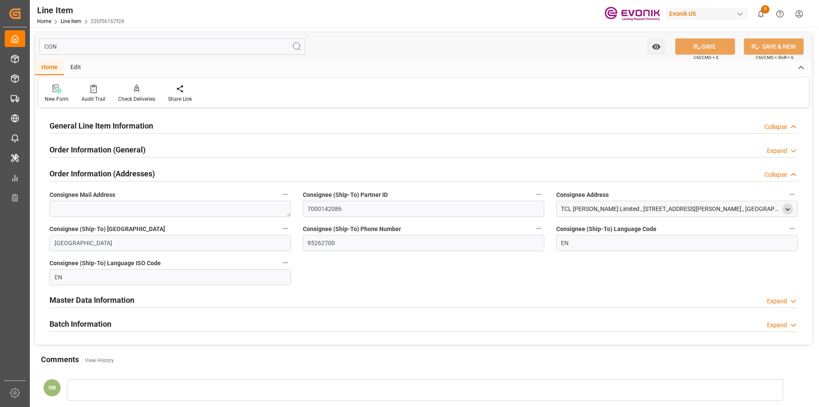
click at [787, 207] on icon "open menu" at bounding box center [787, 209] width 7 height 7
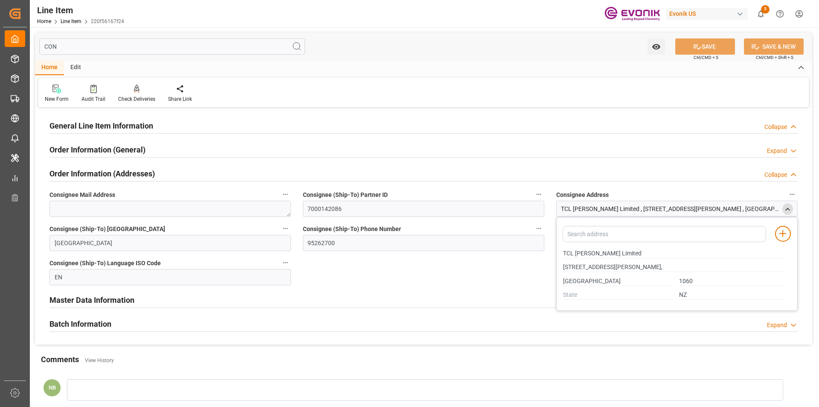
click at [284, 137] on div "General Line Item Information Collapse" at bounding box center [424, 126] width 760 height 24
click at [269, 143] on div "Order Information (General) Expand" at bounding box center [423, 149] width 748 height 16
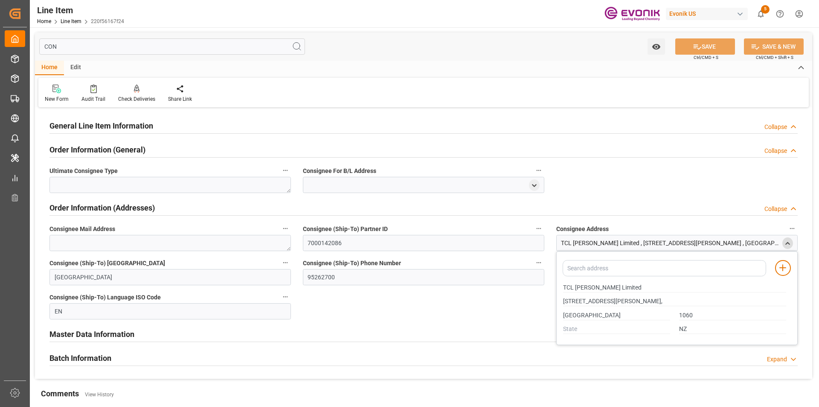
drag, startPoint x: 61, startPoint y: 44, endPoint x: 30, endPoint y: 39, distance: 31.5
click at [30, 39] on div "CON Watch Option SAVE Ctrl/CMD + S SAVE & NEW Ctrl/CMD + Shift + S Home Edit Ne…" at bounding box center [424, 240] width 788 height 426
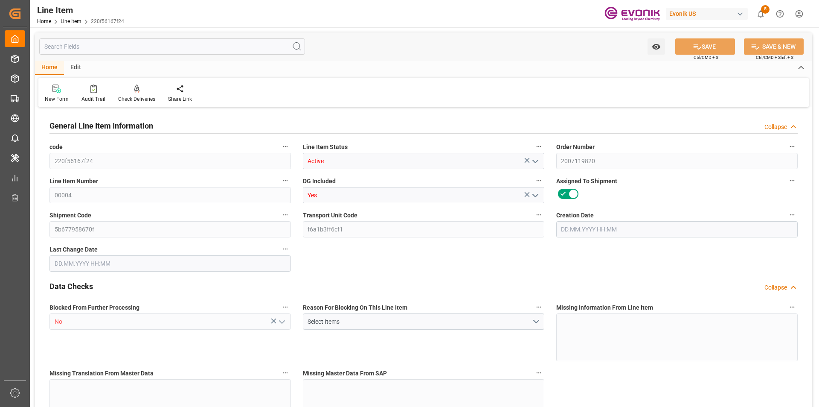
type input "1"
type input "216.8"
type input "200"
type input "0.2866"
type input "1"
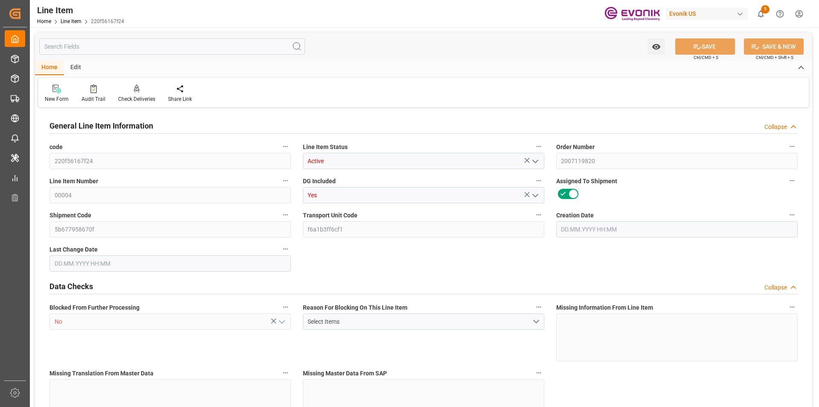
type input "2700"
type input "1"
type input "216.8"
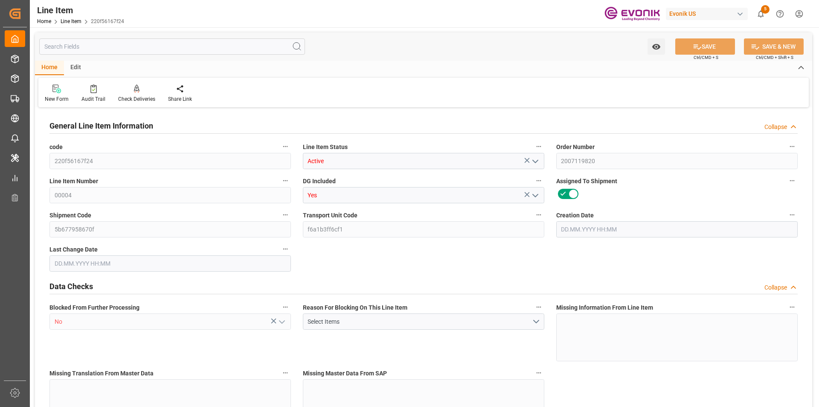
type input "236.8"
type input "200"
type input "0.2866"
type input "286.562"
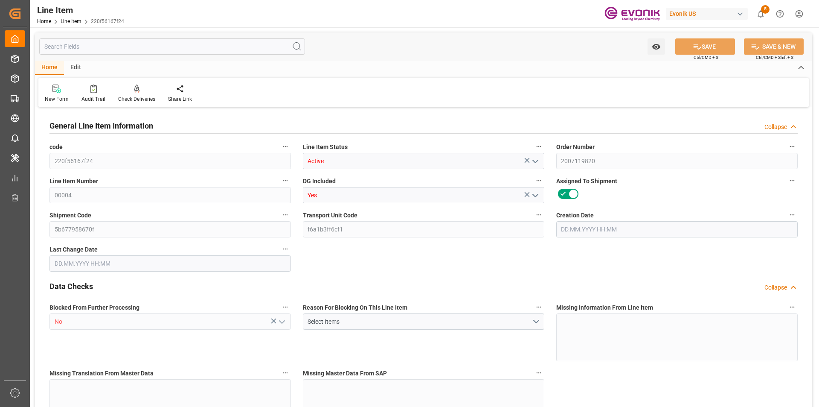
type input "1"
type input "216.8"
type input "200"
type input "0.2866"
type input "22.08.2025 12:51"
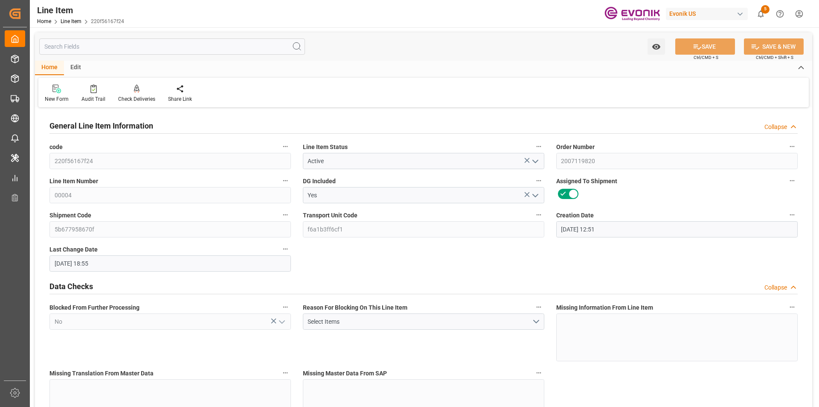
type input "29.08.2025 18:55"
type input "11.10.2025"
type input "09.09.2025"
type input "[DATE]"
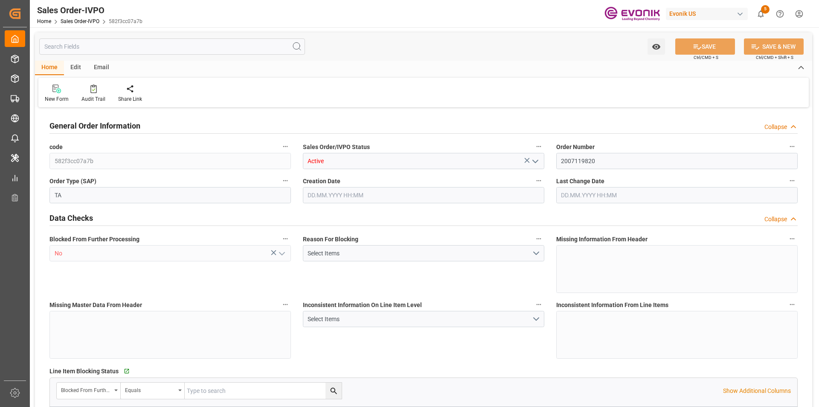
type input "NZAKL"
type input "0"
type input "1"
type input "3650.8"
type input "22.08.2025 12:51"
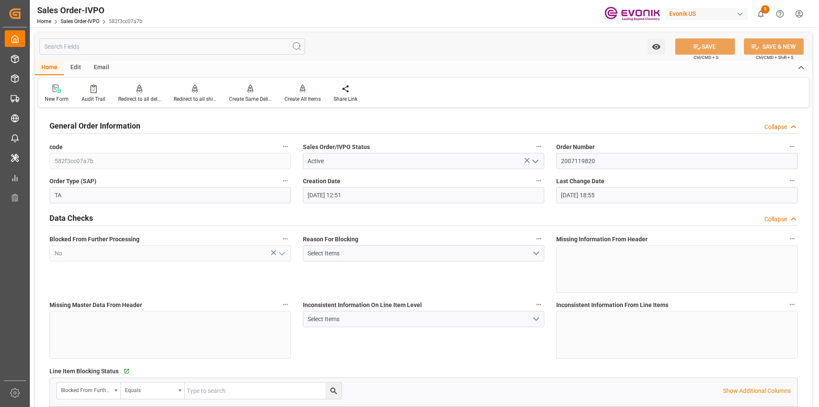
type input "29.08.2025 18:55"
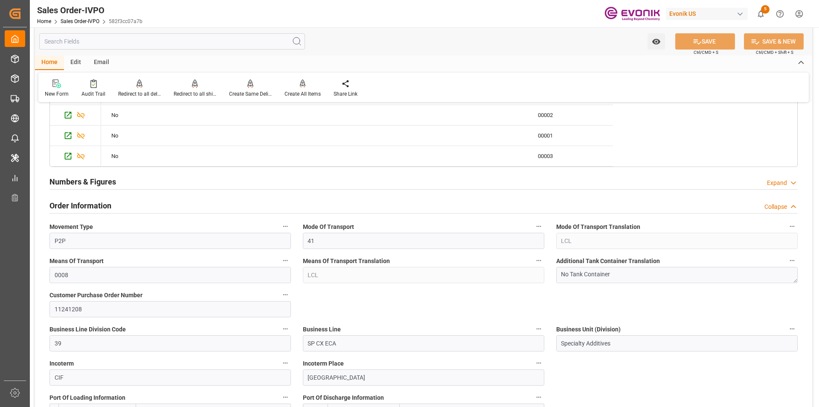
scroll to position [512, 0]
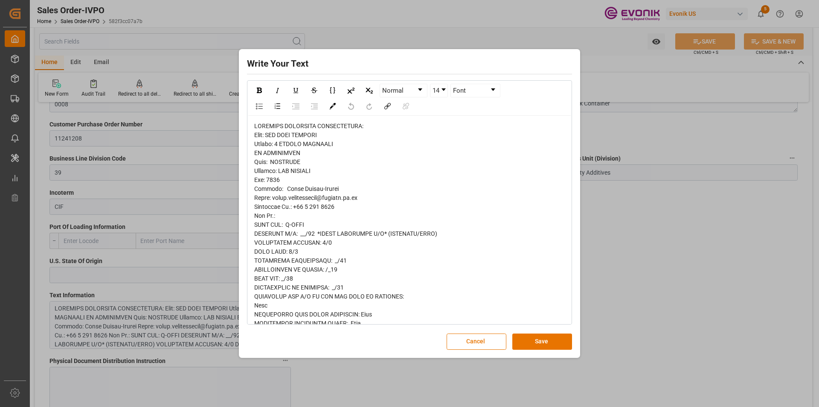
scroll to position [43, 0]
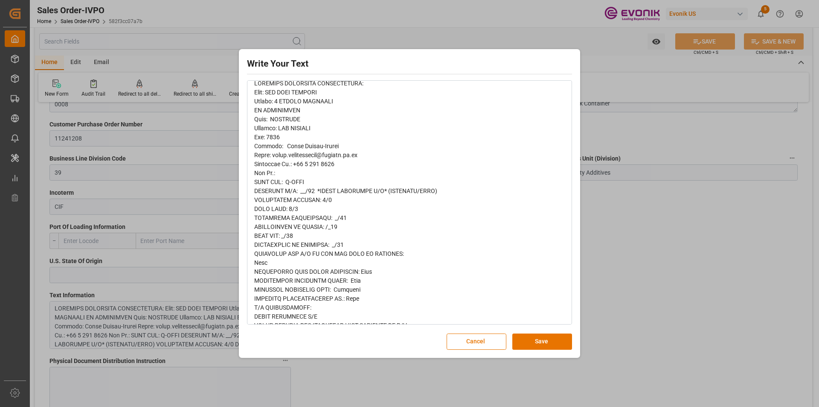
click at [345, 289] on span "rdw-editor" at bounding box center [369, 298] width 230 height 437
click at [481, 343] on button "Cancel" at bounding box center [477, 341] width 60 height 16
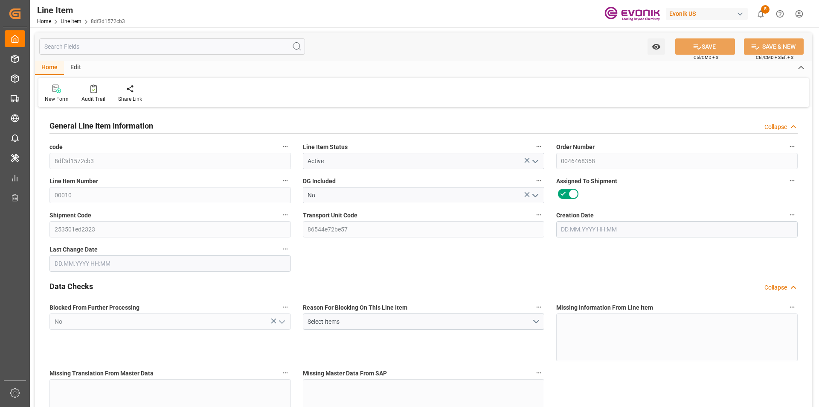
type input "20"
type input "10060.8"
type input "10000"
type input "27.6929"
type input "20"
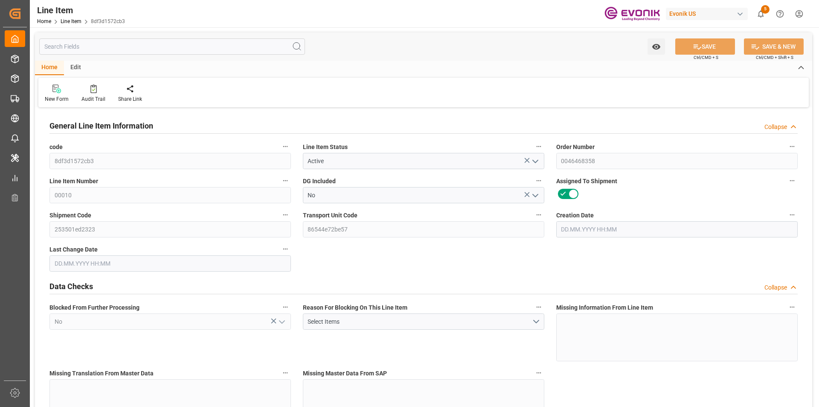
type input "18320000"
type input "20"
type input "10060.8"
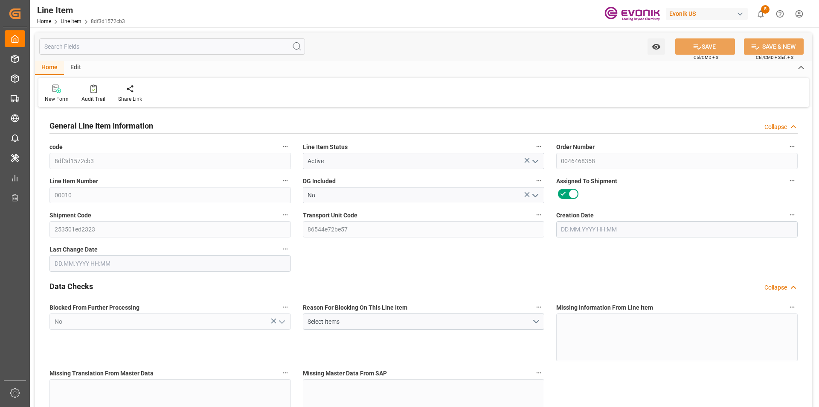
type input "10378.8"
type input "10000"
type input "27.6929"
type input "27692.94"
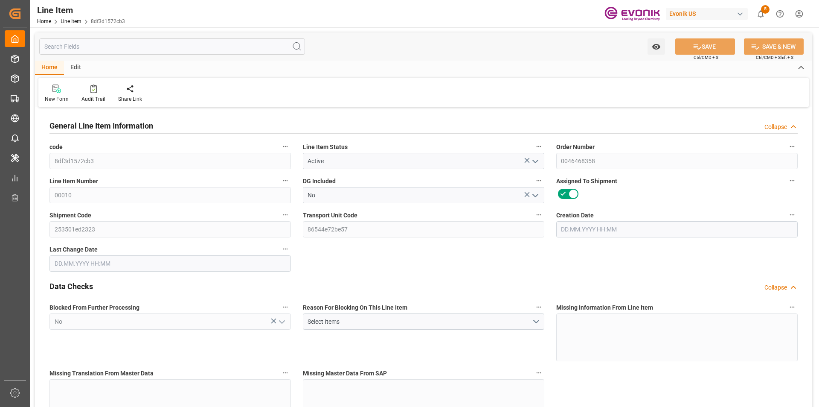
type input "0"
type input "[DATE] 18:34"
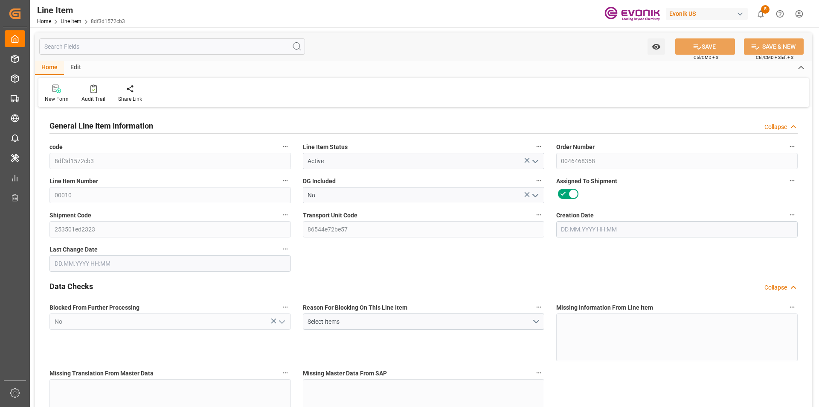
type input "[DATE] 04:11"
type input "20.10.2025"
type input "29.08.2025"
type input "25.08.2025"
click at [125, 49] on input "text" at bounding box center [172, 46] width 266 height 16
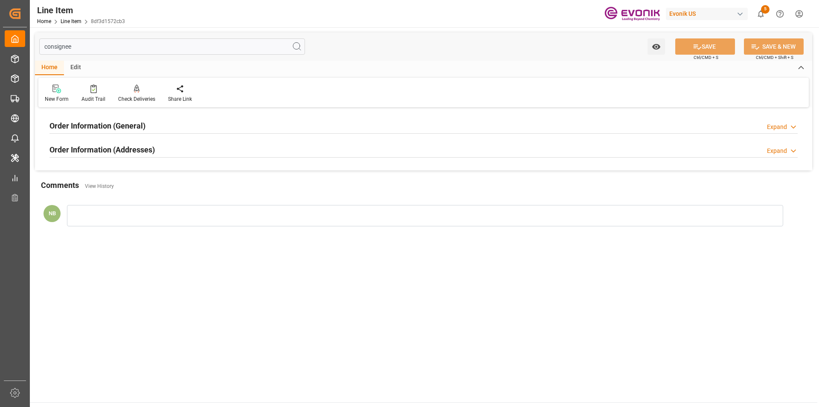
type input "consignee"
click at [139, 127] on h2 "Order Information (General)" at bounding box center [97, 126] width 96 height 12
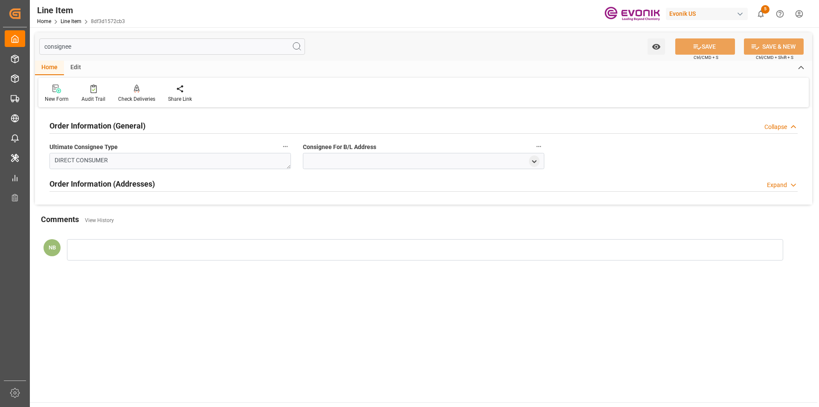
click at [141, 184] on h2 "Order Information (Addresses)" at bounding box center [101, 184] width 105 height 12
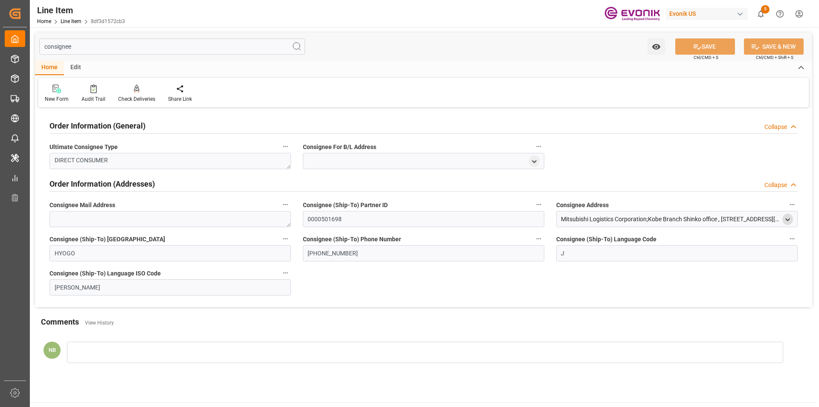
click at [788, 219] on icon "open menu" at bounding box center [787, 219] width 7 height 7
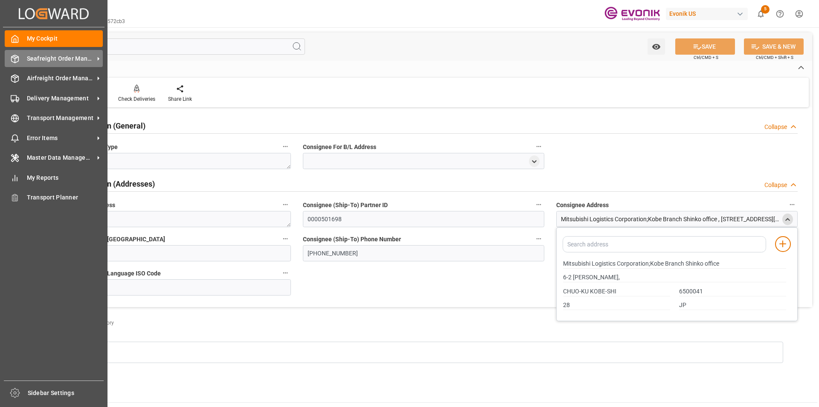
click at [39, 60] on span "Seafreight Order Management" at bounding box center [60, 58] width 67 height 9
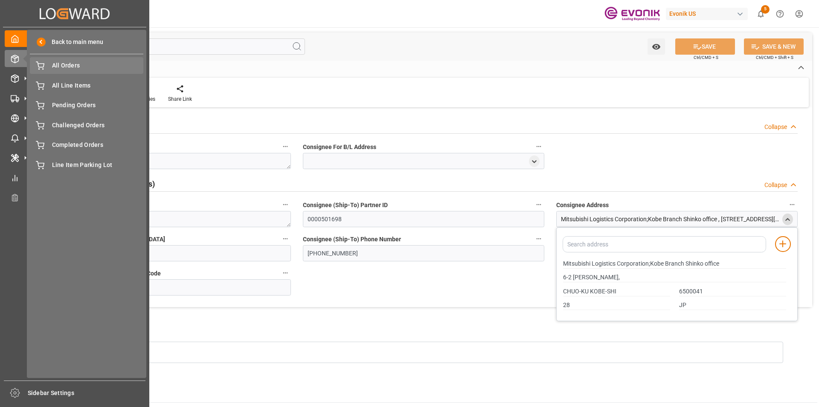
click at [67, 63] on span "All Orders" at bounding box center [98, 65] width 92 height 9
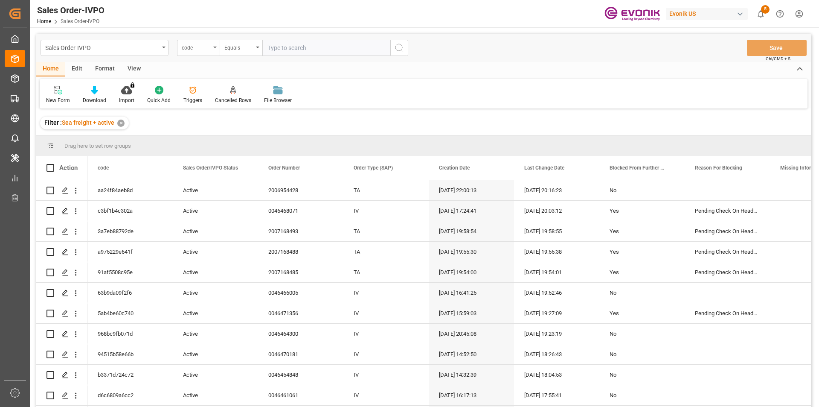
click at [211, 50] on div "code" at bounding box center [198, 48] width 43 height 16
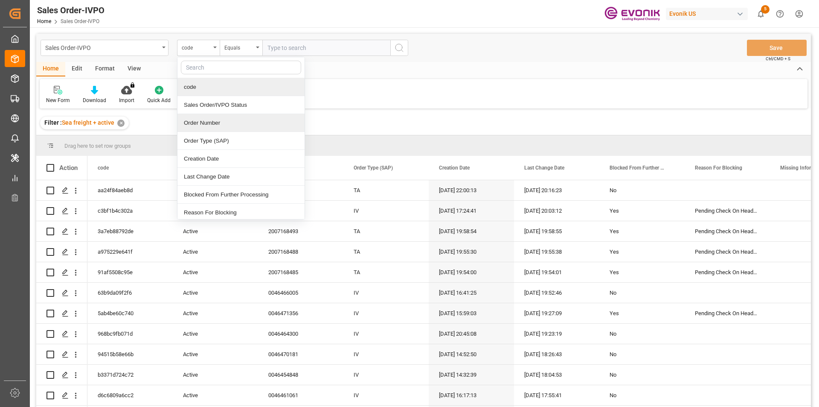
click at [210, 122] on div "Order Number" at bounding box center [241, 123] width 127 height 18
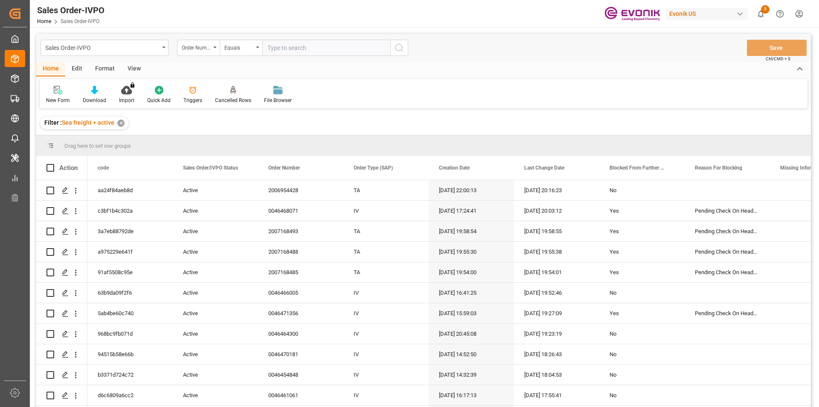
click at [314, 50] on input "text" at bounding box center [326, 48] width 128 height 16
paste input "0046468358"
type input "0046468358"
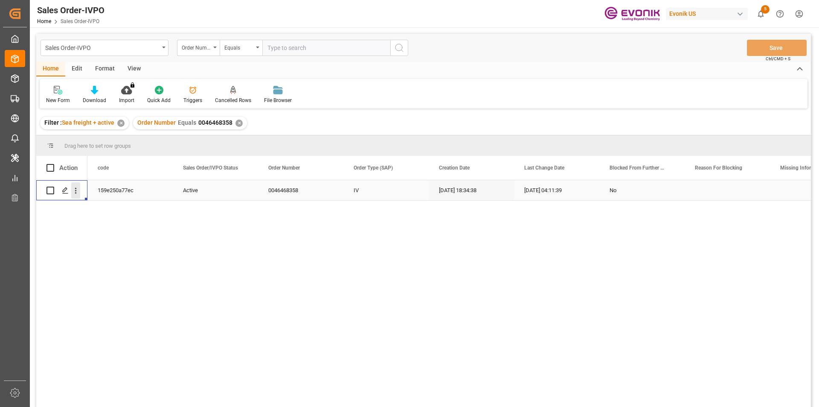
click at [72, 188] on icon "open menu" at bounding box center [75, 190] width 9 height 9
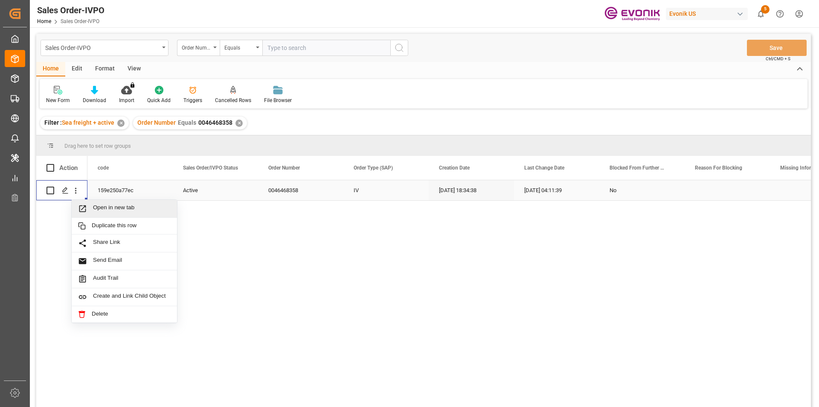
click at [129, 212] on span "Open in new tab" at bounding box center [132, 208] width 78 height 9
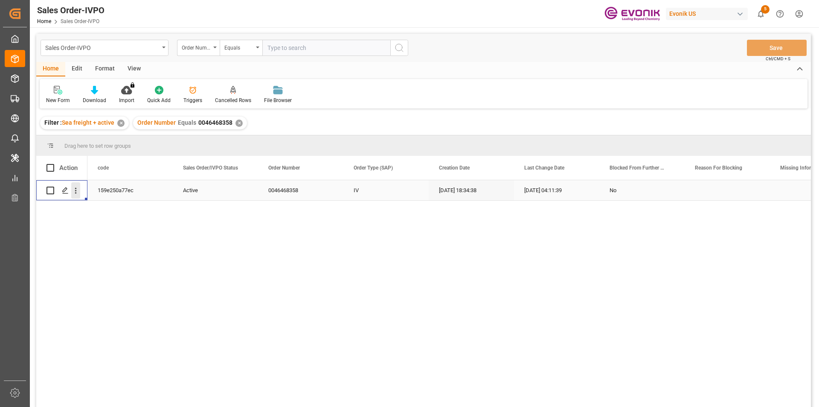
click at [78, 190] on icon "open menu" at bounding box center [75, 190] width 9 height 9
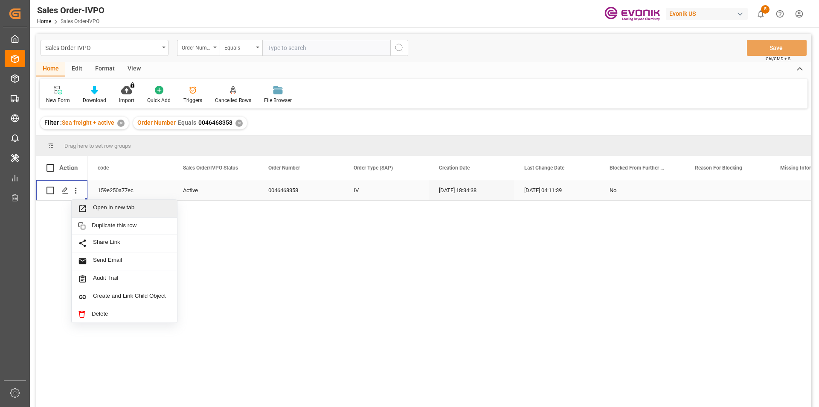
click at [144, 209] on span "Open in new tab" at bounding box center [132, 208] width 78 height 9
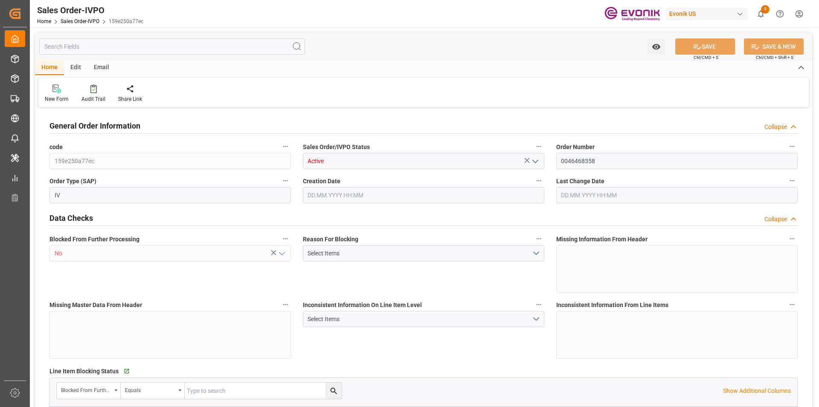
type input "JPUKB"
type input "0"
type input "1"
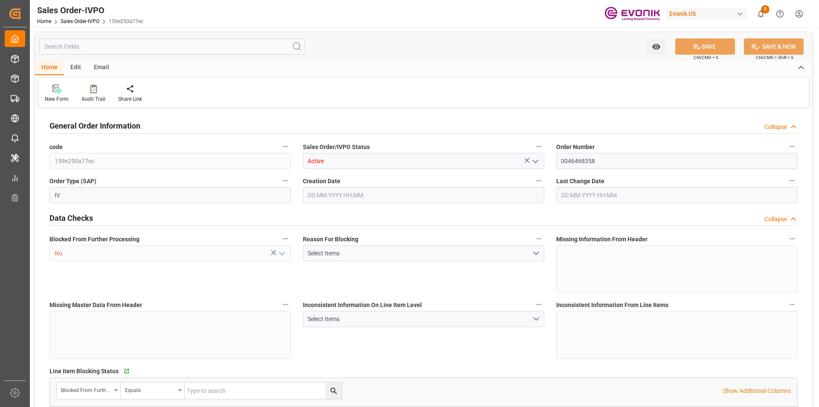
type input "10378.8"
type input "55.3858"
type input "19000"
type input "60"
type input "[DATE] 18:34"
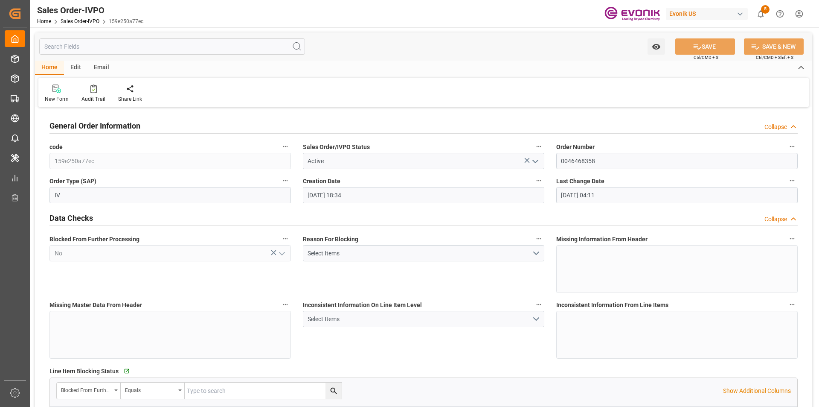
type input "[DATE] 04:11"
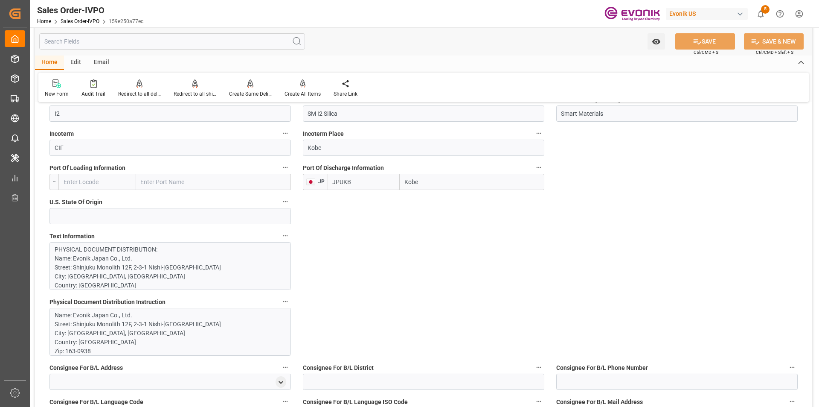
scroll to position [597, 0]
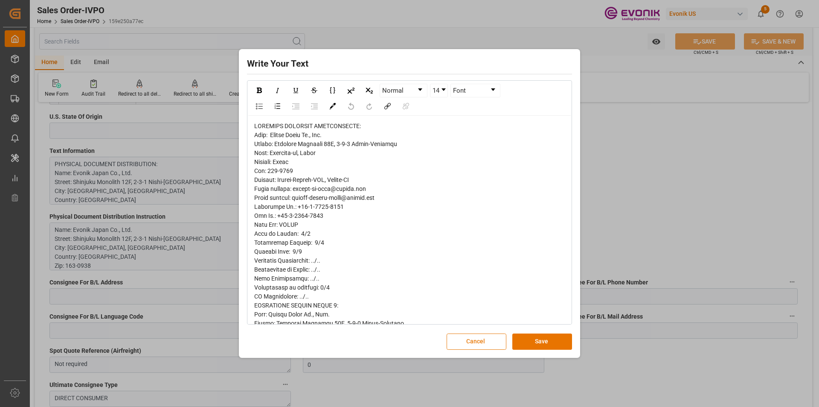
click at [488, 341] on button "Cancel" at bounding box center [477, 341] width 60 height 16
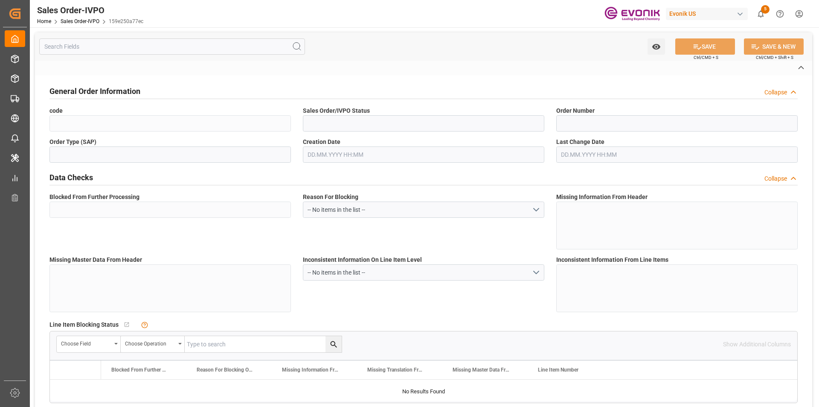
type input "159e250a77ec"
type input "Active"
type input "0046468358"
type input "IV"
type input "No"
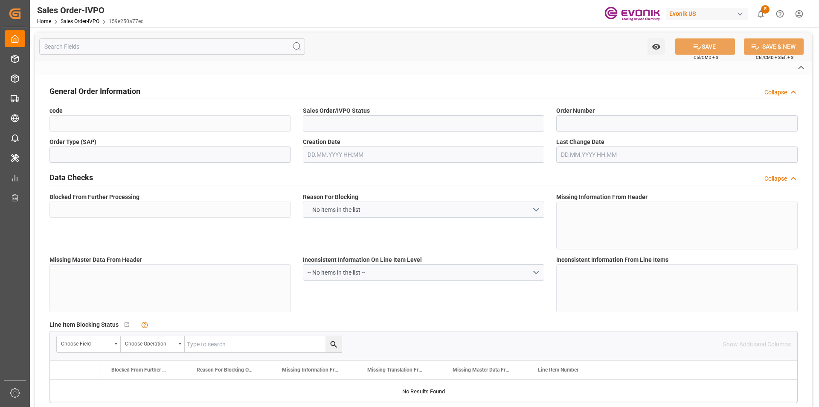
type input "D2P"
type input "45"
type input "FCL"
type input "0009"
type input "40HC"
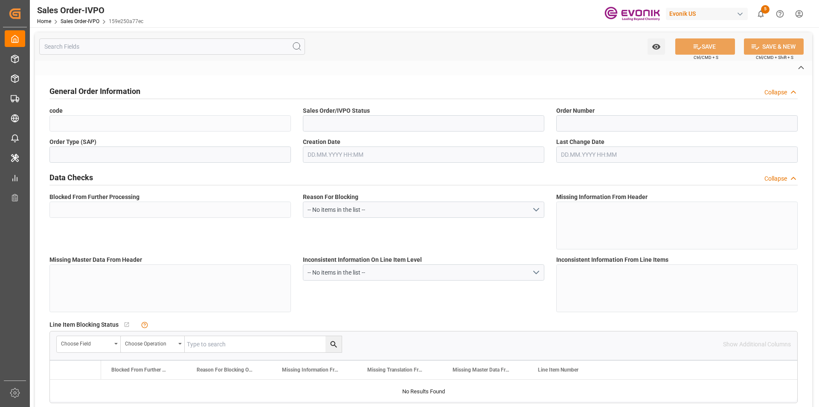
type textarea "No Tank Container"
type input "0046468358"
type input "I2"
type input "SM I2 Silica"
type input "Smart Materials"
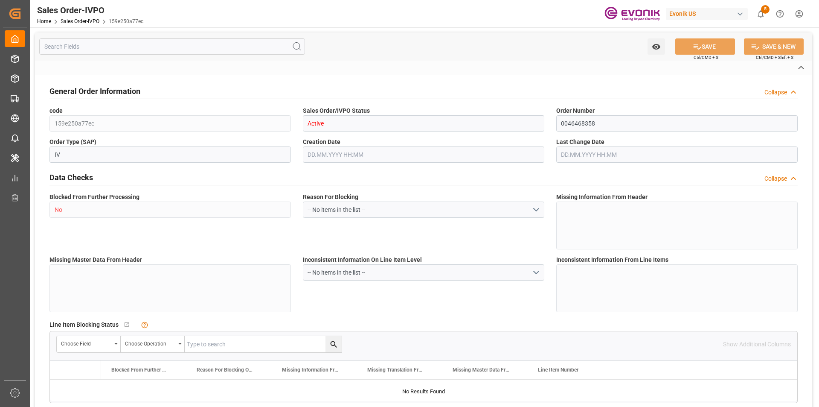
type input "CIF"
type input "Kobe"
type textarea "Not required"
type textarea "DIRECT CONSUMER"
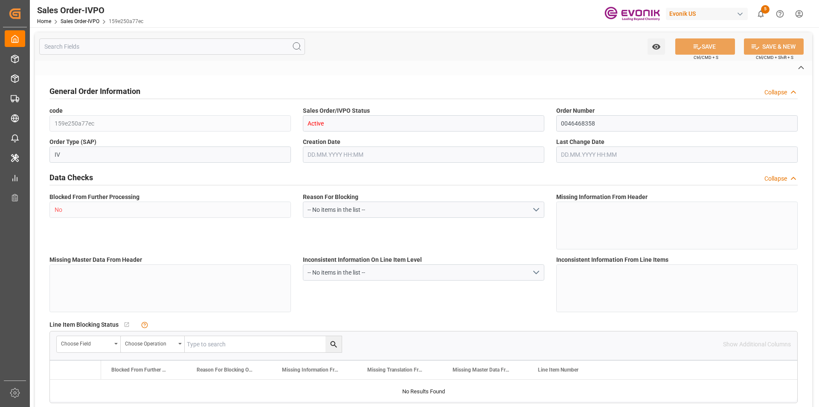
type textarea "T6011101013487"
type textarea "Please add following Marks to B/L ZEOFREE PURE 93 MADE IN USA PO No.46468358 KO…"
type input "JP"
type input "Done"
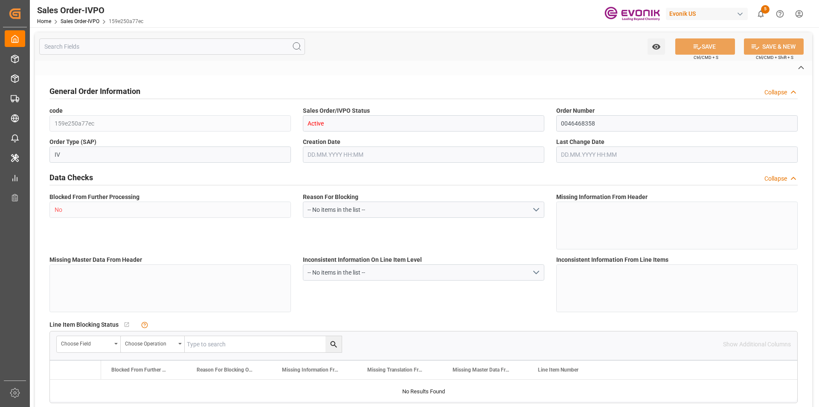
type input "40HC"
type input "Done"
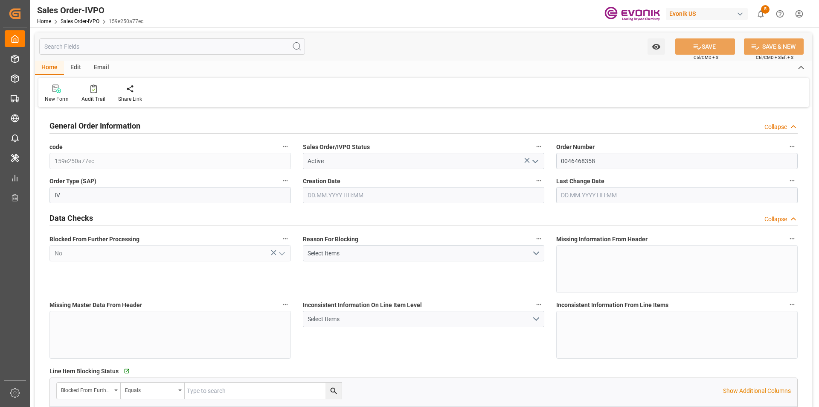
type input "JPUKB"
type input "0"
type input "1"
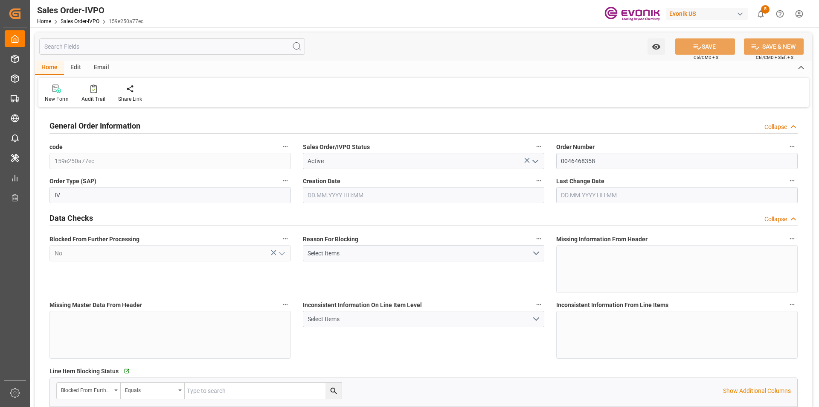
type input "10378.8"
type input "55.3858"
type input "19000"
type input "60"
type input "26.08.2025 18:34"
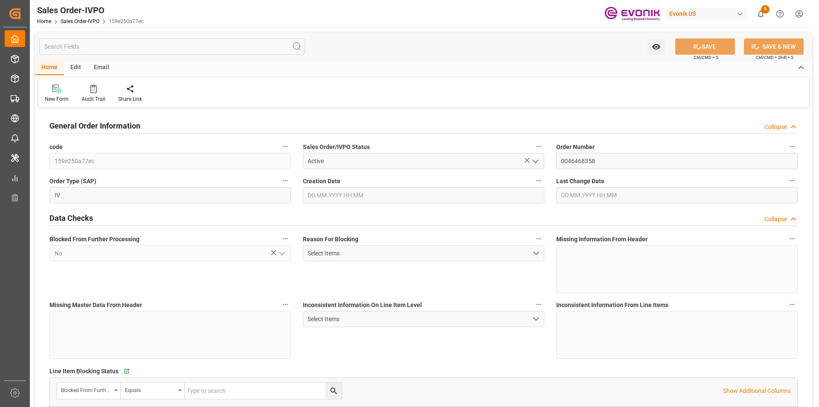
type input "27.08.2025 04:11"
click at [78, 46] on input "text" at bounding box center [172, 46] width 266 height 16
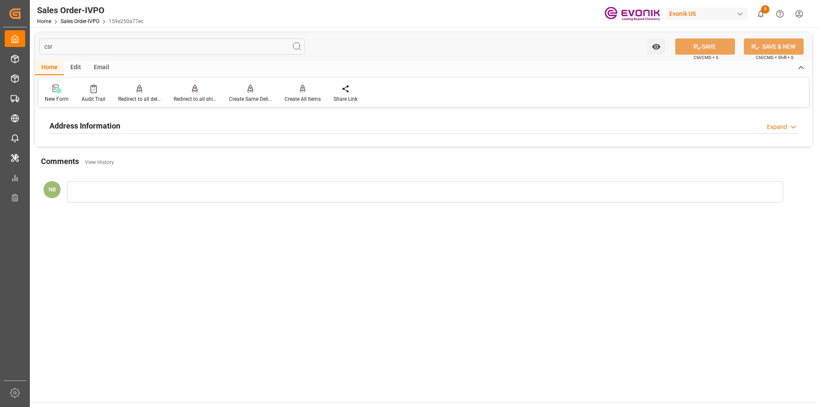
type input "csr"
click at [773, 123] on div "Expand" at bounding box center [777, 126] width 20 height 9
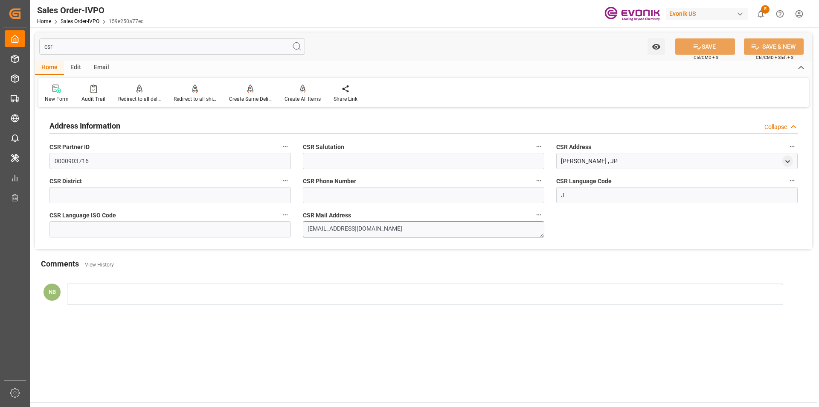
drag, startPoint x: 372, startPoint y: 233, endPoint x: 299, endPoint y: 229, distance: 72.7
click at [299, 229] on div "CSR Mail Address saori.itoh@evonik.com" at bounding box center [423, 223] width 253 height 34
click at [118, 47] on input "csr" at bounding box center [172, 46] width 266 height 16
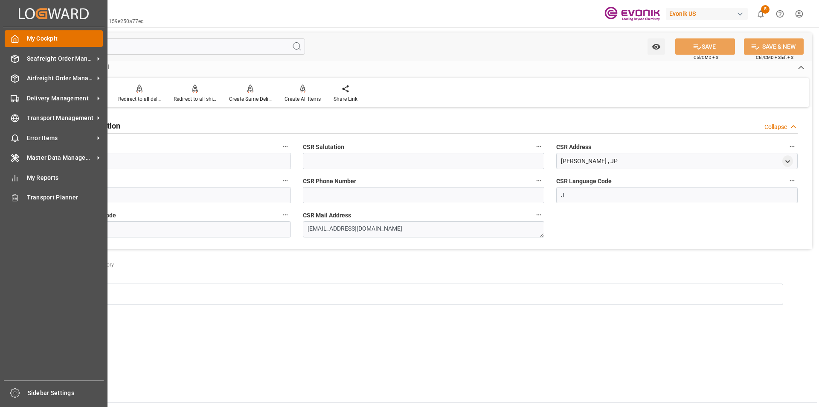
drag, startPoint x: 118, startPoint y: 47, endPoint x: 24, endPoint y: 44, distance: 93.9
click at [24, 44] on div "Created by potrace 1.15, written by Peter Selinger 2001-2017 Created by potrace…" at bounding box center [409, 203] width 819 height 407
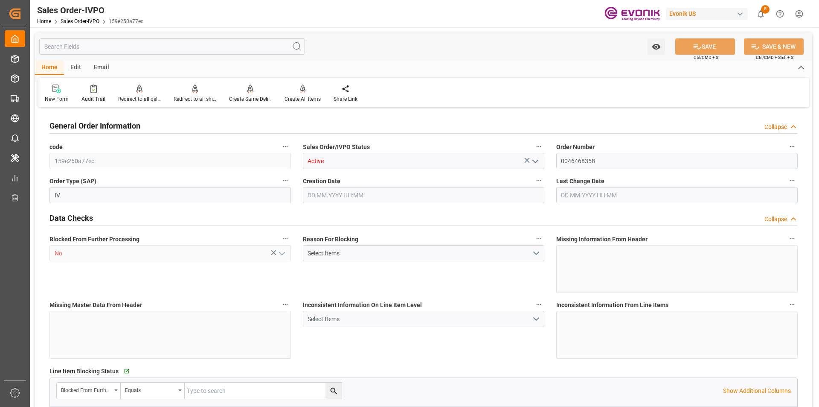
type input "JPUKB"
type input "0"
type input "1"
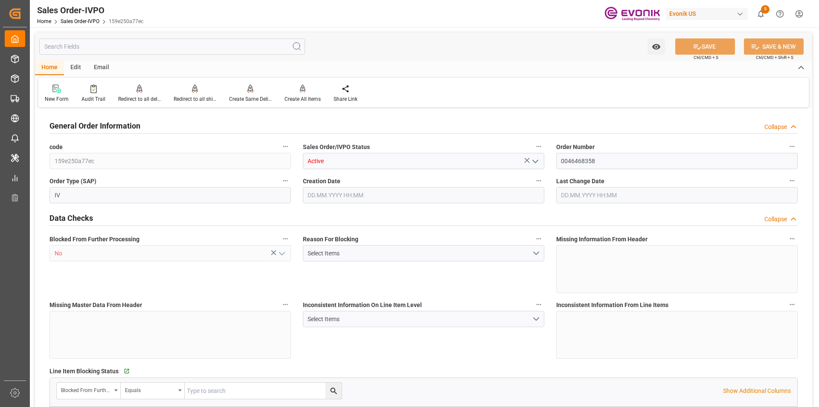
type input "10378.8"
type input "55.3858"
type input "19000"
type input "60"
type input "26.08.2025 18:34"
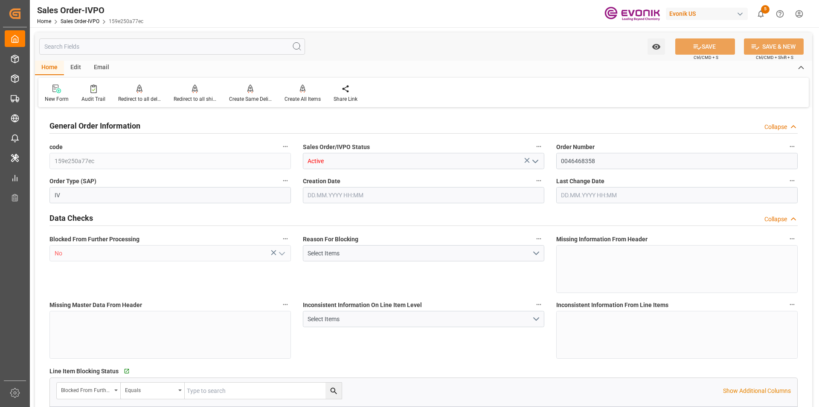
type input "27.08.2025 04:11"
click at [431, 52] on div "Watch Option SAVE Ctrl/CMD + S SAVE & NEW Ctrl/CMD + Shift + S" at bounding box center [423, 46] width 777 height 28
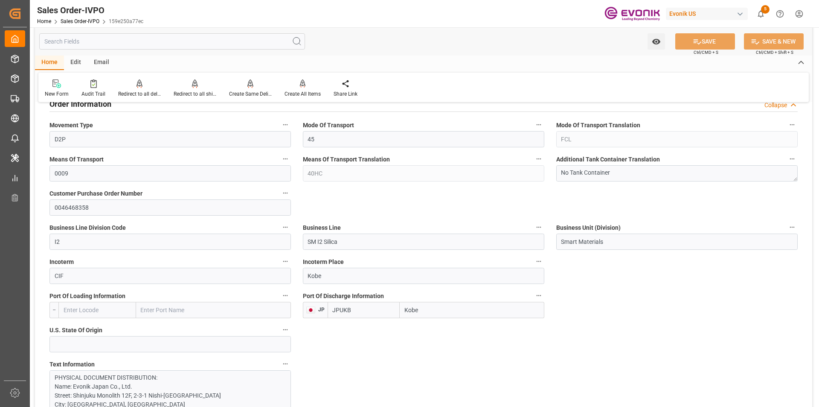
scroll to position [555, 0]
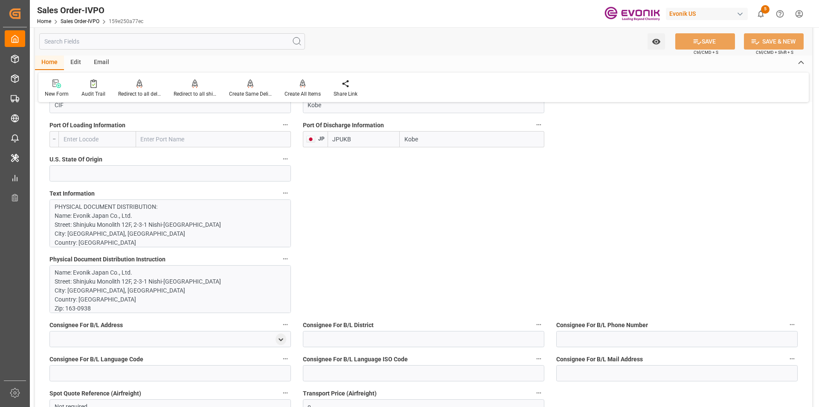
click at [178, 273] on p "Name: Evonik Japan Co., Ltd. Street: Shinjuku Monolith 12F, 2-3-1 Nishi-Shinjuk…" at bounding box center [167, 353] width 225 height 170
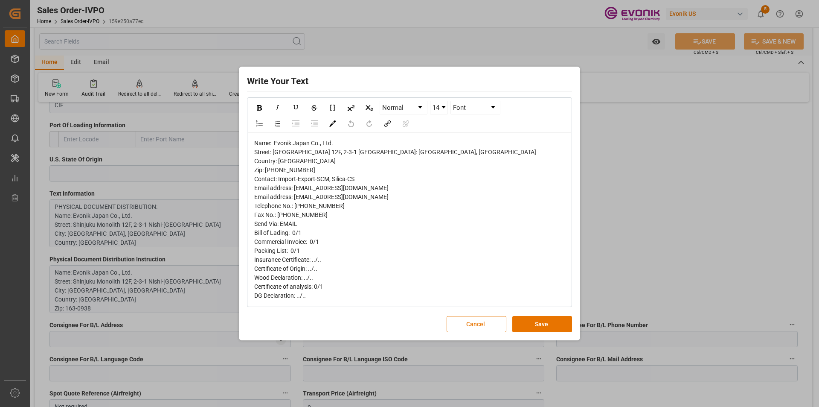
click at [490, 326] on button "Cancel" at bounding box center [477, 324] width 60 height 16
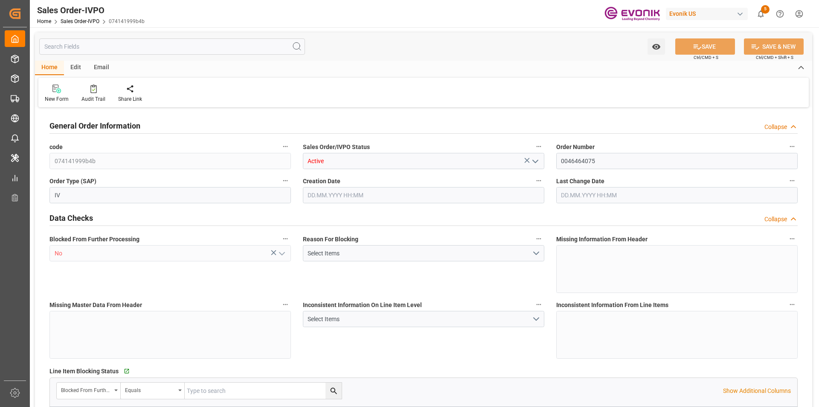
type input "CNSHA"
type input "0"
type input "1"
type input "2630.1"
type input "[DATE] 11:47"
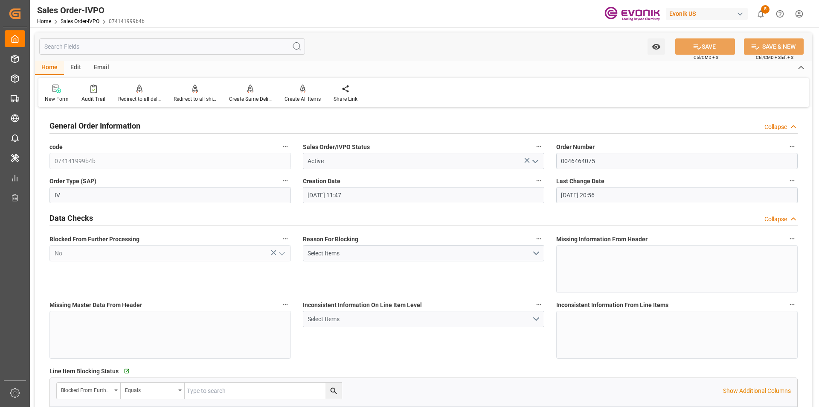
type input "[DATE] 20:56"
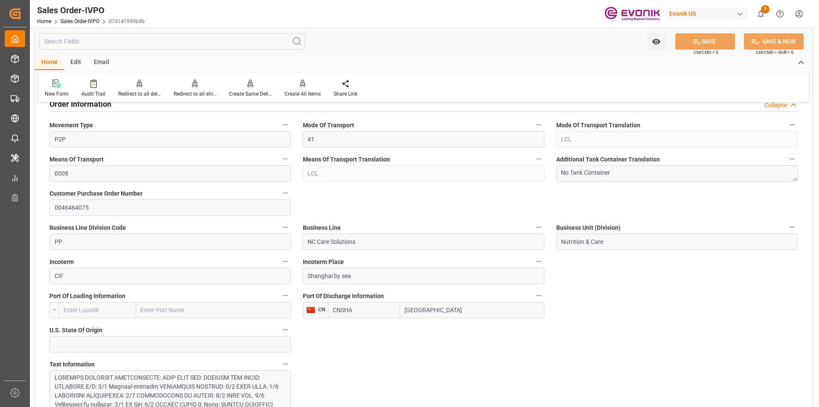
scroll to position [555, 0]
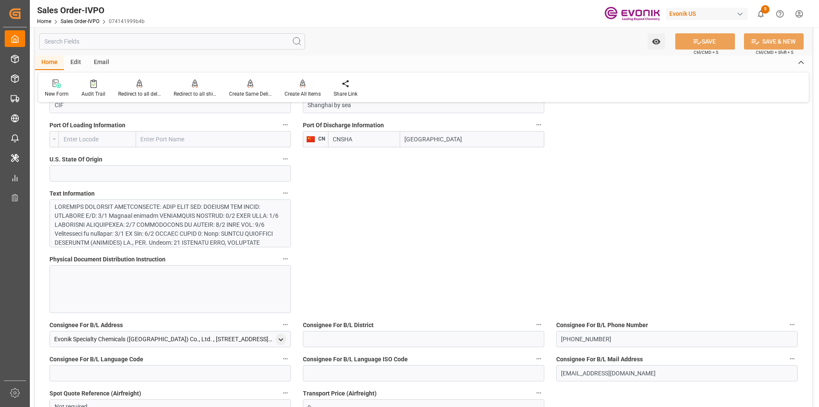
click at [157, 228] on div at bounding box center [167, 278] width 225 height 152
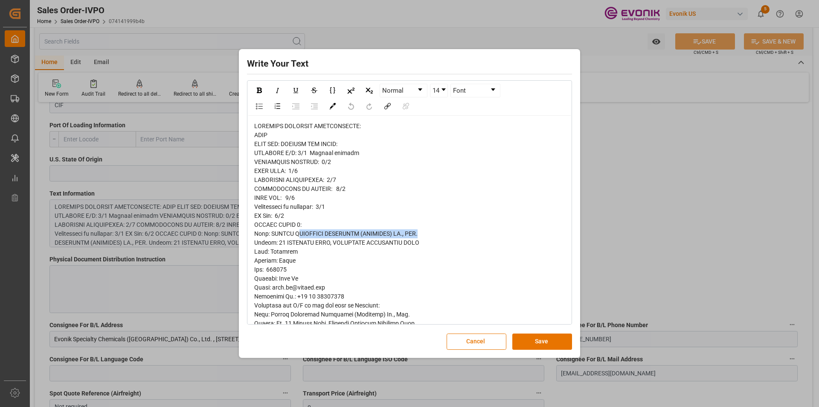
drag, startPoint x: 301, startPoint y: 237, endPoint x: 422, endPoint y: 236, distance: 121.2
click at [422, 236] on div "rdw-editor" at bounding box center [409, 341] width 311 height 439
drag, startPoint x: 476, startPoint y: 340, endPoint x: 428, endPoint y: 215, distance: 134.4
click at [475, 339] on button "Cancel" at bounding box center [477, 341] width 60 height 16
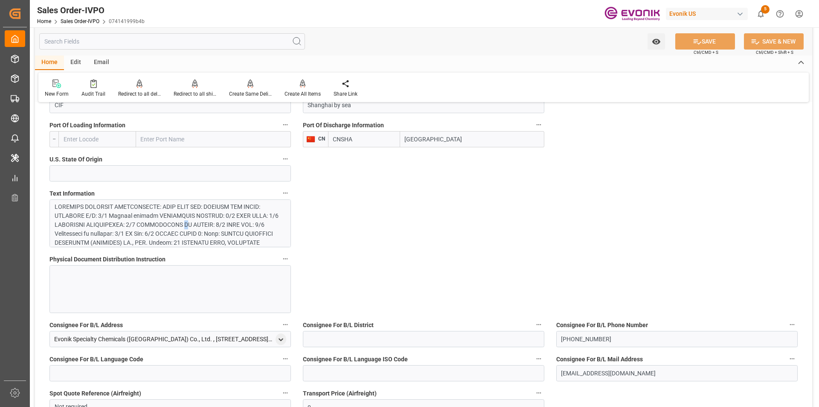
click at [176, 228] on div at bounding box center [167, 278] width 225 height 152
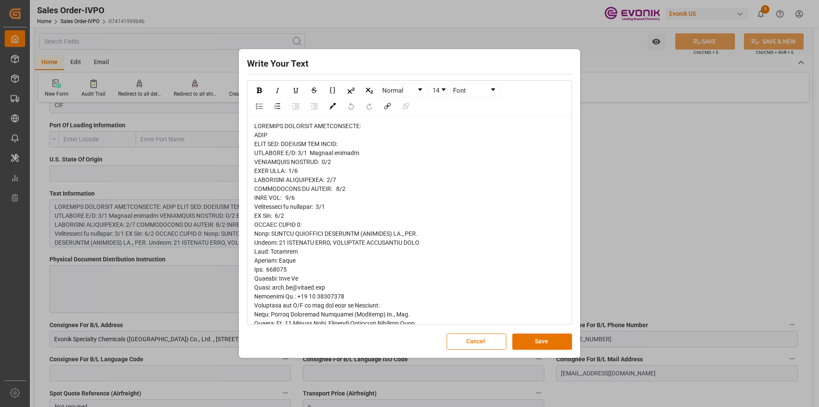
scroll to position [43, 0]
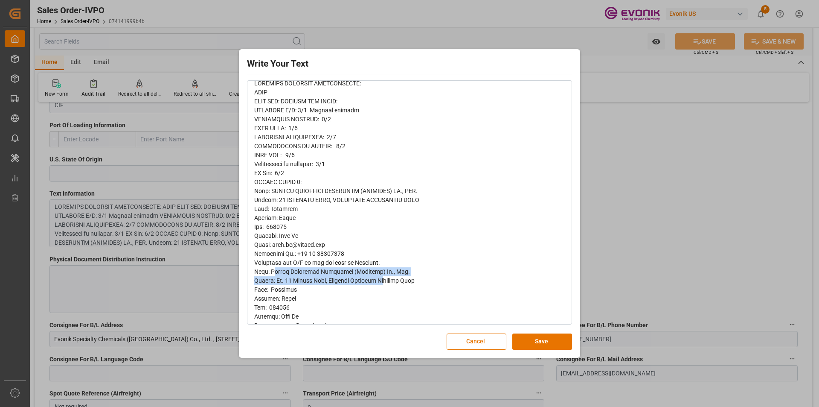
drag, startPoint x: 275, startPoint y: 269, endPoint x: 384, endPoint y: 276, distance: 109.1
click at [384, 276] on div "rdw-editor" at bounding box center [409, 298] width 311 height 439
click at [313, 272] on span "rdw-editor" at bounding box center [336, 298] width 165 height 437
click at [483, 338] on button "Cancel" at bounding box center [477, 341] width 60 height 16
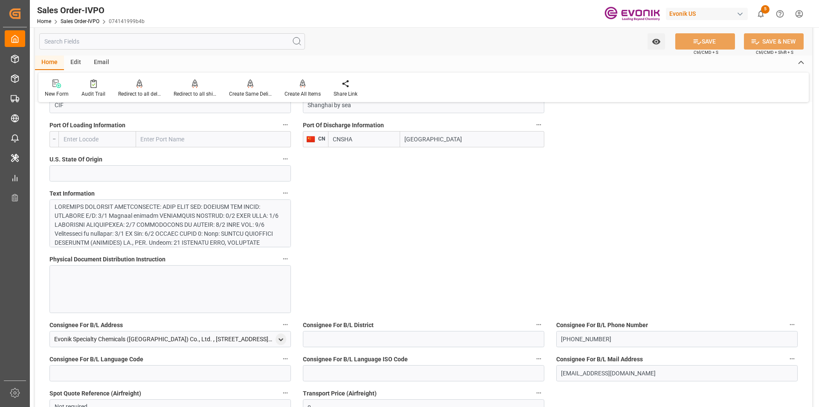
click at [114, 46] on input "text" at bounding box center [172, 41] width 266 height 16
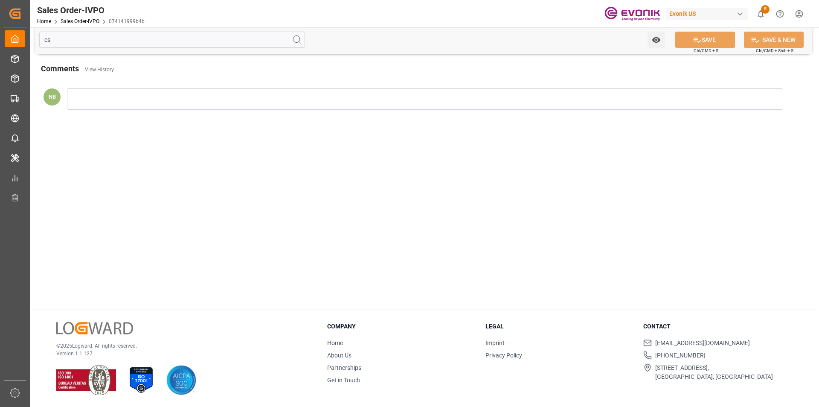
scroll to position [0, 0]
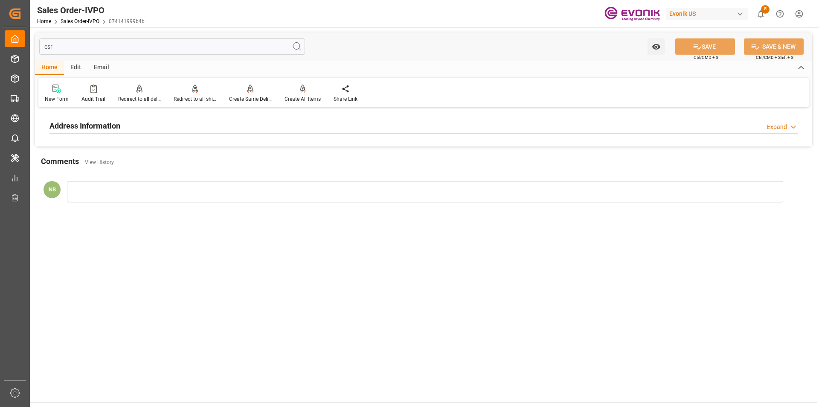
type input "csr"
click at [120, 123] on h2 "Address Information" at bounding box center [84, 126] width 71 height 12
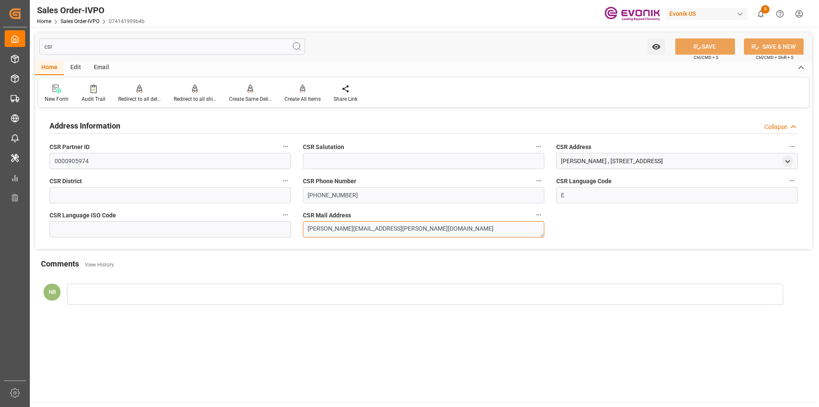
drag, startPoint x: 400, startPoint y: 229, endPoint x: 239, endPoint y: 227, distance: 160.9
click at [239, 227] on div "Address Information Collapse CSR Partner ID 0000905974 CSR Salutation CSR Addre…" at bounding box center [423, 179] width 777 height 139
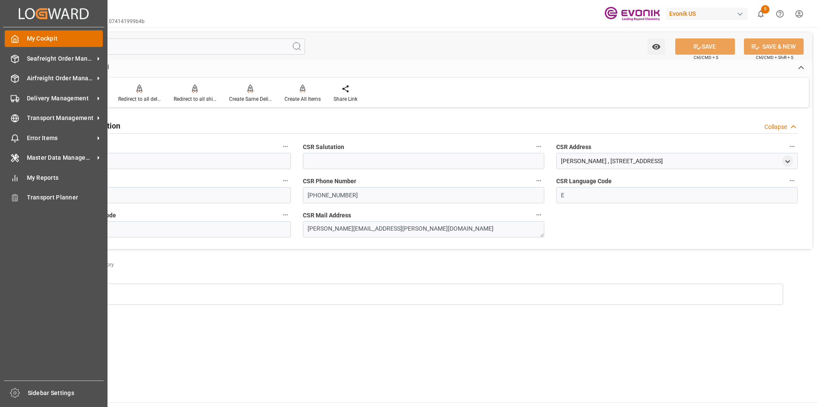
drag, startPoint x: 142, startPoint y: 45, endPoint x: 13, endPoint y: 45, distance: 128.9
click at [13, 45] on div "Created by potrace 1.15, written by Peter Selinger 2001-2017 Created by potrace…" at bounding box center [409, 203] width 819 height 407
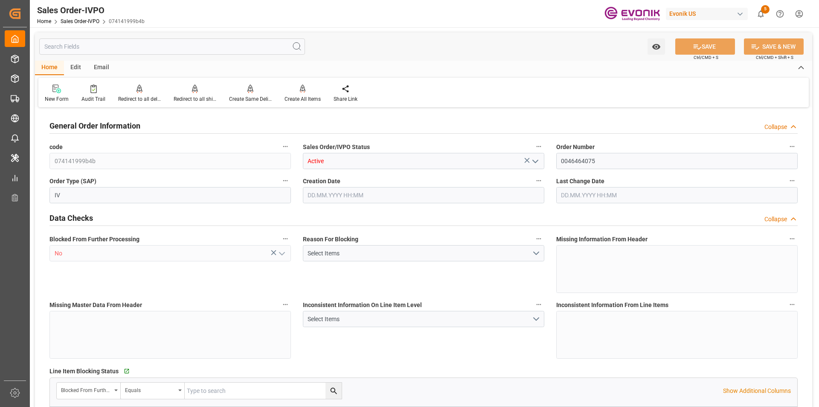
type input "CNSHA"
type input "0"
type input "1"
type input "2630.1"
type input "[DATE] 11:47"
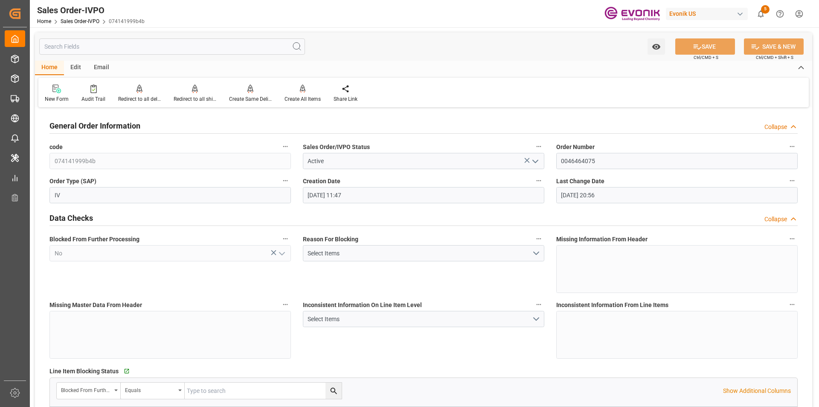
type input "[DATE] 20:56"
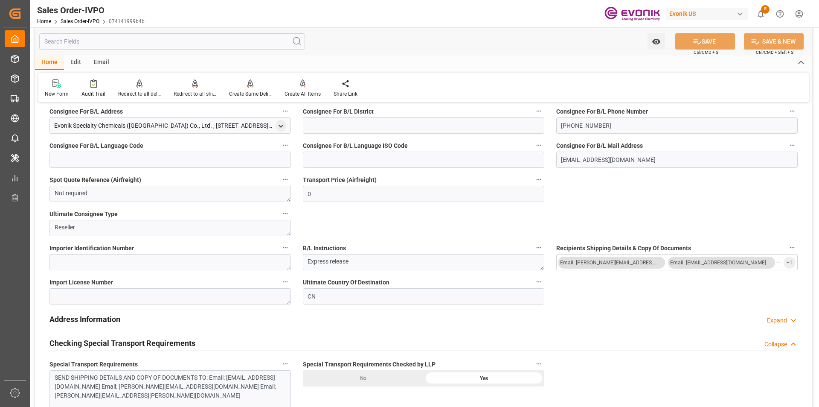
scroll to position [640, 0]
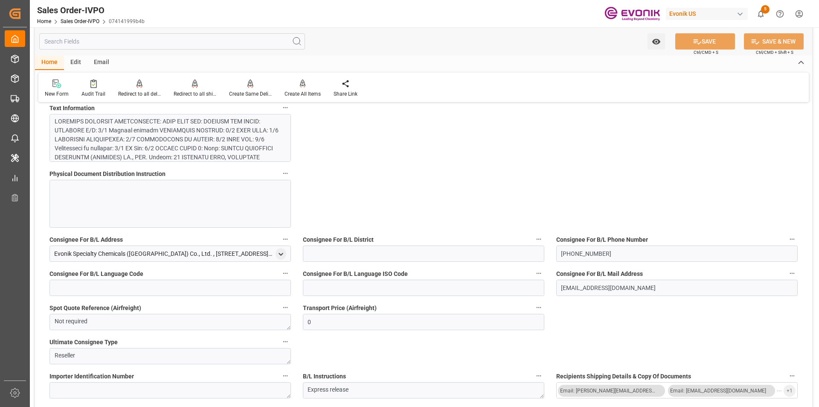
click at [193, 153] on div at bounding box center [167, 193] width 225 height 152
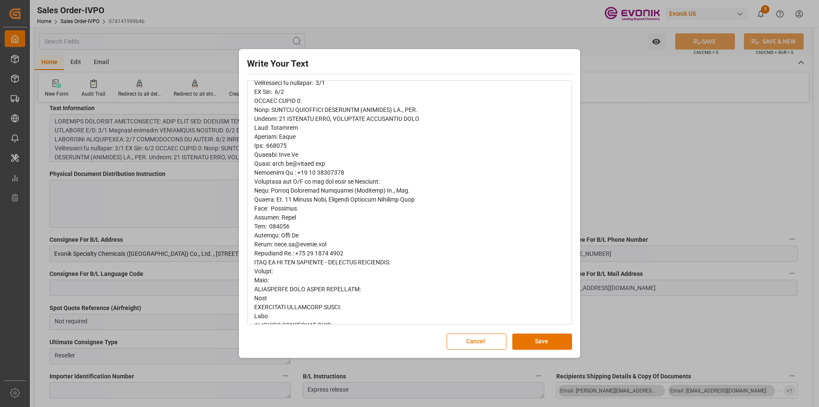
scroll to position [127, 0]
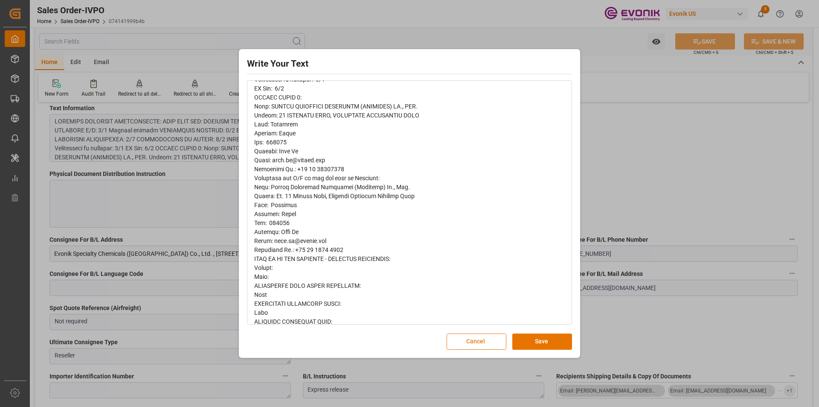
click at [463, 345] on button "Cancel" at bounding box center [477, 341] width 60 height 16
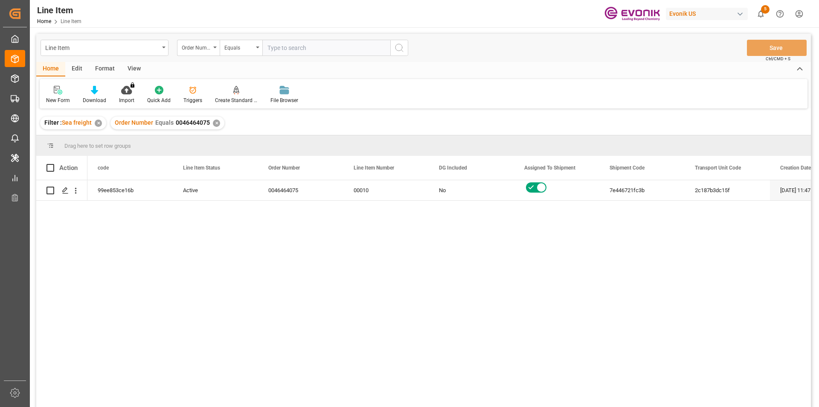
click at [141, 69] on div "View" at bounding box center [134, 69] width 26 height 15
click at [104, 97] on div "Standard Templates" at bounding box center [97, 100] width 43 height 8
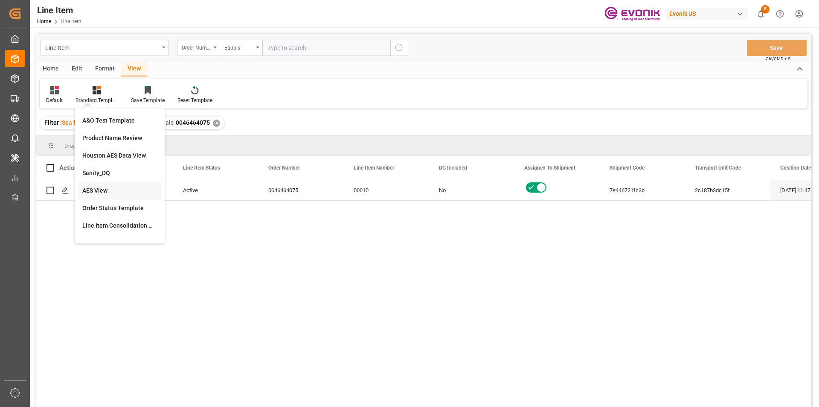
click at [128, 185] on div "AES View" at bounding box center [119, 190] width 83 height 17
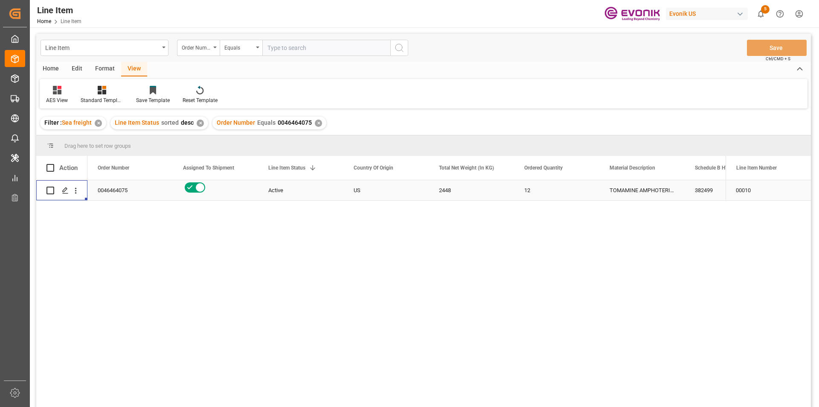
click at [82, 191] on div "Press SPACE to select this row." at bounding box center [76, 190] width 22 height 16
click at [78, 187] on icon "open menu" at bounding box center [75, 190] width 9 height 9
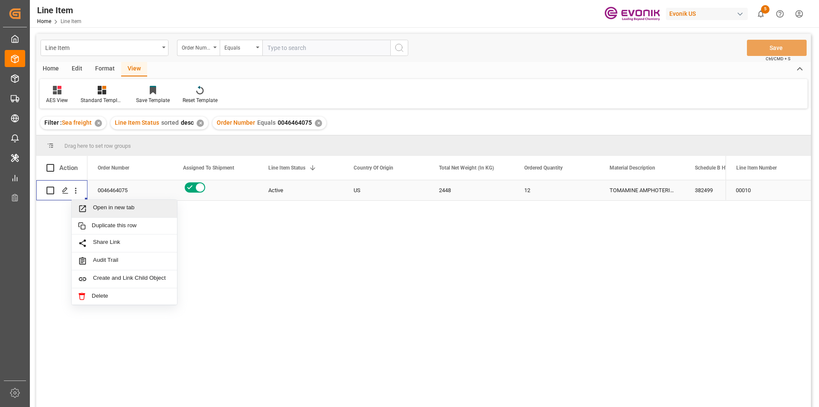
click at [116, 210] on span "Open in new tab" at bounding box center [132, 208] width 78 height 9
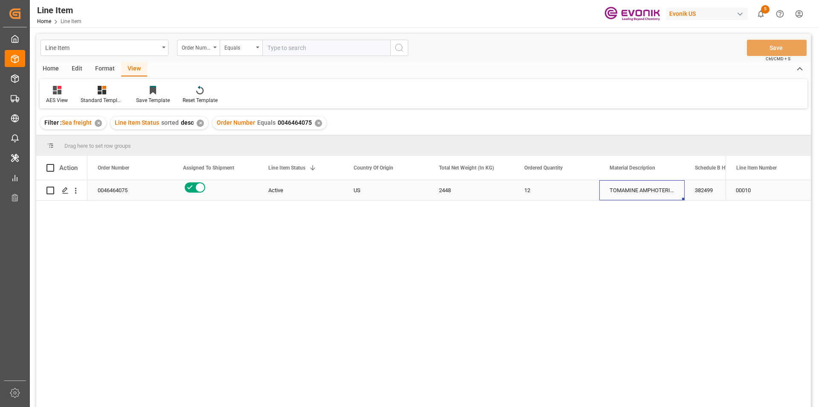
click at [625, 192] on div "TOMAMINE AMPHOTERIC 400:2475:204:PP:P" at bounding box center [642, 190] width 85 height 20
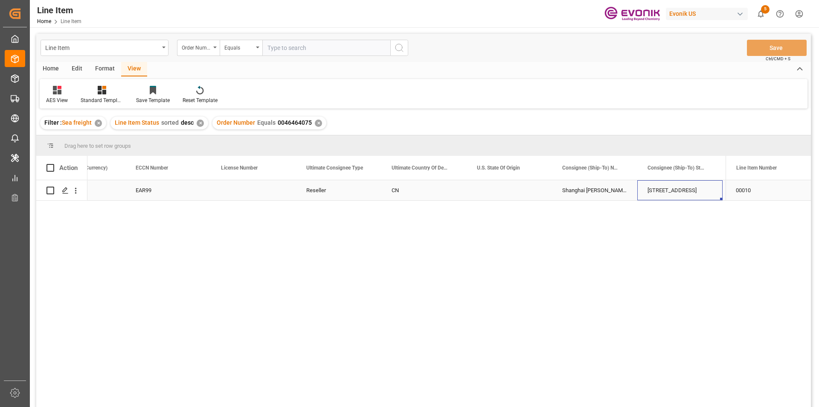
scroll to position [0, 901]
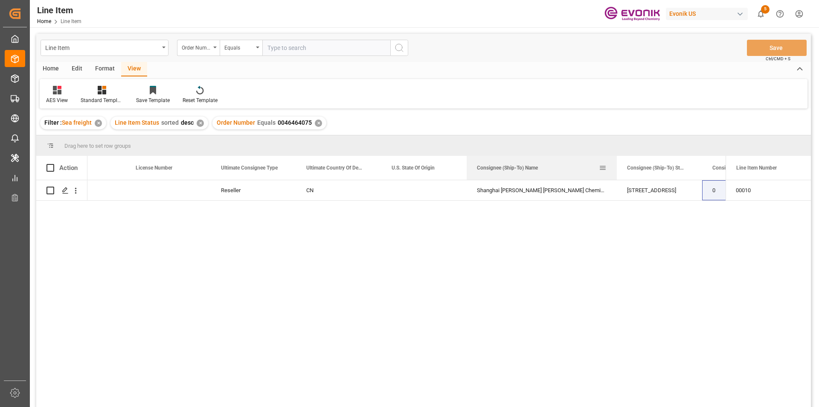
drag, startPoint x: 551, startPoint y: 170, endPoint x: 616, endPoint y: 172, distance: 64.9
click at [616, 172] on div at bounding box center [616, 168] width 3 height 24
drag, startPoint x: 617, startPoint y: 164, endPoint x: 650, endPoint y: 159, distance: 34.0
click at [650, 159] on div at bounding box center [649, 168] width 3 height 24
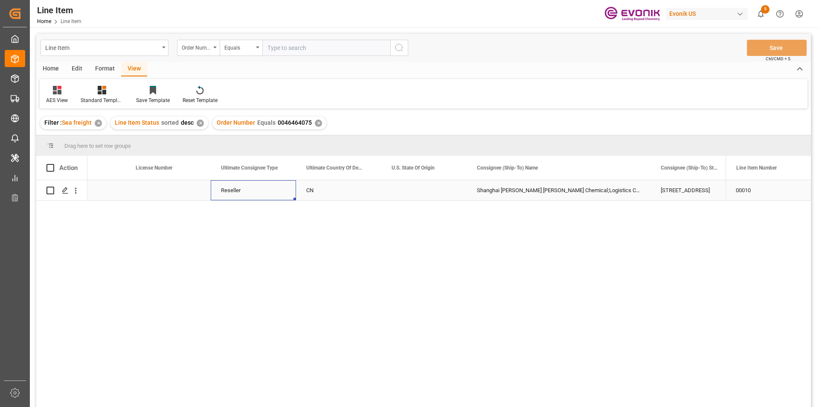
click at [244, 189] on div "Reseller" at bounding box center [253, 190] width 85 height 20
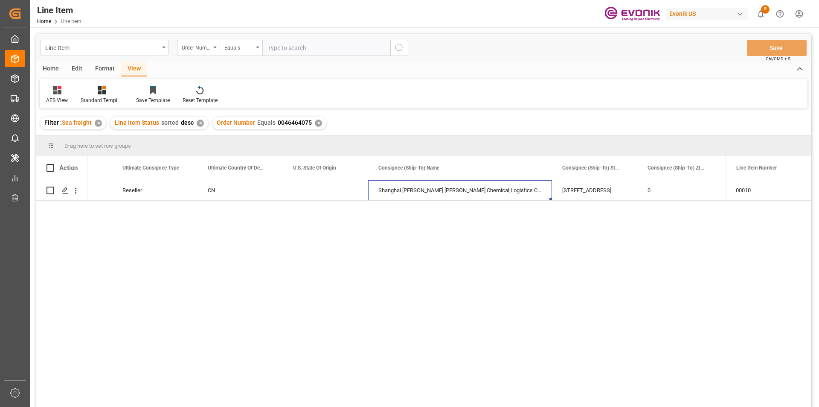
click at [317, 125] on div "✕" at bounding box center [318, 122] width 7 height 7
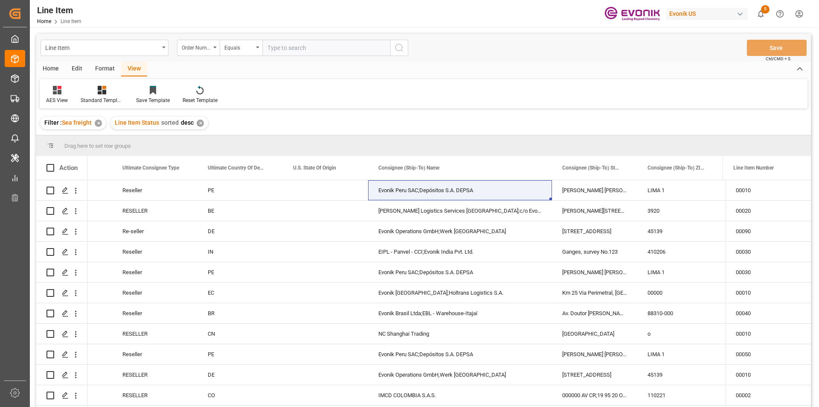
click at [312, 50] on input "text" at bounding box center [326, 48] width 128 height 16
paste input "2007059488"
type input "2007059488"
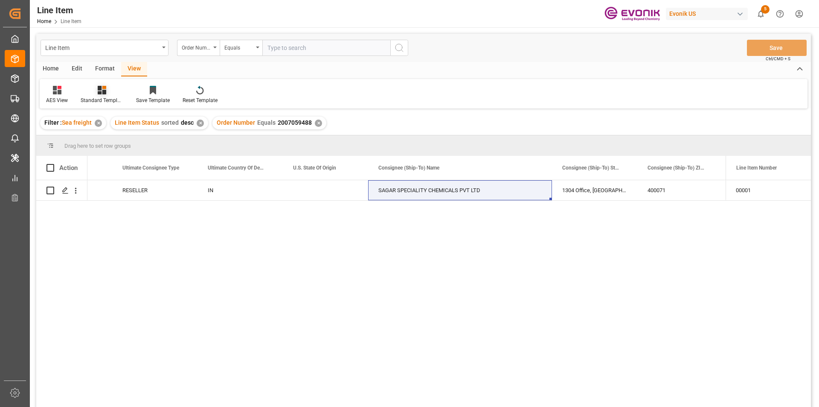
click at [105, 87] on icon at bounding box center [104, 87] width 4 height 3
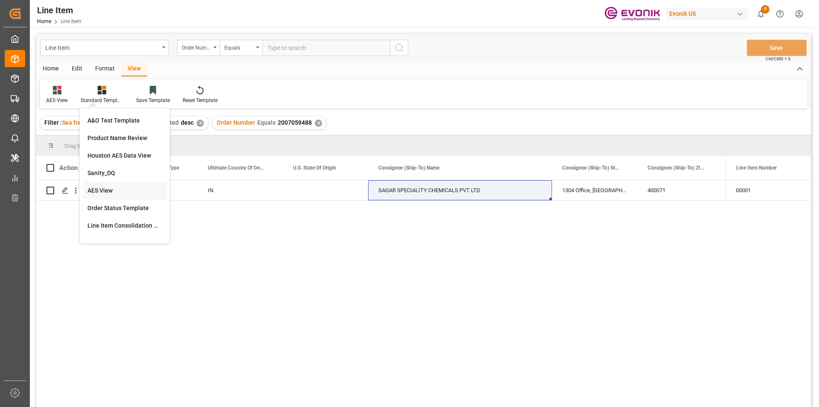
click at [124, 193] on div "AES View" at bounding box center [124, 190] width 75 height 9
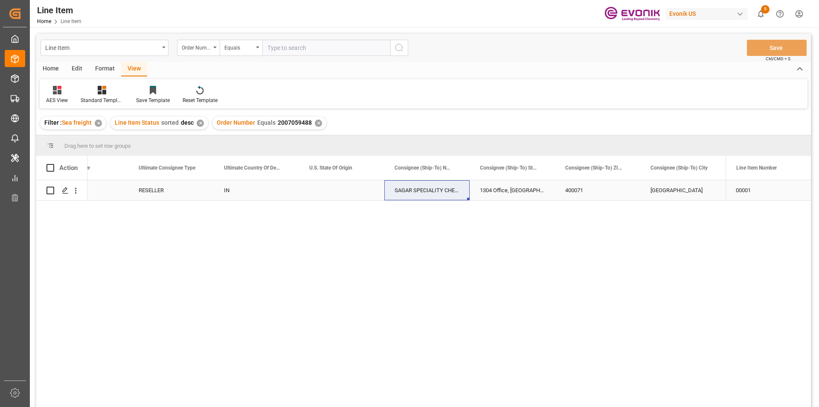
scroll to position [0, 983]
click at [262, 193] on div "IN" at bounding box center [256, 190] width 85 height 20
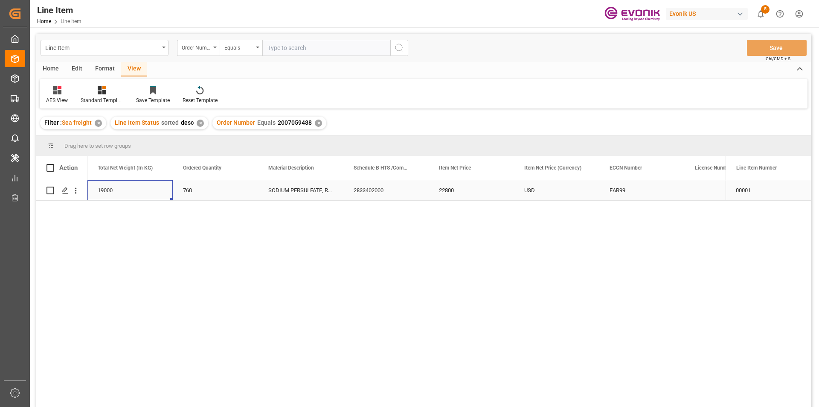
scroll to position [0, 256]
click at [510, 190] on div "2833402000" at bounding box center [471, 190] width 85 height 20
click at [553, 190] on div "22800" at bounding box center [556, 190] width 85 height 20
click at [663, 189] on div "USD" at bounding box center [642, 190] width 85 height 20
click at [576, 182] on div "22800" at bounding box center [556, 190] width 85 height 20
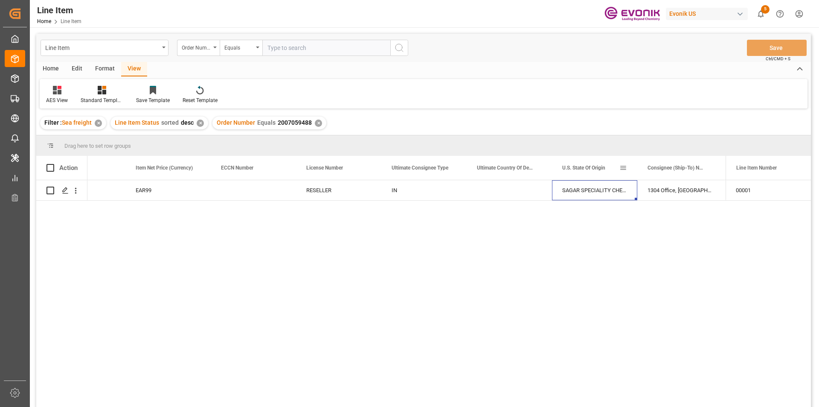
scroll to position [0, 815]
click at [195, 192] on div "EAR99" at bounding box center [168, 191] width 65 height 20
click at [348, 193] on div "RESELLER" at bounding box center [338, 190] width 85 height 20
drag, startPoint x: 314, startPoint y: 121, endPoint x: 313, endPoint y: 116, distance: 4.9
click at [315, 121] on div "✕" at bounding box center [318, 122] width 7 height 7
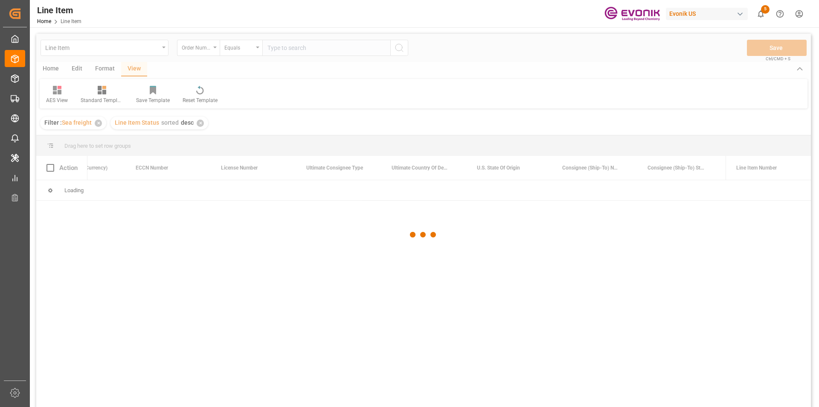
click at [288, 52] on div at bounding box center [423, 235] width 775 height 402
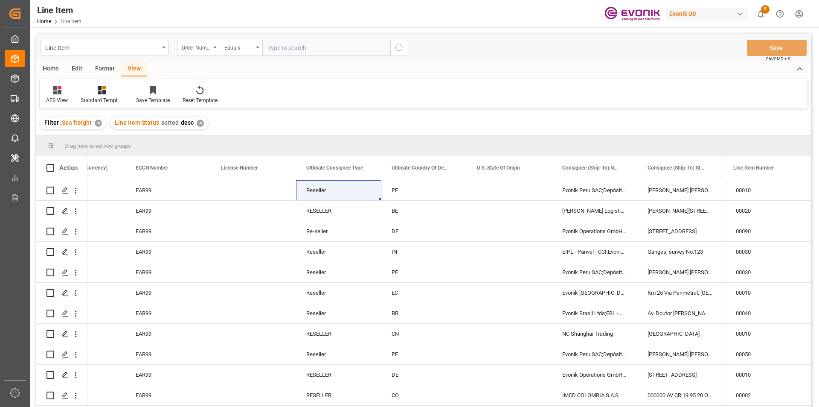
click at [292, 53] on input "text" at bounding box center [326, 48] width 128 height 16
paste input "2007066334"
type input "2007066334"
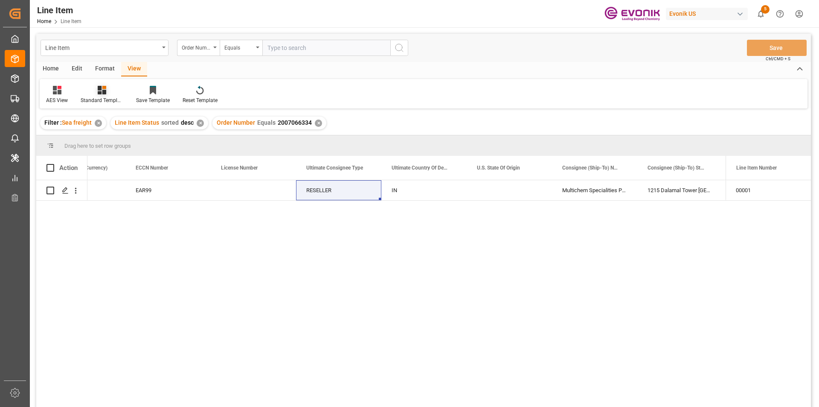
click at [96, 96] on div "Standard Templates" at bounding box center [101, 94] width 55 height 19
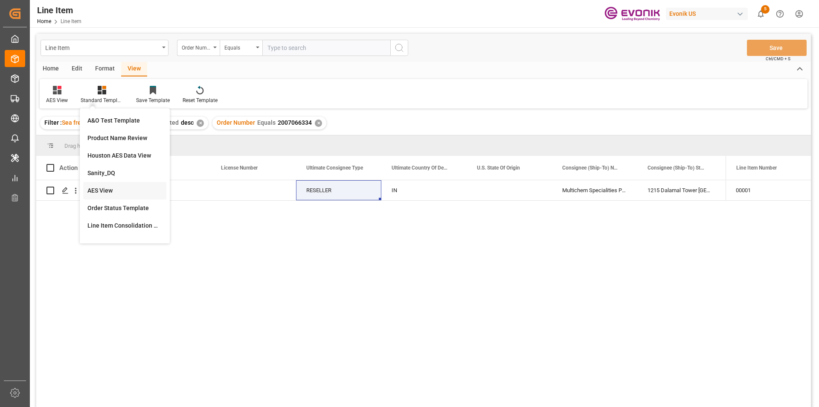
click at [107, 189] on div "AES View" at bounding box center [124, 190] width 75 height 9
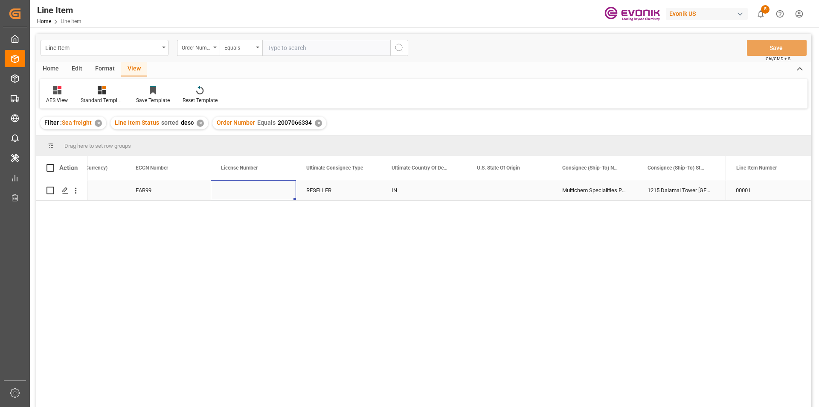
click at [245, 194] on div "Press SPACE to select this row." at bounding box center [253, 190] width 85 height 20
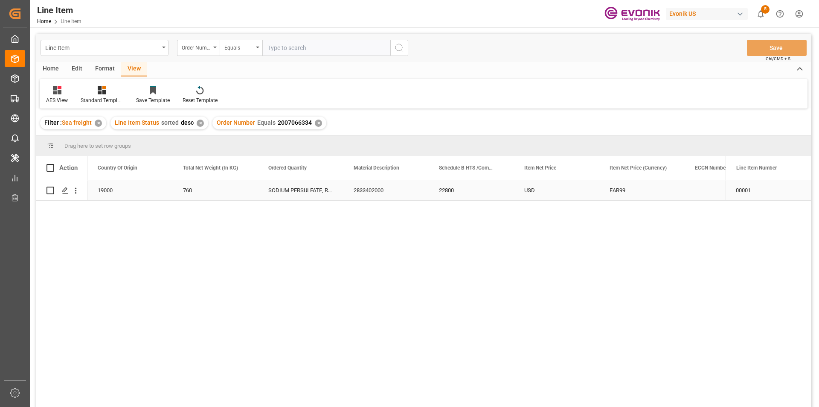
scroll to position [0, 256]
click at [212, 181] on div "19000" at bounding box center [215, 190] width 85 height 20
click at [543, 196] on div "22800" at bounding box center [556, 190] width 85 height 20
click at [124, 195] on div "US" at bounding box center [129, 190] width 85 height 20
click at [461, 192] on div "2833402000" at bounding box center [471, 190] width 85 height 20
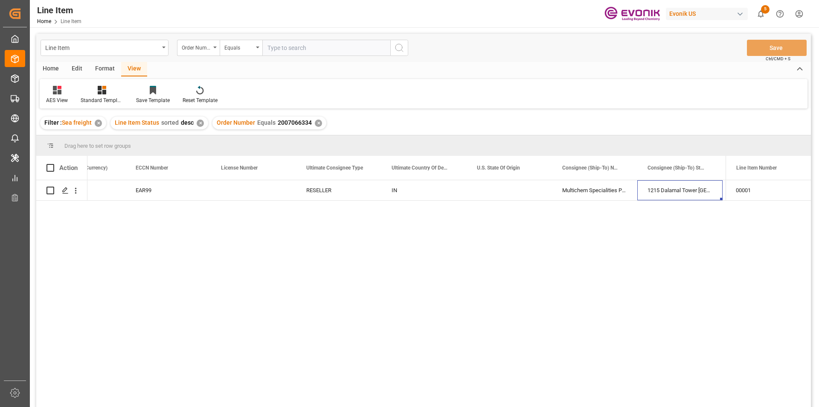
scroll to position [0, 901]
click at [253, 197] on div "RESELLER" at bounding box center [253, 190] width 85 height 20
click at [315, 124] on div "✕" at bounding box center [318, 122] width 7 height 7
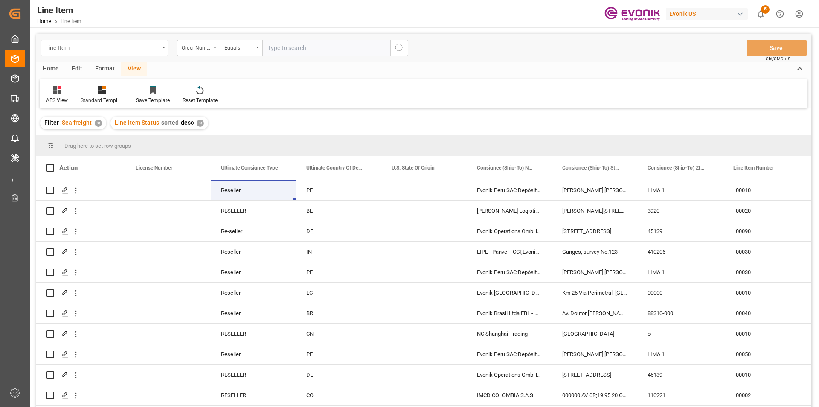
click at [292, 47] on input "text" at bounding box center [326, 48] width 128 height 16
paste input "2007066418"
type input "2007066418"
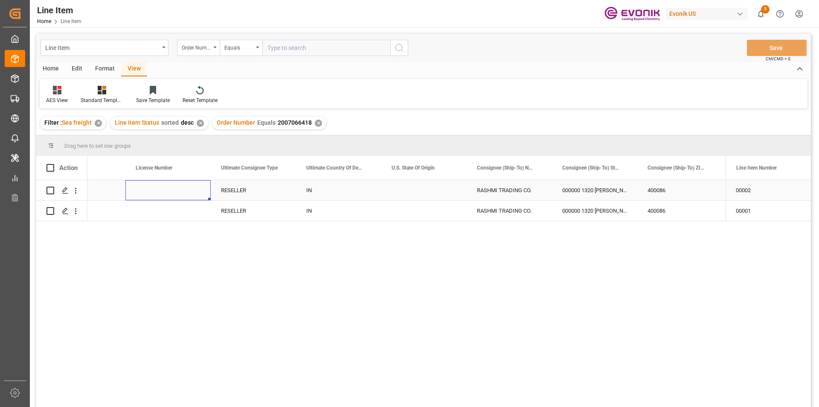
click at [174, 195] on div "Press SPACE to select this row." at bounding box center [167, 190] width 85 height 20
click at [107, 88] on div at bounding box center [102, 89] width 43 height 9
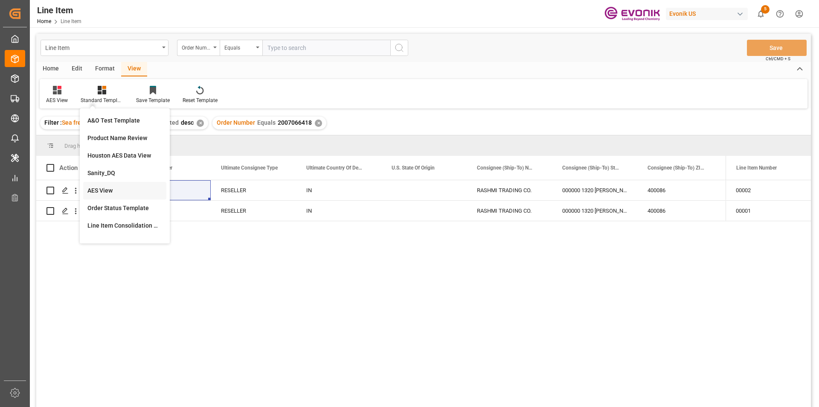
click at [110, 187] on div "AES View" at bounding box center [124, 190] width 75 height 9
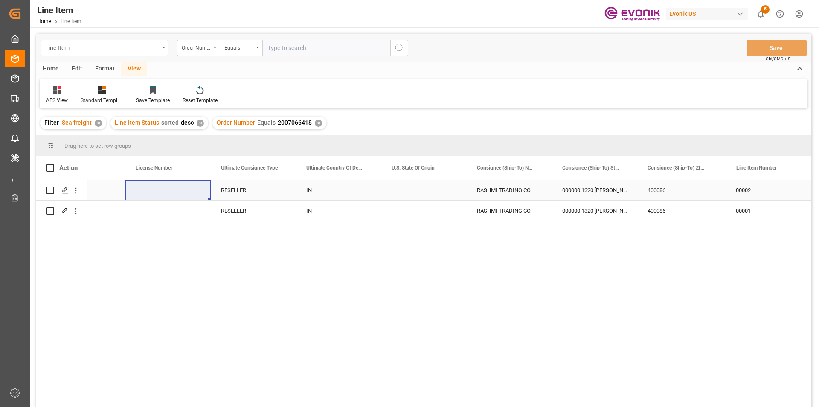
click at [279, 190] on div "RESELLER" at bounding box center [253, 190] width 85 height 20
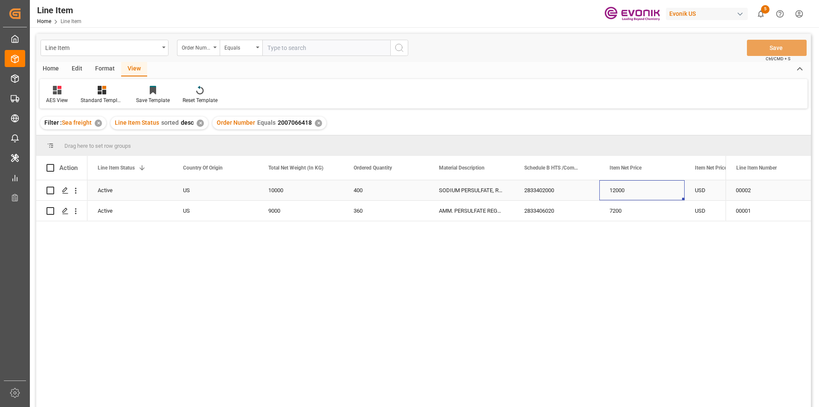
scroll to position [0, 218]
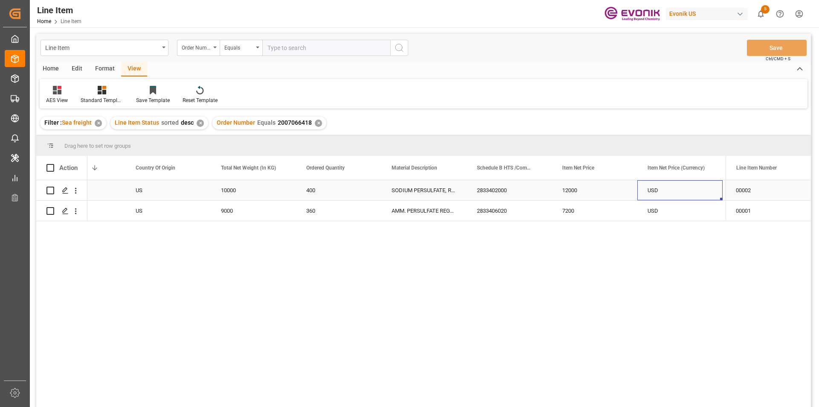
click at [303, 201] on div "USD EAR99 12000 2833402000 SODIUM PERSULFATE, REGULAR, 55.1 LB BG 400 10000 US …" at bounding box center [680, 190] width 1622 height 20
click at [310, 212] on div "360" at bounding box center [338, 211] width 85 height 20
click at [589, 216] on div "7200" at bounding box center [594, 211] width 85 height 20
click at [246, 211] on div "9000" at bounding box center [253, 211] width 85 height 20
click at [660, 211] on div "USD" at bounding box center [680, 211] width 85 height 20
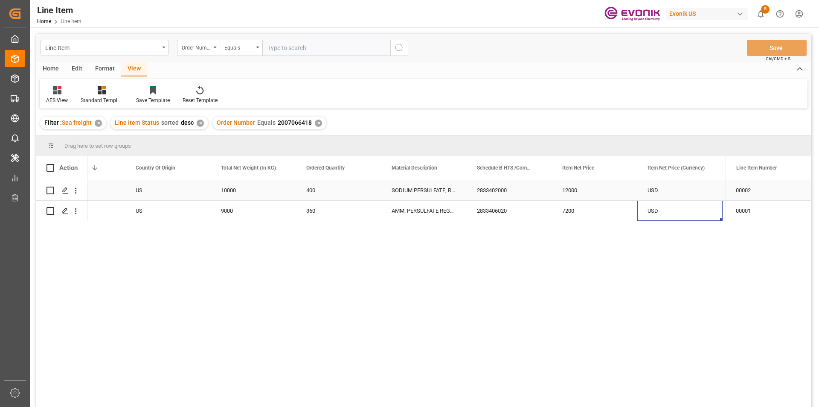
click at [594, 187] on div "12000" at bounding box center [594, 190] width 85 height 20
click at [581, 209] on div "7200" at bounding box center [594, 211] width 85 height 20
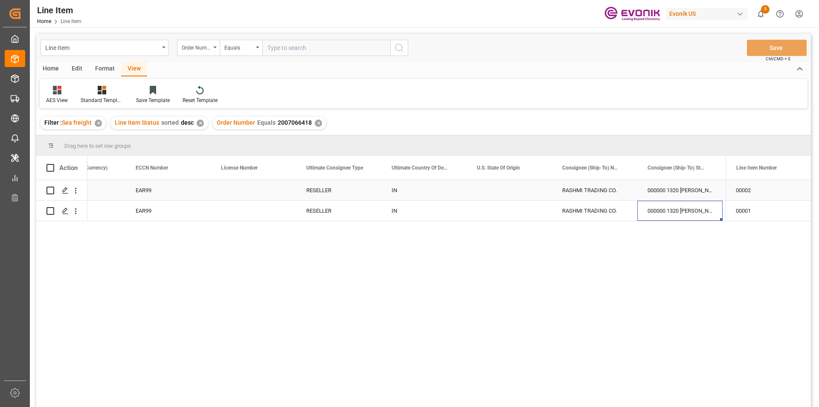
drag, startPoint x: 318, startPoint y: 189, endPoint x: 320, endPoint y: 224, distance: 35.5
click at [319, 190] on div "RESELLER" at bounding box center [338, 190] width 85 height 20
click at [192, 194] on div "EAR99" at bounding box center [168, 191] width 65 height 20
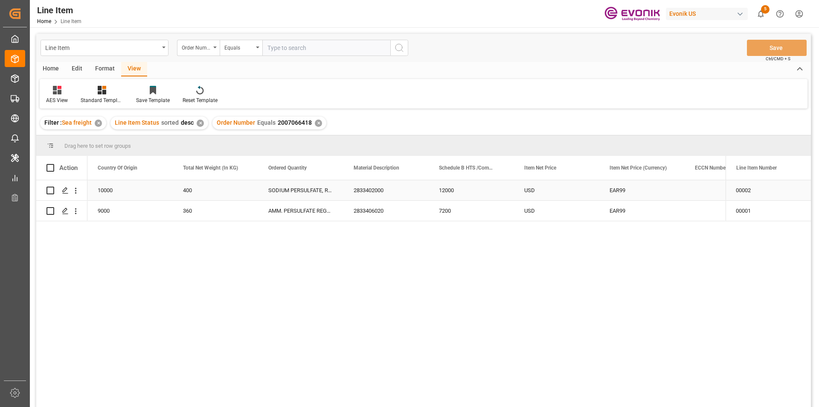
scroll to position [0, 256]
click at [222, 193] on div "10000" at bounding box center [215, 190] width 85 height 20
click at [535, 189] on div "12000" at bounding box center [556, 190] width 85 height 20
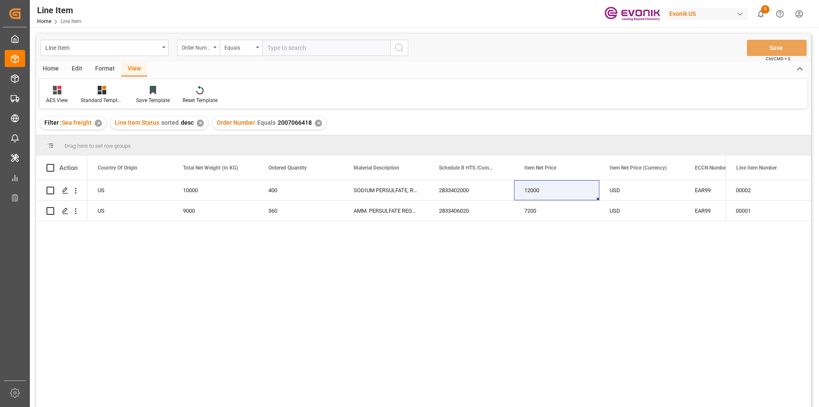
click at [317, 121] on div "✕" at bounding box center [318, 122] width 7 height 7
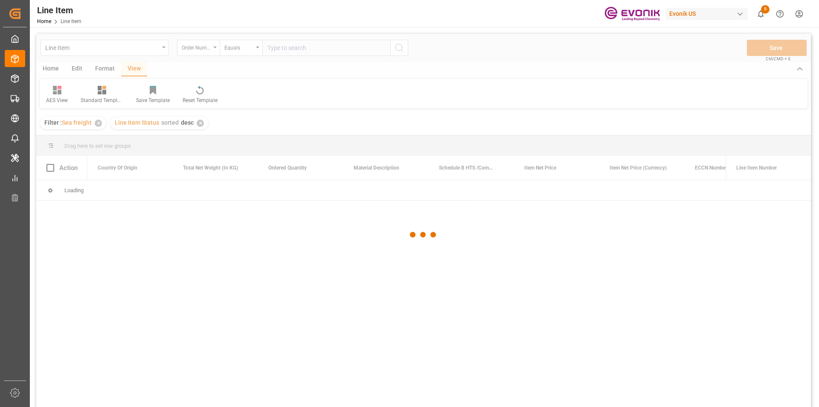
click at [295, 48] on div at bounding box center [423, 235] width 775 height 402
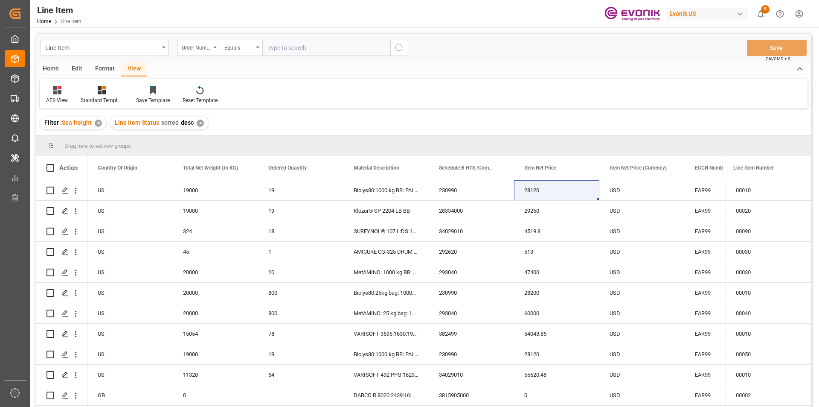
click at [295, 48] on input "text" at bounding box center [326, 48] width 128 height 16
paste input "0046467319"
type input "0046467319"
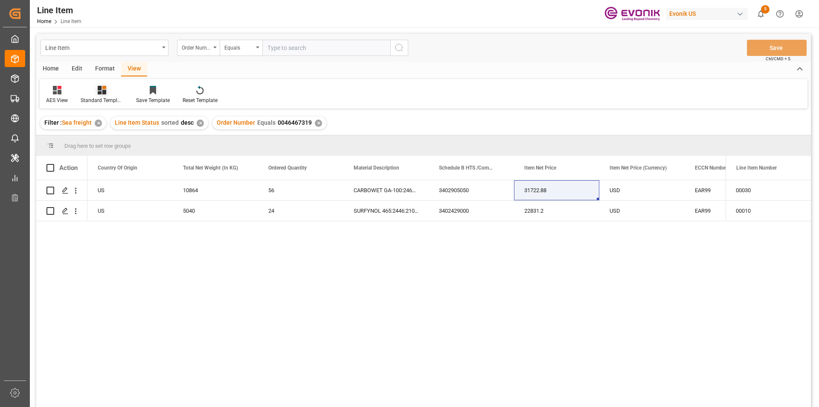
click at [106, 94] on icon at bounding box center [102, 90] width 9 height 9
click at [108, 195] on div "AES View" at bounding box center [124, 190] width 75 height 9
click at [198, 198] on div "10864" at bounding box center [215, 190] width 85 height 20
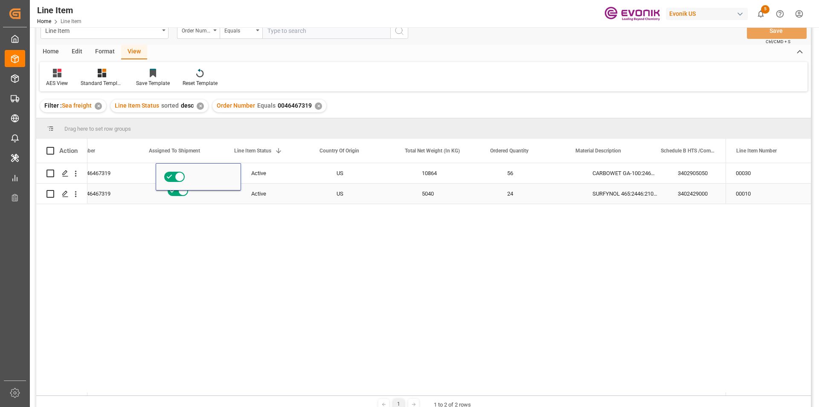
scroll to position [0, 34]
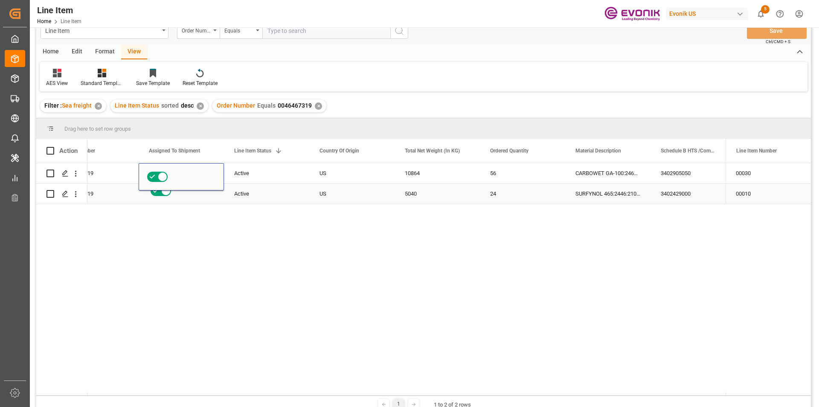
click at [253, 194] on div "Active" at bounding box center [266, 194] width 65 height 20
click at [526, 194] on div "24" at bounding box center [522, 193] width 85 height 20
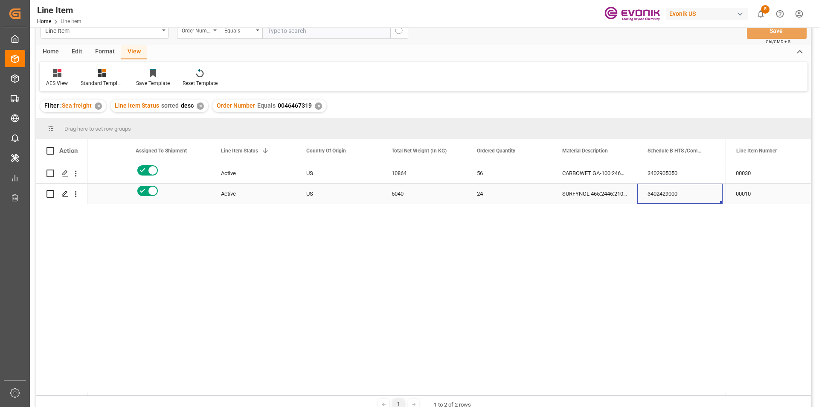
scroll to position [0, 218]
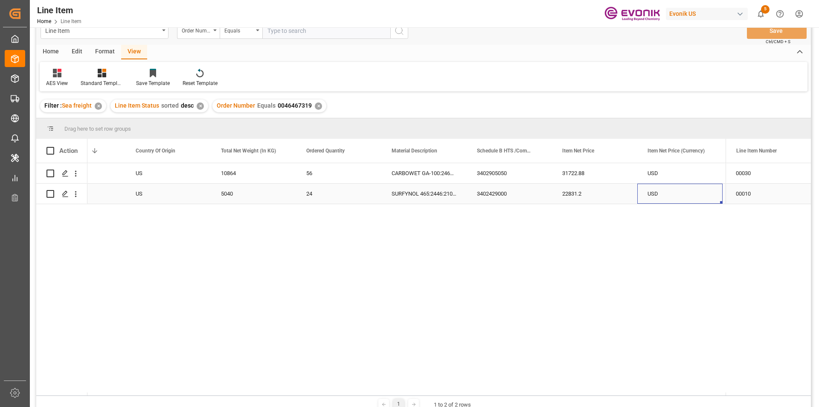
drag, startPoint x: 329, startPoint y: 196, endPoint x: 249, endPoint y: 184, distance: 81.1
click at [326, 195] on div "24" at bounding box center [338, 193] width 85 height 20
drag, startPoint x: 228, startPoint y: 185, endPoint x: 277, endPoint y: 193, distance: 49.7
click at [234, 189] on div "5040" at bounding box center [253, 193] width 85 height 20
click at [608, 189] on div "22831.2" at bounding box center [594, 193] width 85 height 20
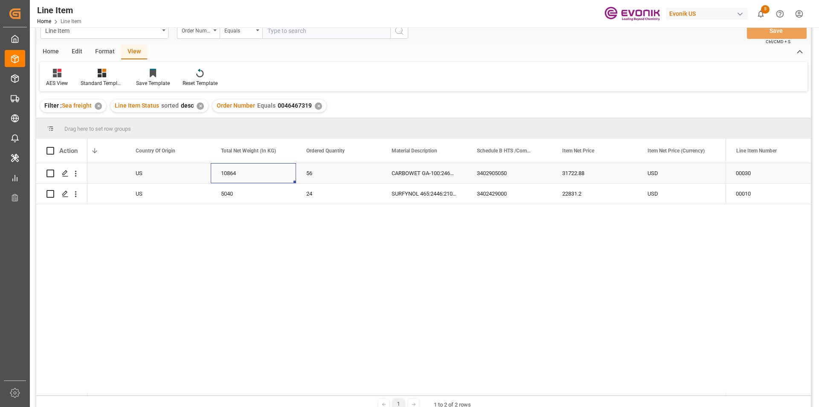
drag, startPoint x: 247, startPoint y: 168, endPoint x: 375, endPoint y: 179, distance: 128.0
click at [248, 168] on div "10864" at bounding box center [253, 173] width 85 height 20
click at [591, 176] on div "31722.88" at bounding box center [594, 173] width 85 height 20
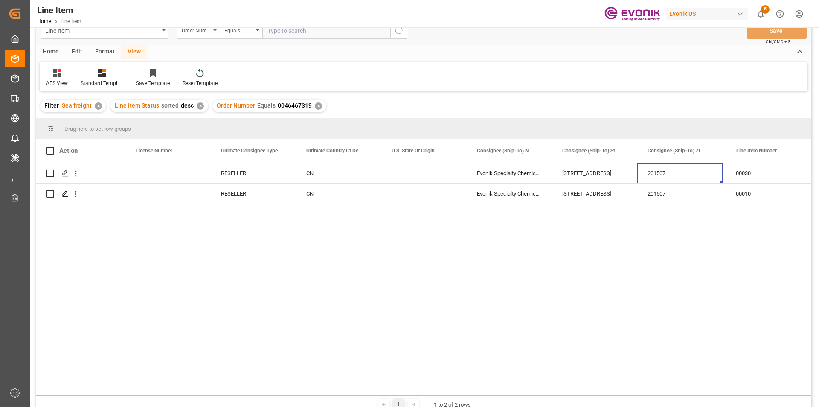
scroll to position [0, 0]
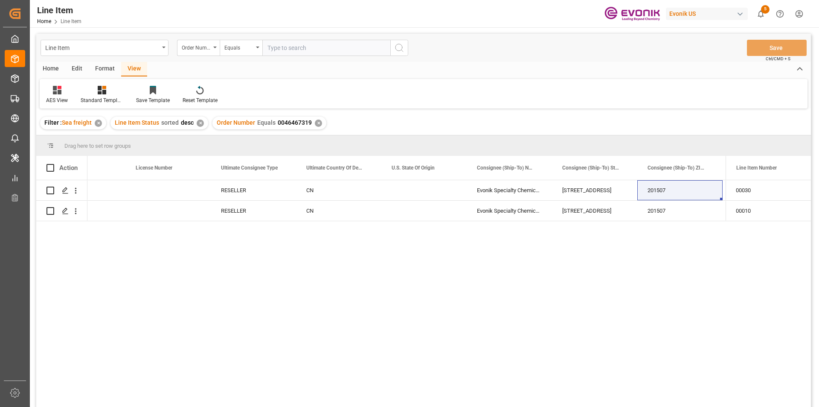
click at [315, 122] on div "✕" at bounding box center [318, 122] width 7 height 7
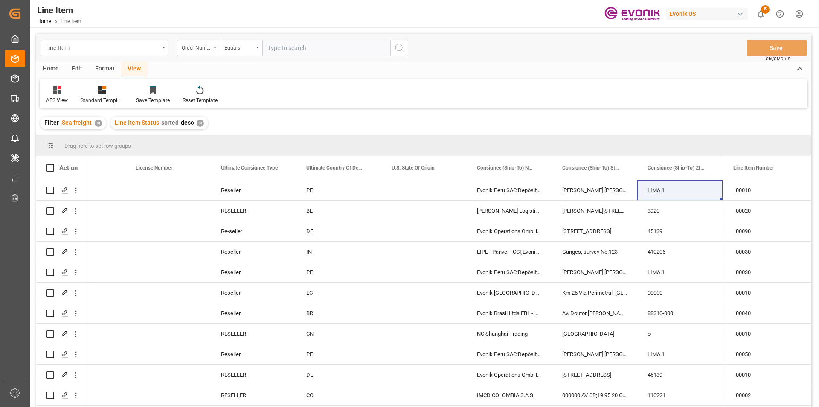
click at [303, 52] on input "text" at bounding box center [326, 48] width 128 height 16
paste input "0046467081"
type input "0046467081"
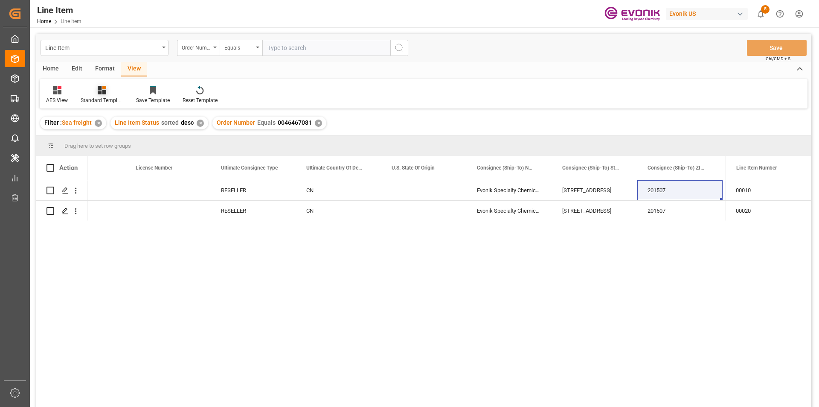
click at [96, 95] on div "Standard Templates" at bounding box center [101, 94] width 55 height 19
click at [107, 186] on div "AES View" at bounding box center [124, 190] width 75 height 9
click at [271, 199] on div "RESELLER" at bounding box center [253, 190] width 85 height 20
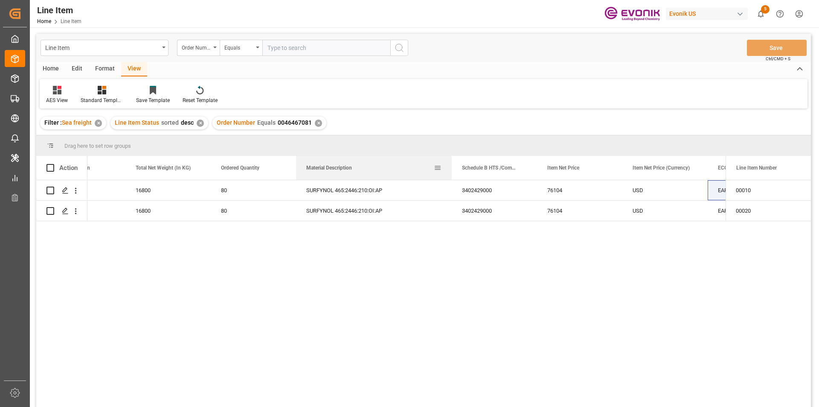
drag, startPoint x: 381, startPoint y: 162, endPoint x: 451, endPoint y: 172, distance: 70.7
click at [452, 165] on div at bounding box center [451, 168] width 3 height 24
click at [166, 187] on div "16800" at bounding box center [167, 190] width 85 height 20
click at [589, 194] on div "76104" at bounding box center [580, 190] width 85 height 20
click at [361, 189] on div "SURFYNOL 465:2446:210:OI:AP" at bounding box center [374, 190] width 157 height 20
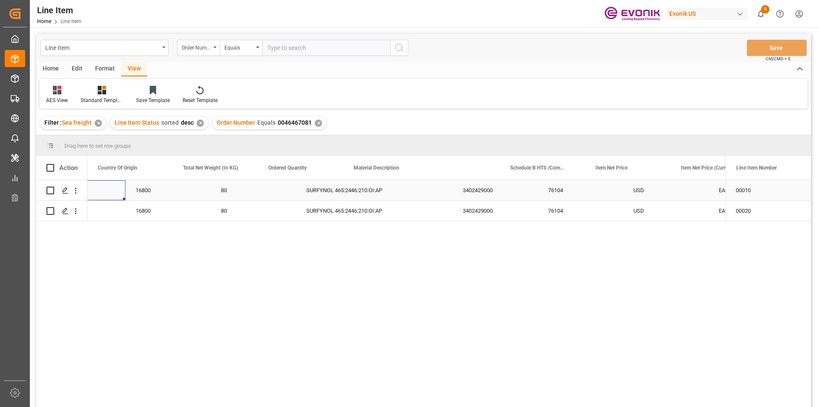
scroll to position [0, 171]
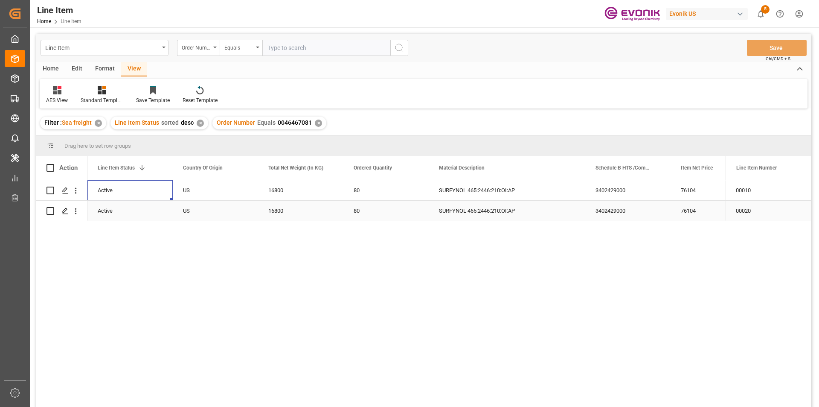
click at [291, 204] on div "16800" at bounding box center [300, 211] width 85 height 20
click at [678, 214] on div "76104" at bounding box center [713, 211] width 85 height 20
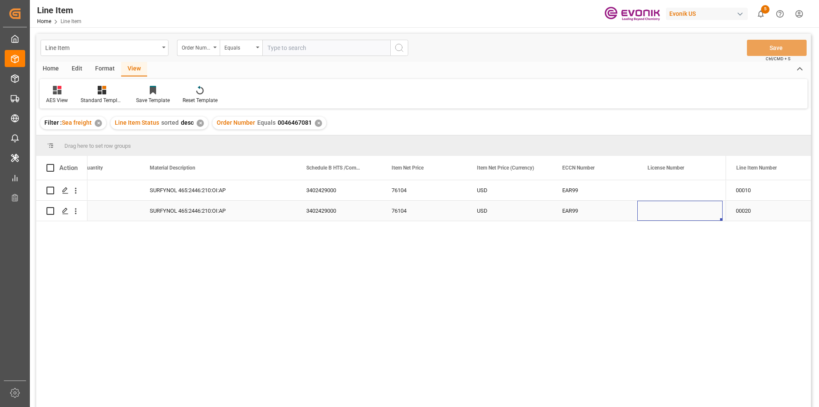
scroll to position [0, 460]
click at [584, 194] on div "EAR99" at bounding box center [594, 191] width 65 height 20
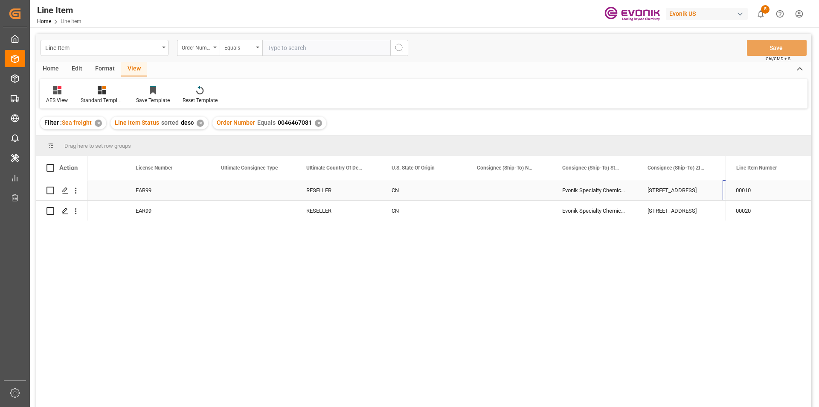
scroll to position [0, 972]
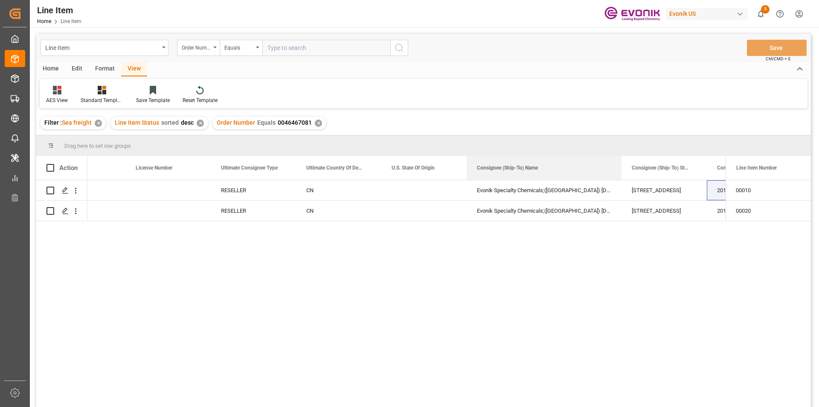
drag, startPoint x: 551, startPoint y: 164, endPoint x: 621, endPoint y: 151, distance: 70.7
click at [621, 151] on div "Drag here to set row groups Drag here to set column labels Action Item Net Pric…" at bounding box center [423, 273] width 775 height 277
click at [79, 189] on icon "open menu" at bounding box center [75, 190] width 9 height 9
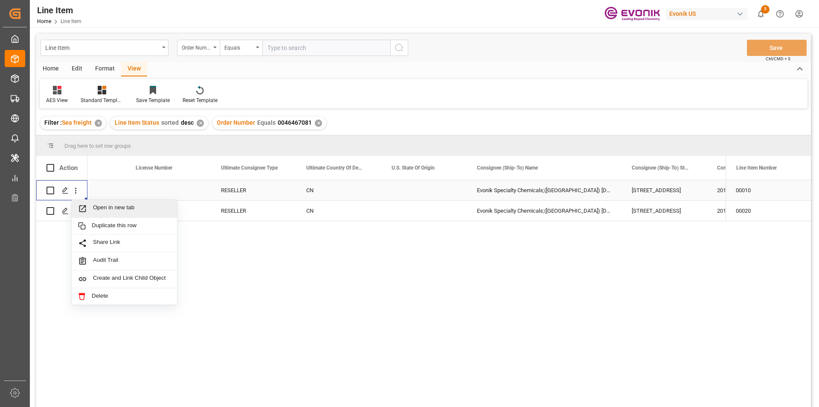
click at [137, 210] on span "Open in new tab" at bounding box center [132, 208] width 78 height 9
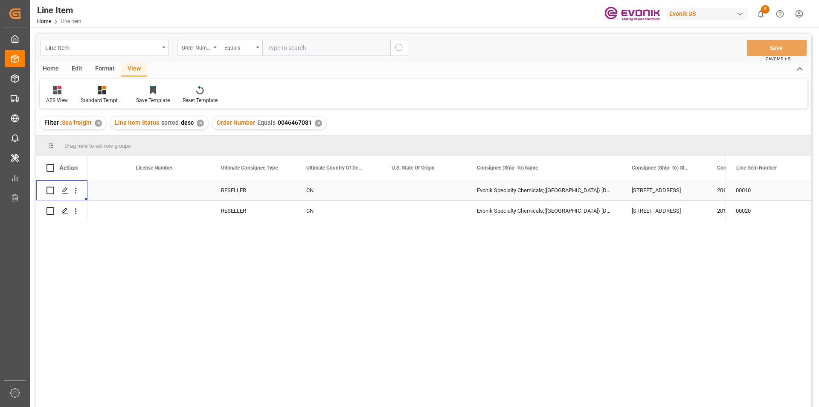
click at [316, 122] on div "✕" at bounding box center [318, 122] width 7 height 7
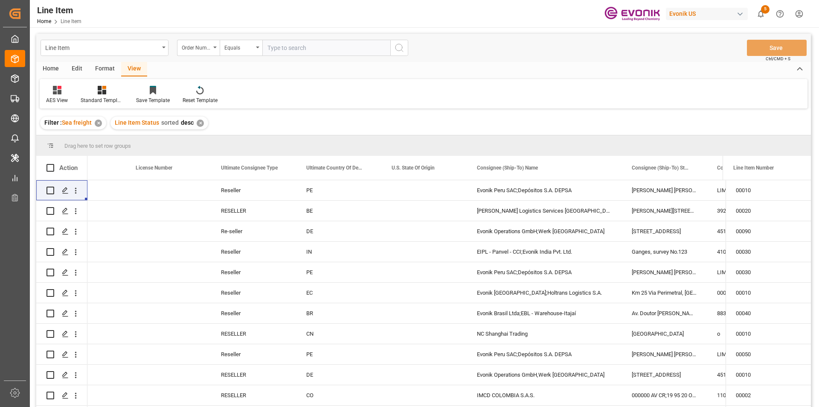
click at [309, 48] on input "text" at bounding box center [326, 48] width 128 height 16
paste input "0046459355"
type input "0046459355"
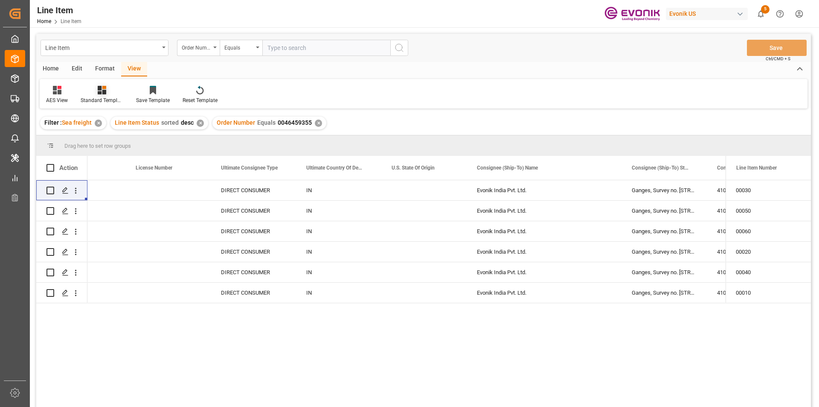
click at [99, 92] on icon at bounding box center [102, 90] width 9 height 9
click at [111, 186] on div "AES View" at bounding box center [124, 190] width 75 height 9
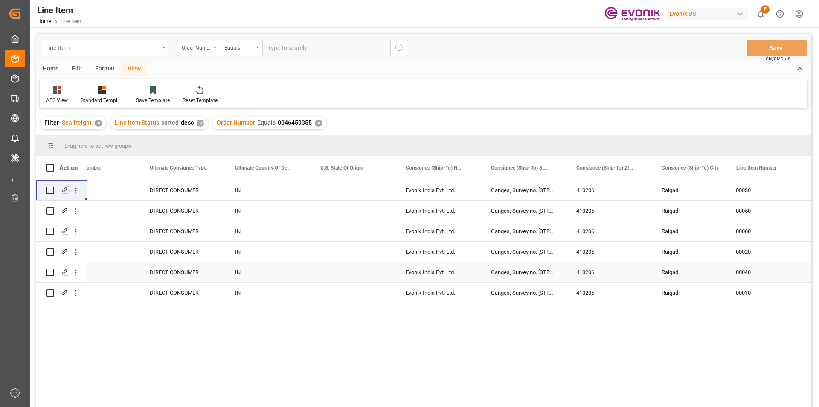
click at [405, 275] on div "Evonik India Pvt. Ltd." at bounding box center [438, 272] width 85 height 20
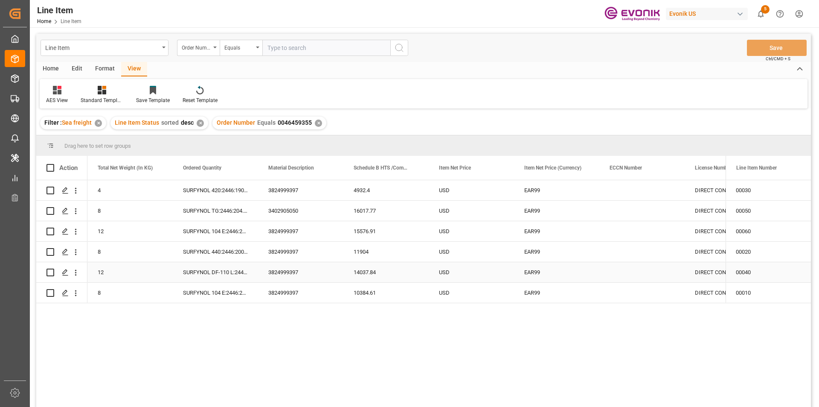
scroll to position [0, 256]
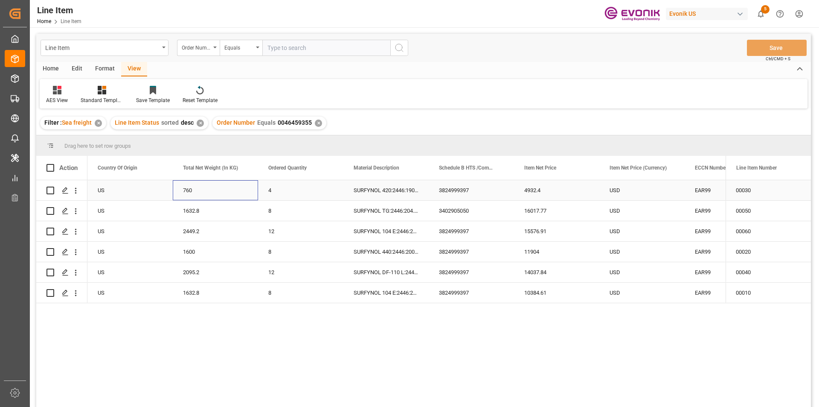
click at [208, 188] on div "760" at bounding box center [215, 190] width 85 height 20
click at [390, 192] on div "SURFYNOL 420:2446:190:OI:AP" at bounding box center [386, 190] width 85 height 20
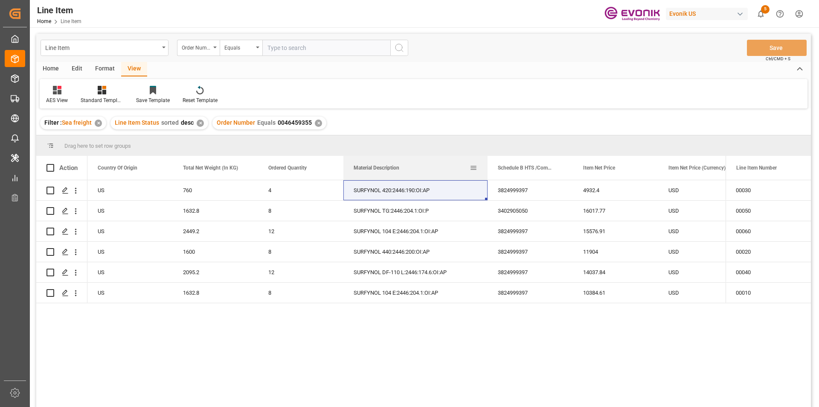
drag, startPoint x: 427, startPoint y: 169, endPoint x: 486, endPoint y: 164, distance: 59.0
click at [486, 164] on div at bounding box center [487, 168] width 3 height 24
click at [615, 194] on div "4932.4" at bounding box center [615, 190] width 85 height 20
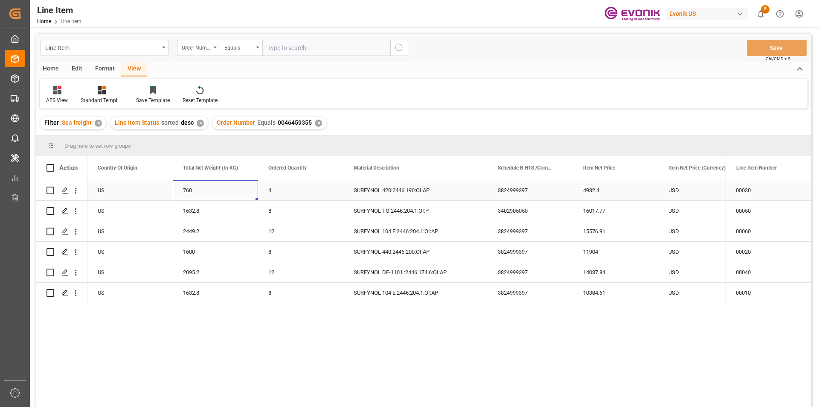
click at [242, 189] on div "760" at bounding box center [215, 190] width 85 height 20
click at [319, 198] on div "4" at bounding box center [300, 190] width 85 height 20
click at [193, 188] on div "760" at bounding box center [215, 190] width 85 height 20
click at [619, 191] on div "4932.4" at bounding box center [615, 190] width 85 height 20
click at [193, 293] on div "1632.8" at bounding box center [215, 292] width 85 height 20
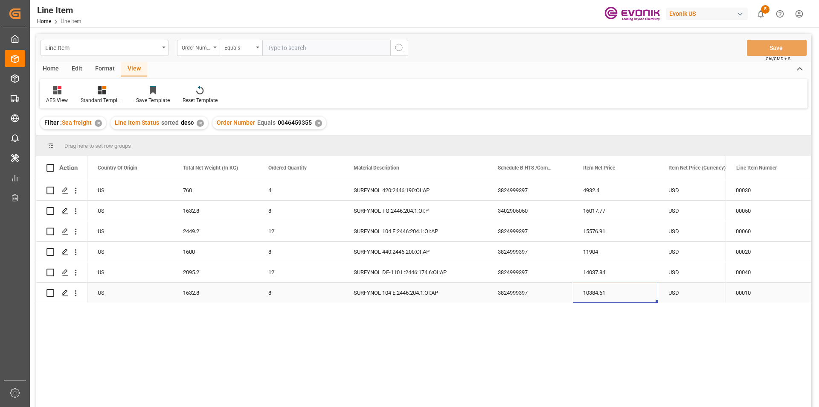
click at [617, 299] on div "10384.61" at bounding box center [615, 292] width 85 height 20
click at [210, 226] on div "2449.2" at bounding box center [215, 231] width 85 height 20
click at [595, 230] on div "15576.91" at bounding box center [615, 231] width 85 height 20
click at [201, 253] on div "1600" at bounding box center [215, 252] width 85 height 20
click at [597, 251] on div "11904" at bounding box center [615, 252] width 85 height 20
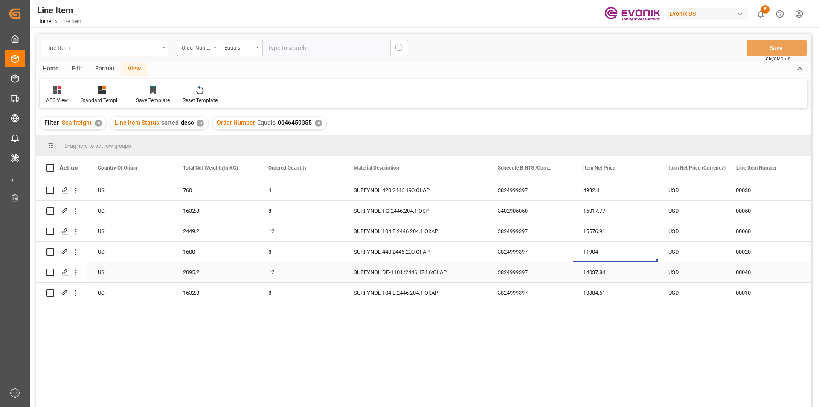
drag, startPoint x: 209, startPoint y: 267, endPoint x: 411, endPoint y: 285, distance: 202.2
click at [210, 267] on div "2095.2" at bounding box center [215, 272] width 85 height 20
click at [620, 274] on div "14037.84" at bounding box center [615, 272] width 85 height 20
click at [204, 290] on div "1632.8" at bounding box center [215, 292] width 85 height 20
click at [620, 295] on div "10384.61" at bounding box center [615, 292] width 85 height 20
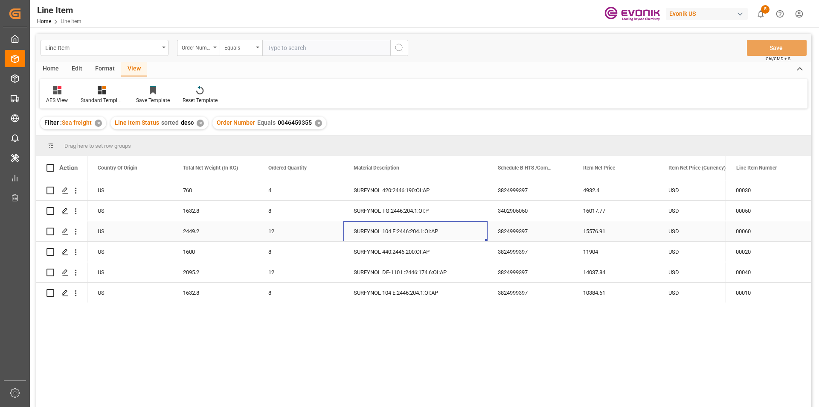
click at [475, 235] on div "SURFYNOL 104 E:2446:204.1:OI:AP" at bounding box center [416, 231] width 144 height 20
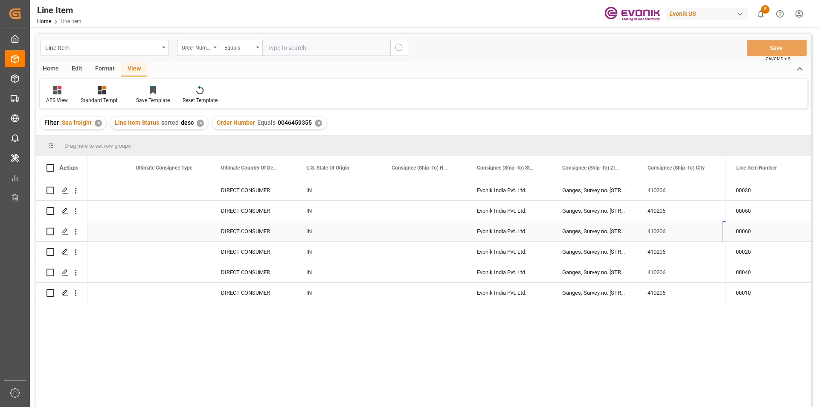
scroll to position [0, 1042]
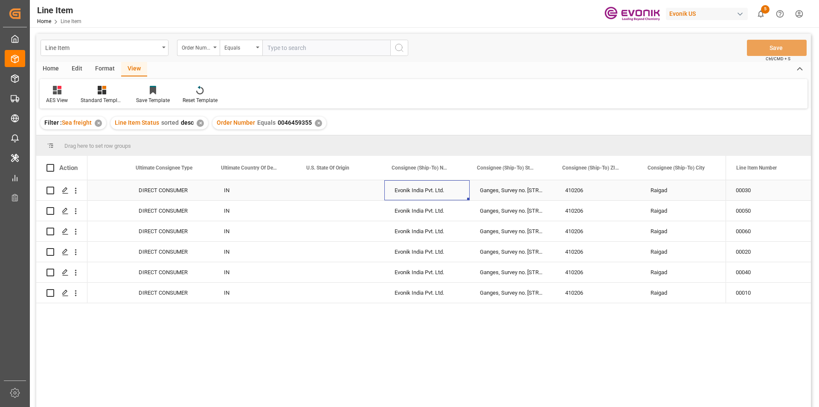
click at [459, 195] on div "Evonik India Pvt. Ltd." at bounding box center [426, 190] width 85 height 20
drag, startPoint x: 480, startPoint y: 269, endPoint x: 495, endPoint y: 279, distance: 18.2
click at [480, 270] on div "Ganges, Survey no. 123,;Old Mumbai Pune Road.,Kolkhe, Panvel" at bounding box center [512, 272] width 85 height 20
click at [315, 122] on div "✕" at bounding box center [318, 122] width 7 height 7
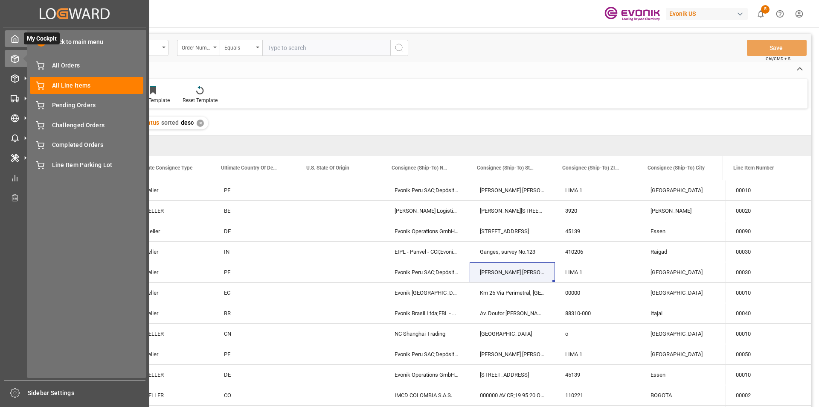
click at [21, 36] on div "My Cockpit My Cockpit" at bounding box center [75, 38] width 140 height 17
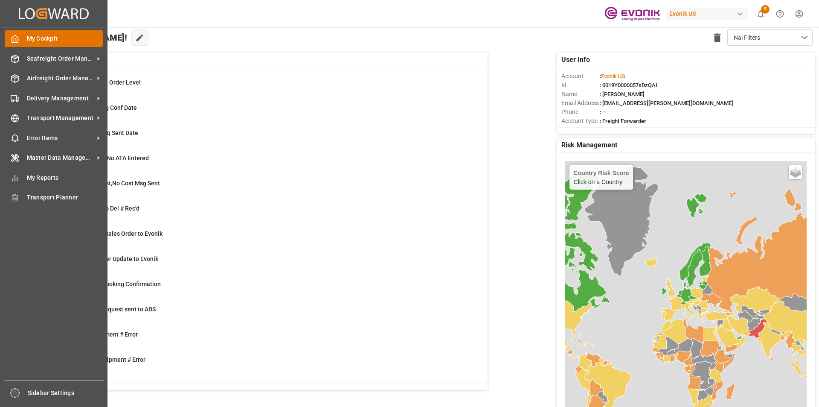
click at [81, 38] on span "My Cockpit" at bounding box center [65, 38] width 76 height 9
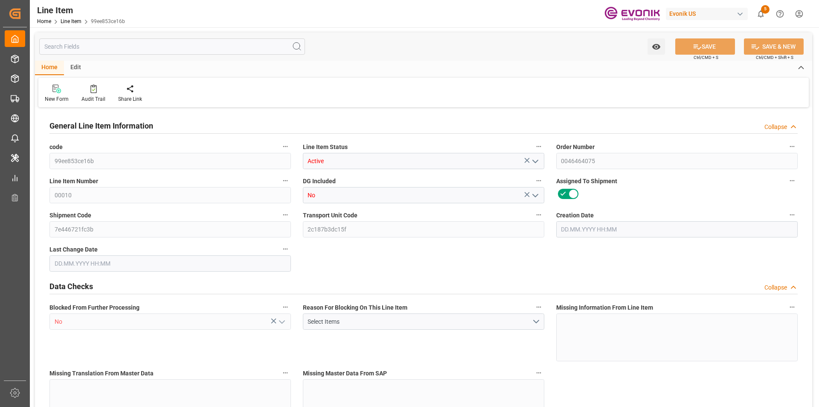
type input "3"
type input "2562"
type input "2448"
type input "3.4647"
type input "12"
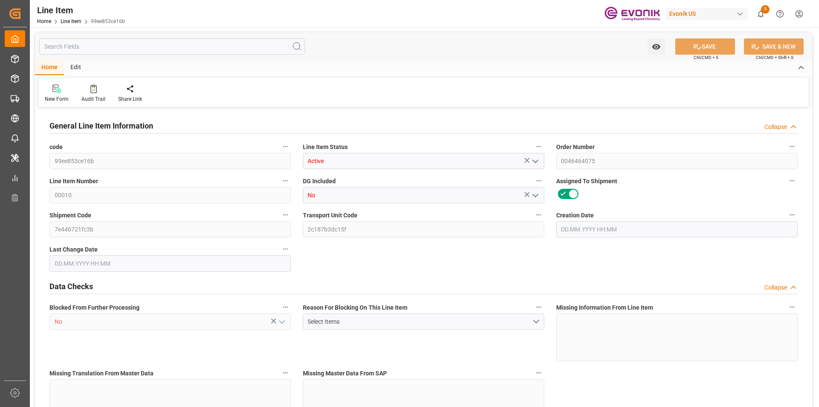
type input "9718.56"
type input "12"
type input "2562"
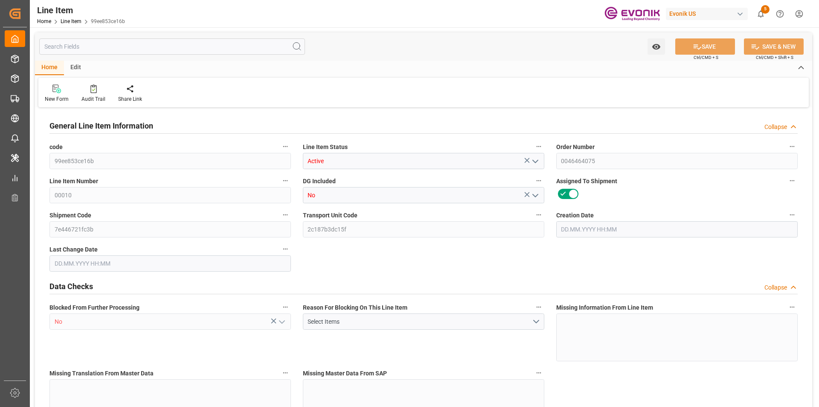
type input "2630.1"
type input "2448"
type input "3.4647"
type input "3464.7"
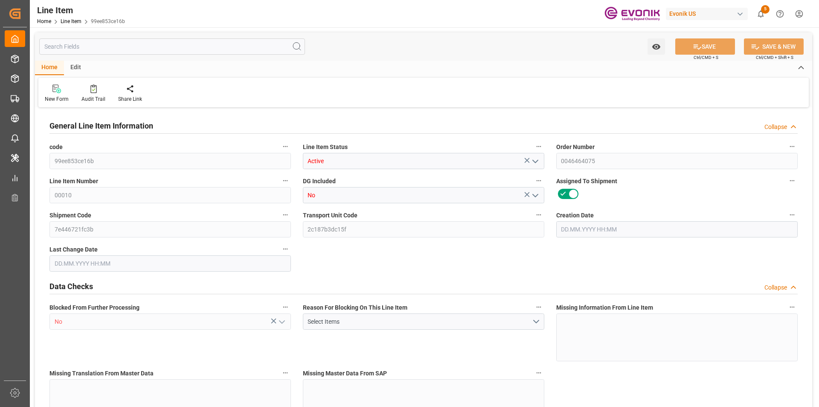
type input "0"
type input "25.08.2025 11:47"
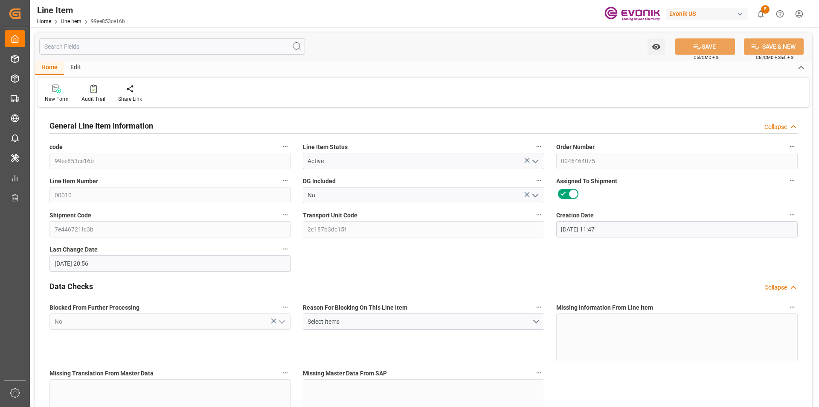
type input "26.08.2025 20:56"
type input "23.10.2025"
type input "[DATE]"
type input "28.08.2025"
click at [125, 44] on input "text" at bounding box center [172, 46] width 266 height 16
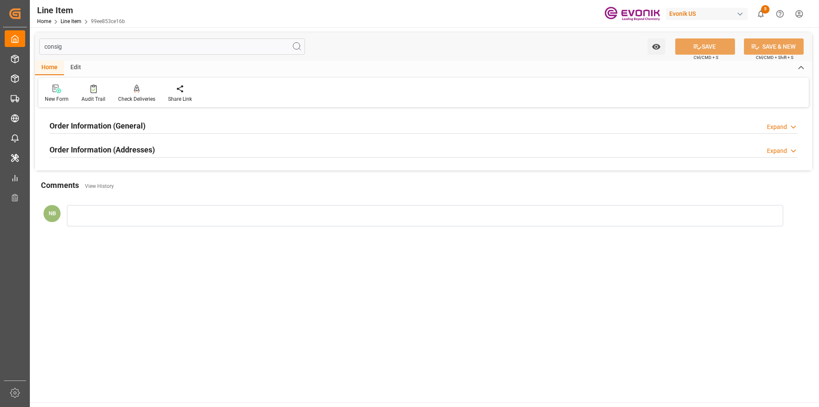
type input "consig"
click at [149, 153] on h2 "Order Information (Addresses)" at bounding box center [101, 150] width 105 height 12
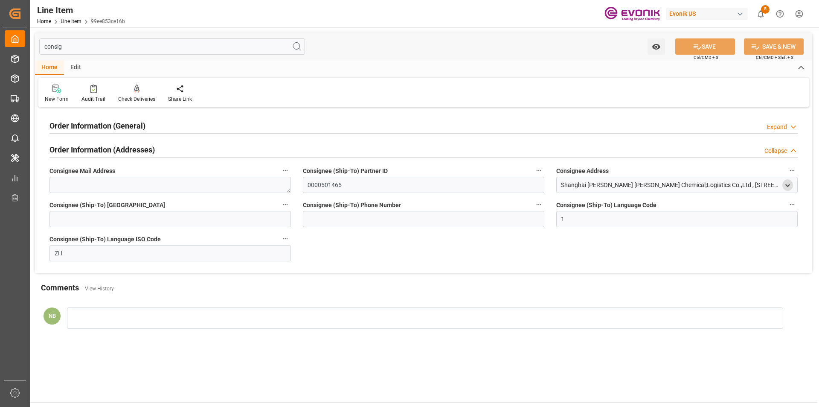
click at [789, 185] on polyline "open menu" at bounding box center [788, 185] width 4 height 2
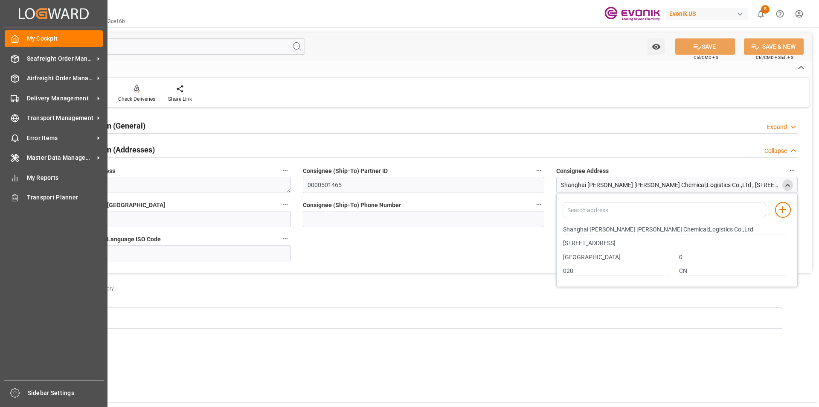
drag, startPoint x: 74, startPoint y: 48, endPoint x: 28, endPoint y: 47, distance: 45.7
click at [28, 47] on div "Created by potrace 1.15, written by Peter Selinger 2001-2017 Created by potrace…" at bounding box center [409, 203] width 819 height 407
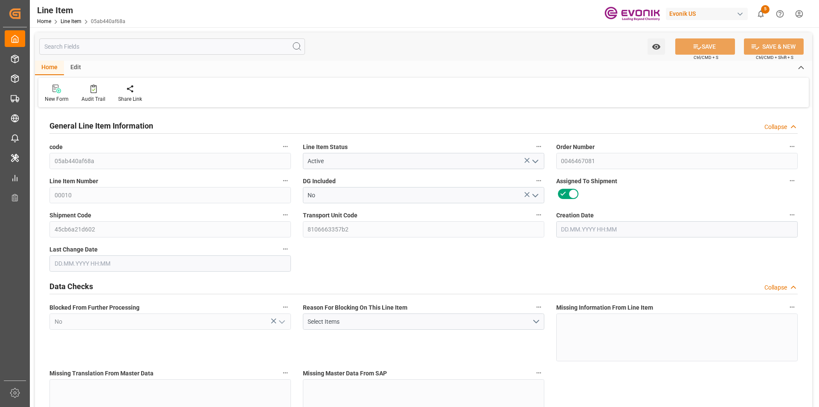
type input "20"
type input "18088"
type input "16800"
type input "24.2022"
type input "80"
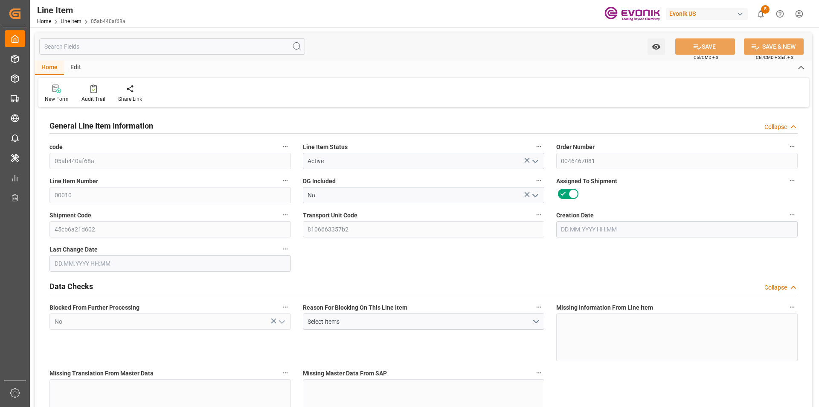
type input "76104"
type input "80"
type input "18088"
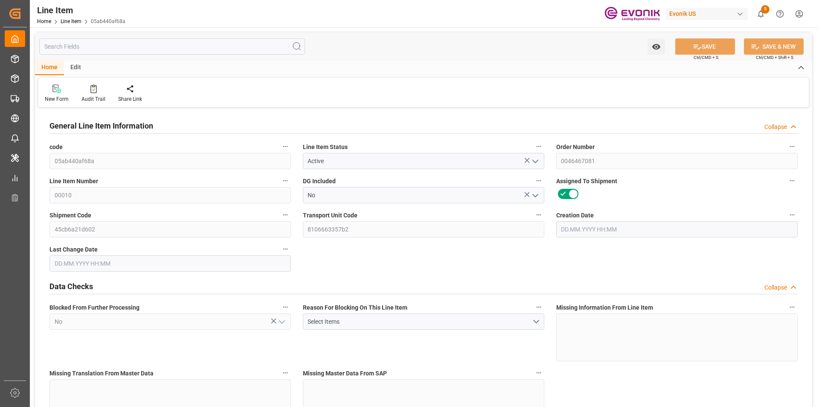
type input "18488"
type input "16800"
type input "24.2022"
type input "24202.16"
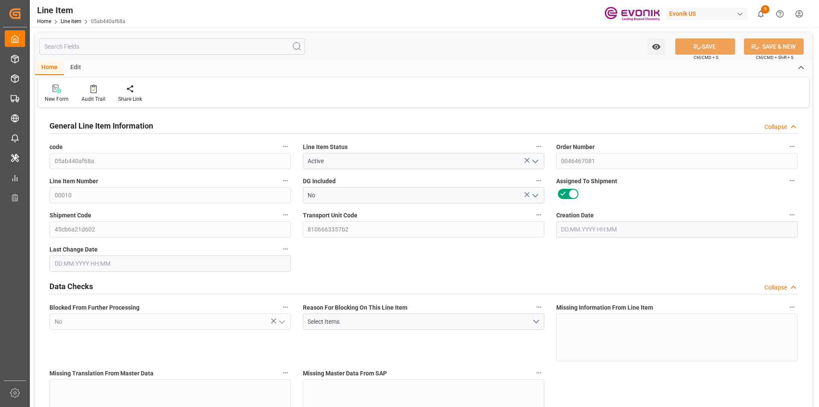
type input "80"
type input "18088"
type input "16800"
type input "24.2022"
type input "[DATE] 23:16"
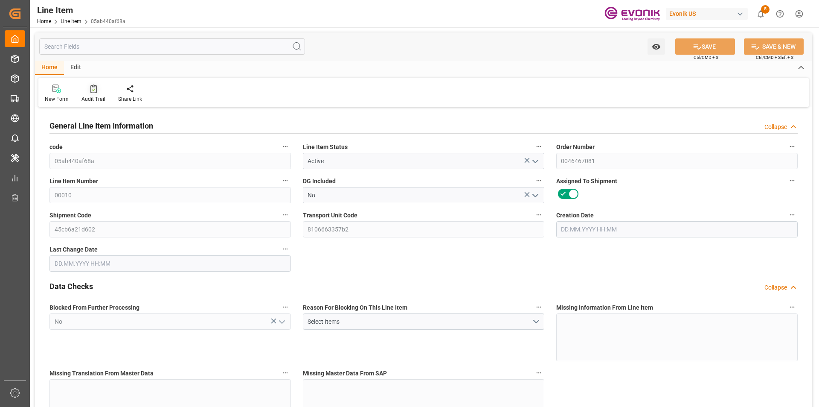
type input "[DATE] 18:12"
type input "[DATE]"
click at [98, 44] on input "text" at bounding box center [172, 46] width 266 height 16
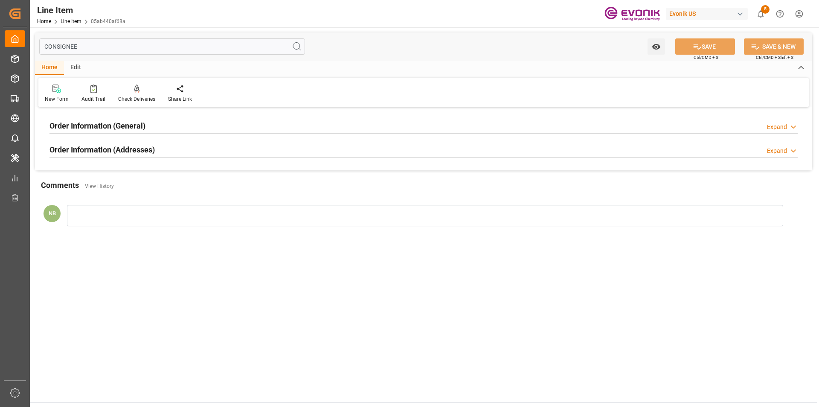
type input "CONSIGNEE"
click at [203, 123] on div "Order Information (General) Expand" at bounding box center [423, 125] width 748 height 16
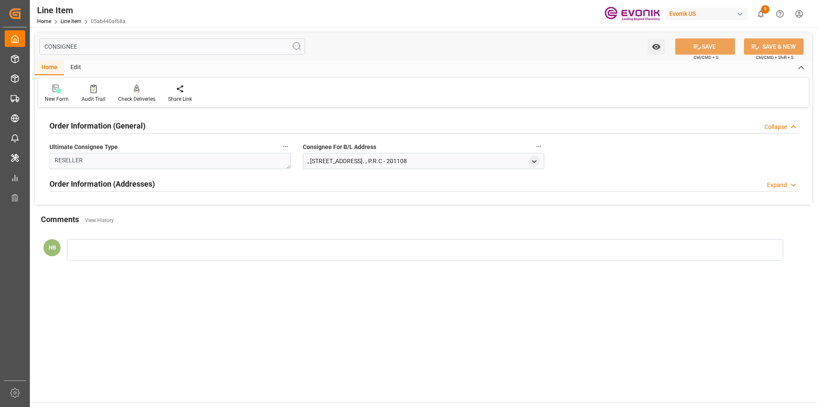
click at [148, 187] on h2 "Order Information (Addresses)" at bounding box center [101, 184] width 105 height 12
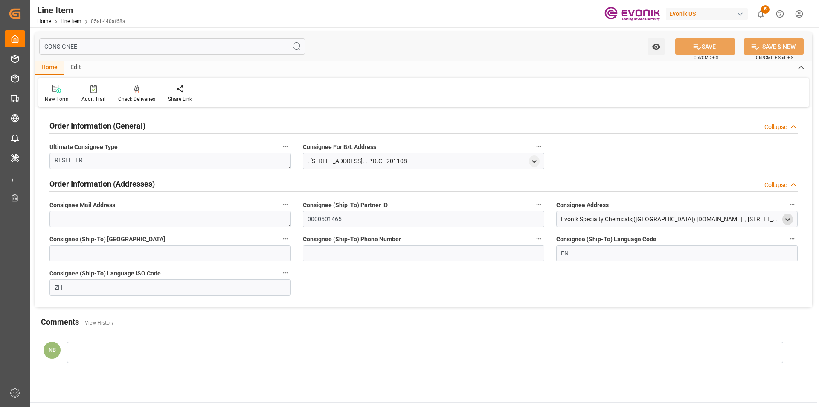
click at [789, 218] on icon "open menu" at bounding box center [787, 219] width 7 height 7
click at [695, 291] on input "201507" at bounding box center [732, 291] width 107 height 9
